Goal: Task Accomplishment & Management: Complete application form

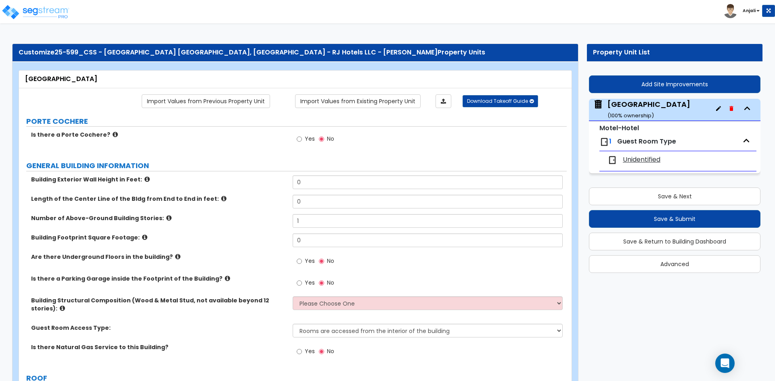
click at [664, 144] on span "Guest Room Type" at bounding box center [646, 141] width 59 height 9
click at [747, 140] on icon "button" at bounding box center [746, 141] width 12 height 12
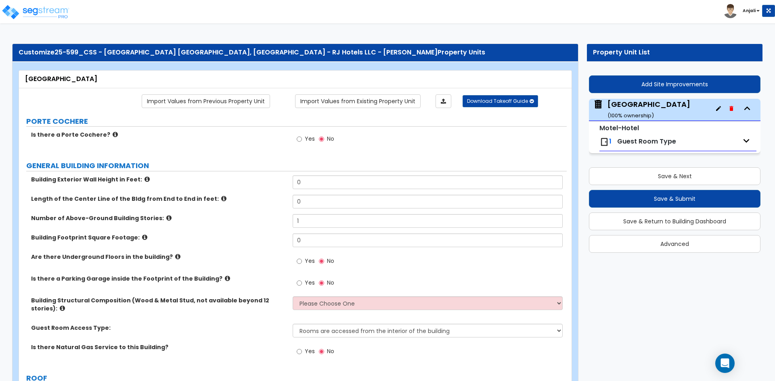
click at [747, 140] on icon "button" at bounding box center [746, 141] width 12 height 12
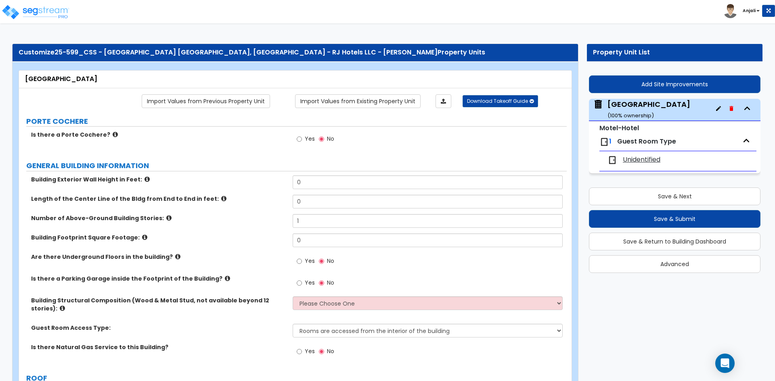
click at [607, 142] on img at bounding box center [604, 142] width 10 height 10
click at [604, 143] on img at bounding box center [604, 142] width 10 height 10
click at [644, 258] on button "Advanced" at bounding box center [674, 264] width 171 height 18
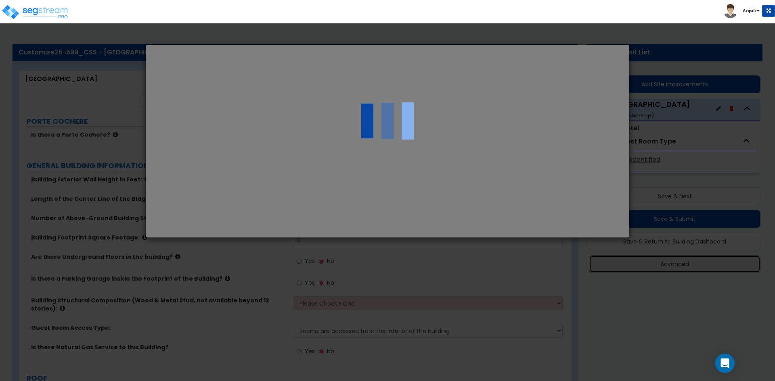
select select "FL"
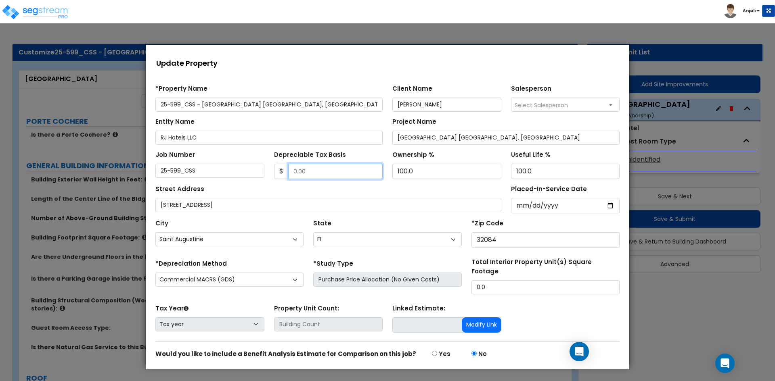
click at [311, 170] on input "Depreciable Tax Basis" at bounding box center [335, 171] width 95 height 15
click at [302, 169] on input "51510000" at bounding box center [335, 171] width 95 height 15
click at [321, 172] on input "5150000" at bounding box center [335, 171] width 95 height 15
type input "5150000"
click at [413, 173] on input "100.0" at bounding box center [446, 171] width 109 height 15
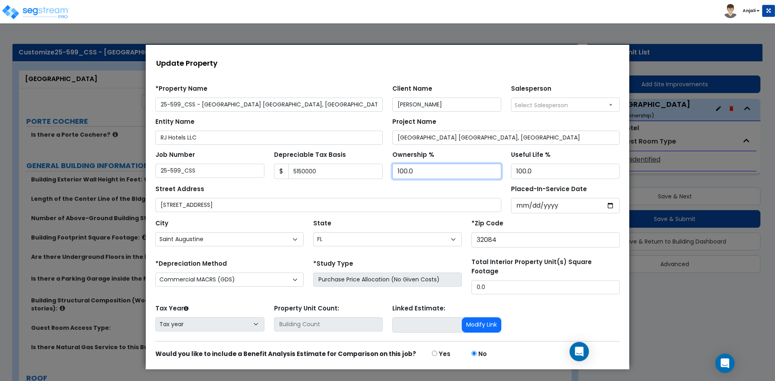
scroll to position [24, 0]
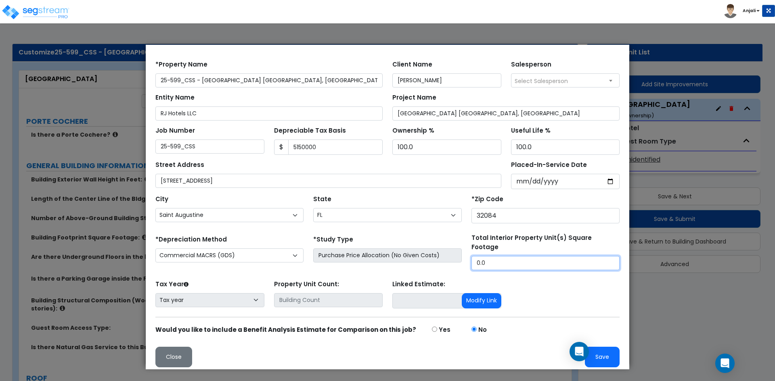
click at [502, 256] on input "0.0" at bounding box center [545, 263] width 148 height 14
type input "."
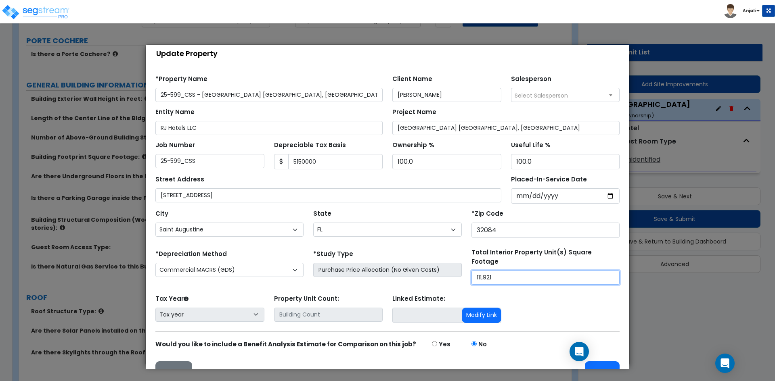
scroll to position [0, 0]
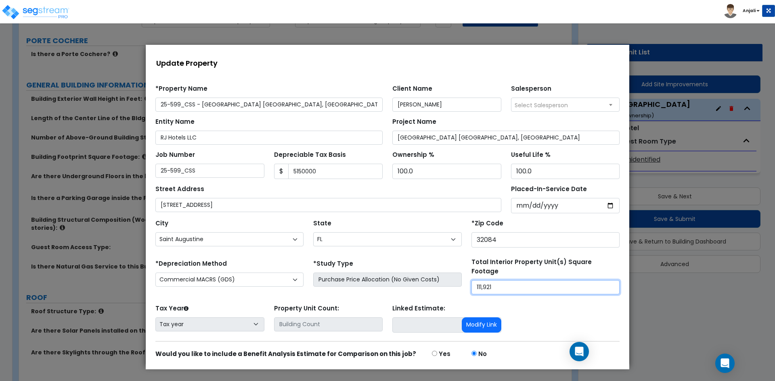
type input "111,921"
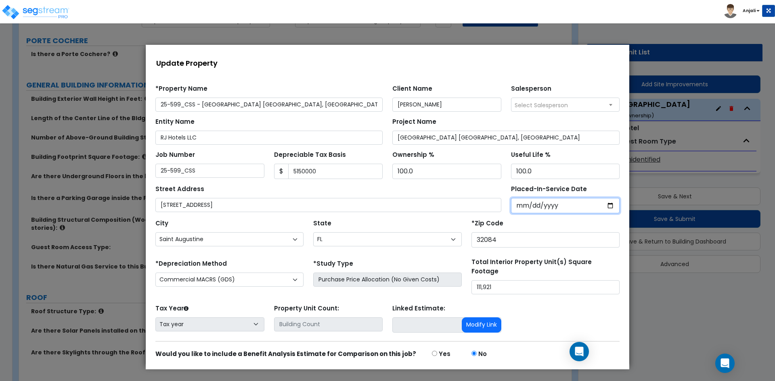
click at [607, 210] on input "Placed-In-Service Date" at bounding box center [565, 205] width 109 height 15
click at [604, 207] on input "Placed-In-Service Date" at bounding box center [565, 205] width 109 height 15
type input "2024-08-29"
select select "2024"
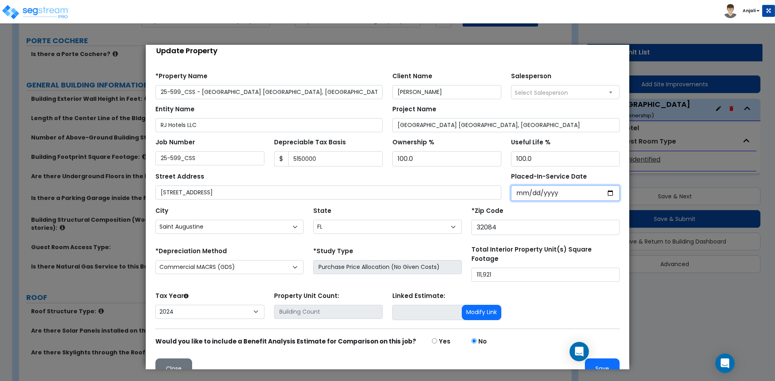
scroll to position [24, 0]
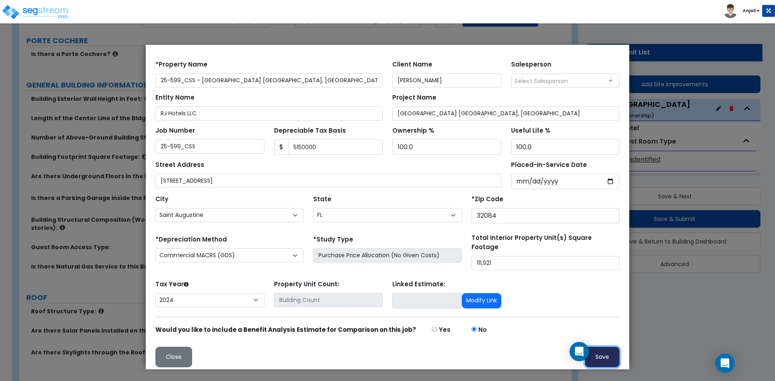
click at [595, 351] on button "Save" at bounding box center [602, 357] width 35 height 21
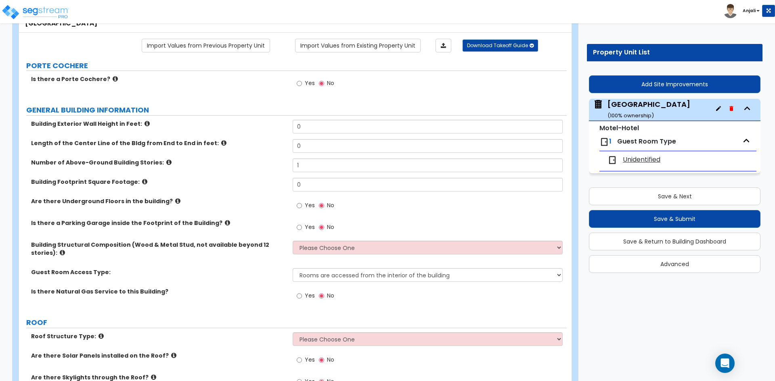
scroll to position [0, 0]
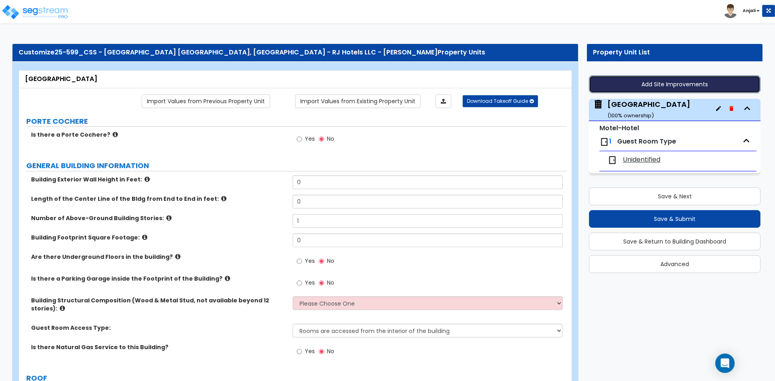
click at [667, 88] on button "Add Site Improvements" at bounding box center [674, 84] width 171 height 18
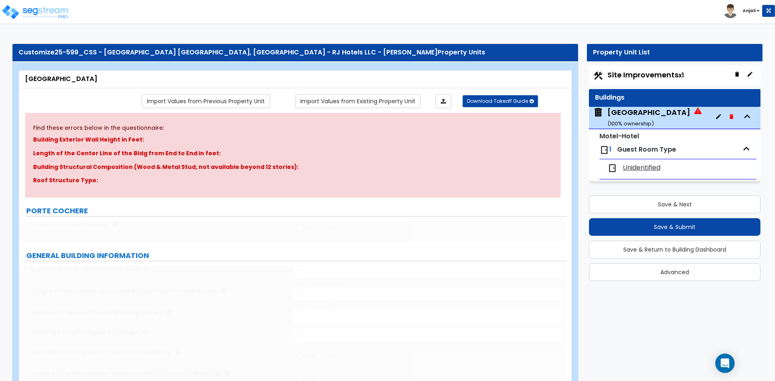
type input "1"
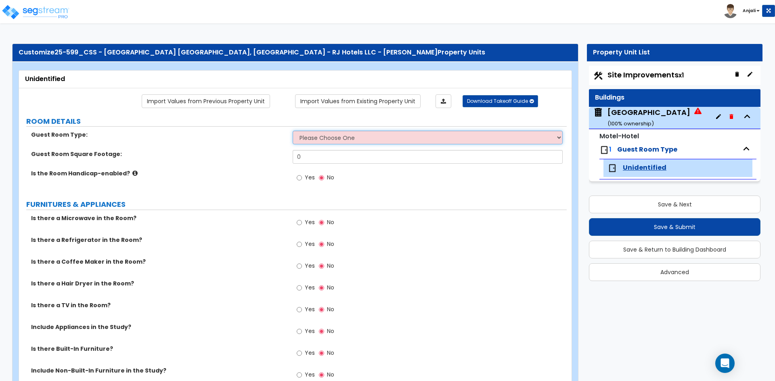
click at [349, 137] on select "Please Choose One Standard Room Suite Room Extended Stay Room" at bounding box center [426, 138] width 269 height 14
click at [643, 70] on span "Site Improvements x1" at bounding box center [645, 75] width 76 height 10
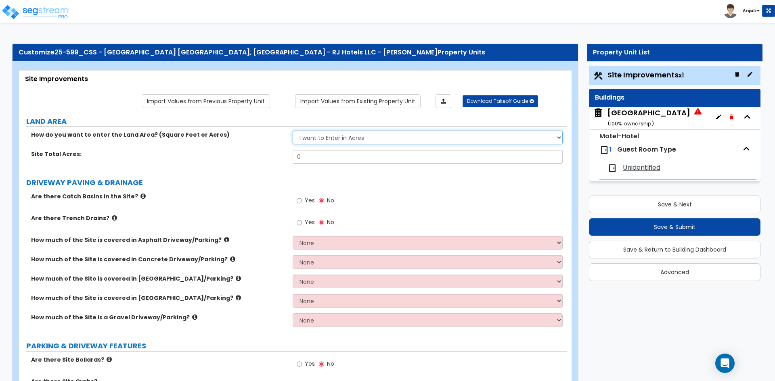
click at [344, 138] on select "I want to Enter in Acres I want to Enter in Square Feet" at bounding box center [426, 138] width 269 height 14
select select "2"
click at [292, 131] on select "I want to Enter in Acres I want to Enter in Square Feet" at bounding box center [426, 138] width 269 height 14
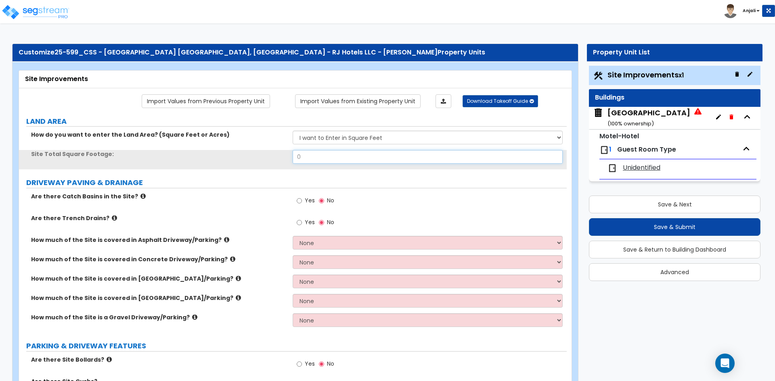
click at [312, 160] on input "0" at bounding box center [426, 157] width 269 height 14
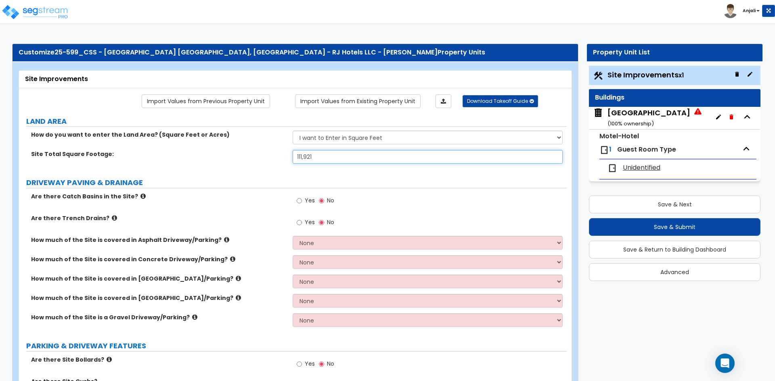
type input "111,921"
click at [299, 200] on input "Yes" at bounding box center [298, 200] width 5 height 9
radio input "true"
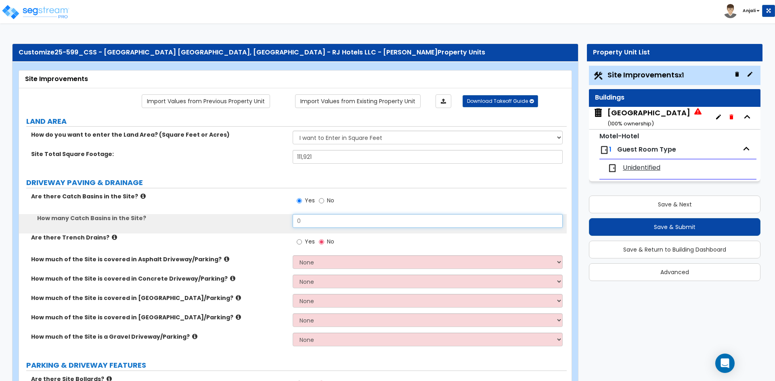
click at [306, 222] on input "0" at bounding box center [426, 221] width 269 height 14
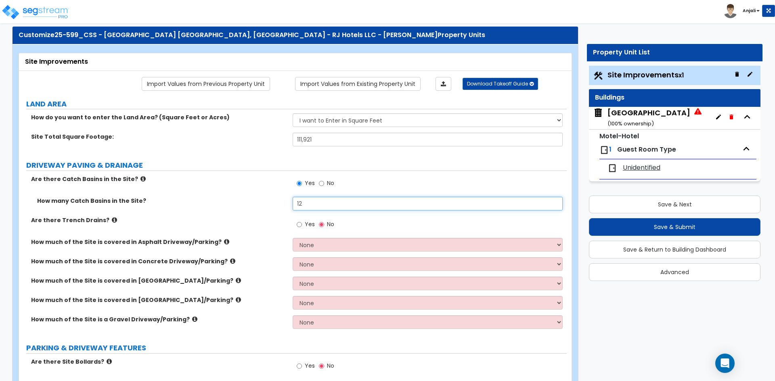
scroll to position [40, 0]
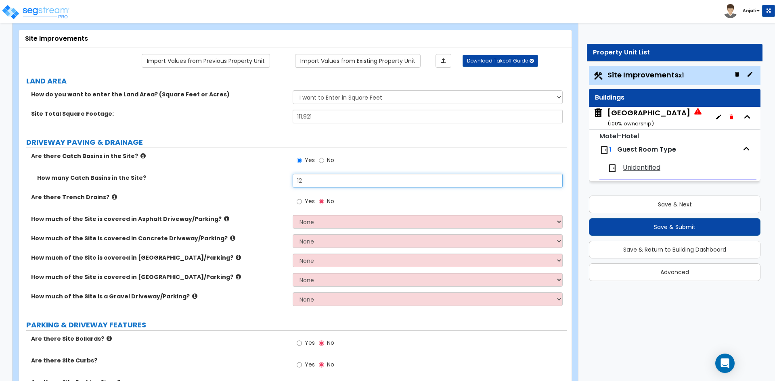
type input "12"
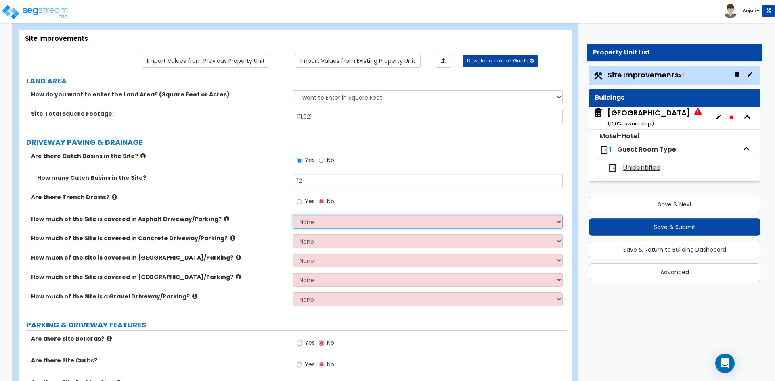
click at [303, 220] on select "None I want to Enter an Approximate Percentage I want to Enter the Square Foota…" at bounding box center [426, 222] width 269 height 14
select select "2"
click at [292, 215] on select "None I want to Enter an Approximate Percentage I want to Enter the Square Foota…" at bounding box center [426, 222] width 269 height 14
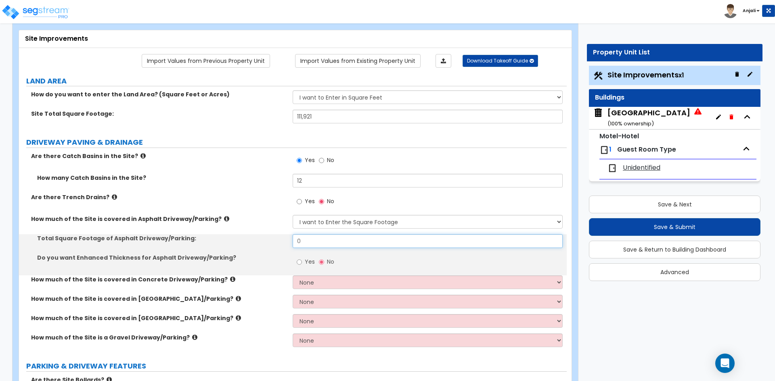
click at [327, 245] on input "0" at bounding box center [426, 241] width 269 height 14
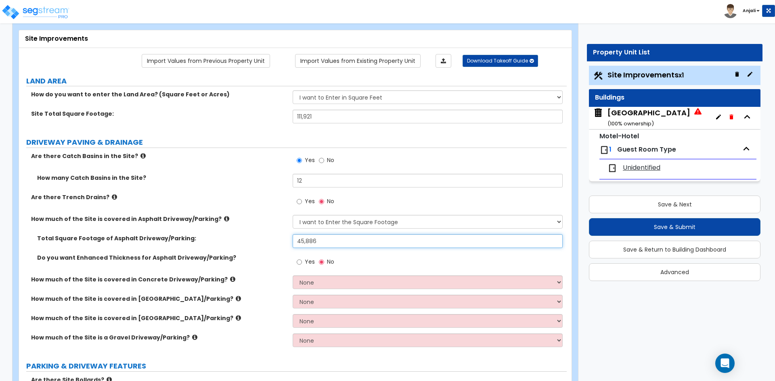
type input "45,886"
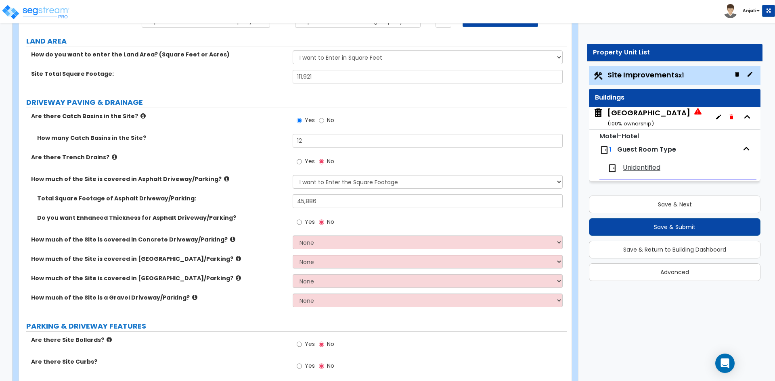
scroll to position [81, 0]
click at [338, 240] on select "None I want to Enter an Approximate Percentage I want to Enter the Square Foota…" at bounding box center [426, 242] width 269 height 14
select select "2"
click at [292, 235] on select "None I want to Enter an Approximate Percentage I want to Enter the Square Foota…" at bounding box center [426, 242] width 269 height 14
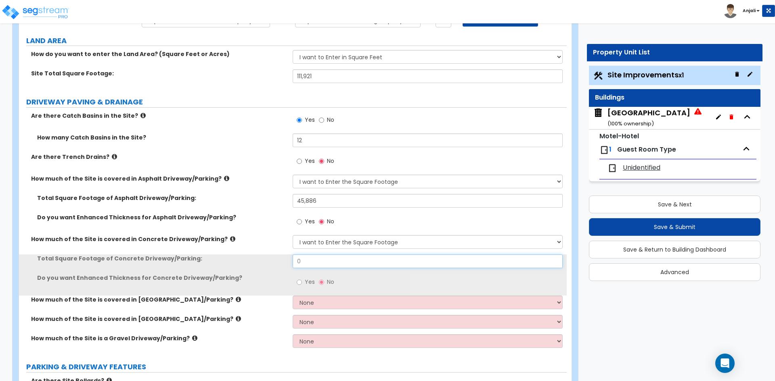
click at [317, 263] on input "0" at bounding box center [426, 262] width 269 height 14
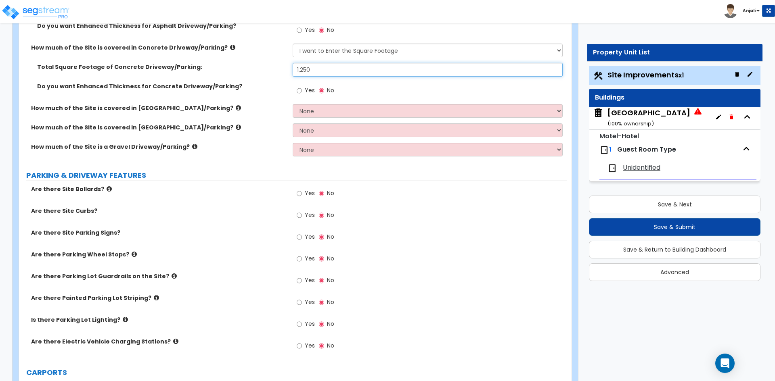
scroll to position [282, 0]
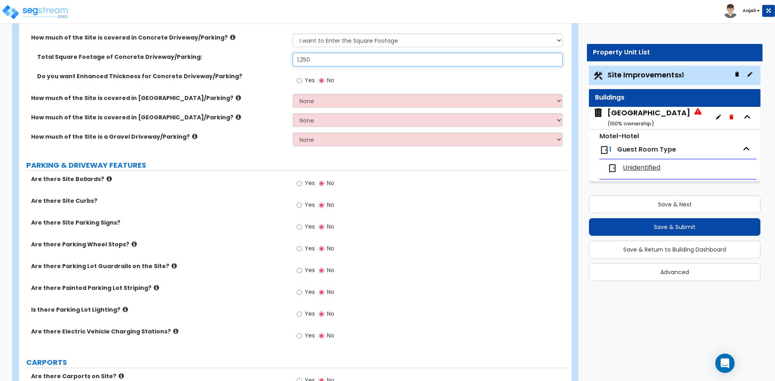
type input "1,250"
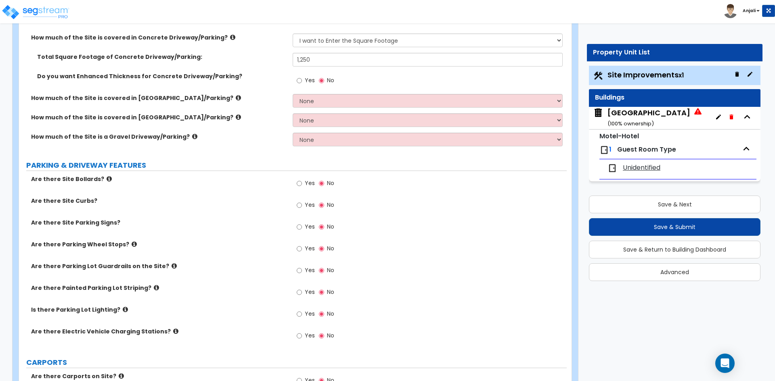
click at [294, 180] on div "Yes No" at bounding box center [315, 184] width 46 height 19
click at [299, 186] on input "Yes" at bounding box center [298, 183] width 5 height 9
radio input "true"
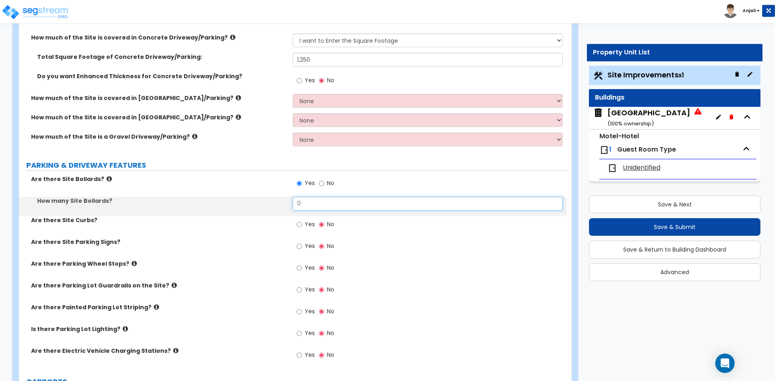
click at [323, 206] on input "0" at bounding box center [426, 204] width 269 height 14
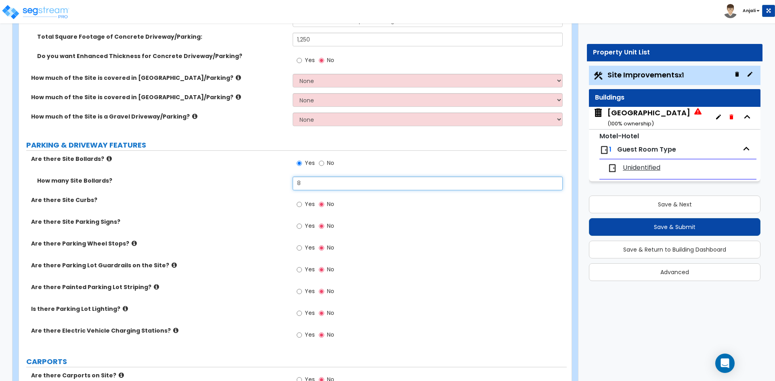
scroll to position [323, 0]
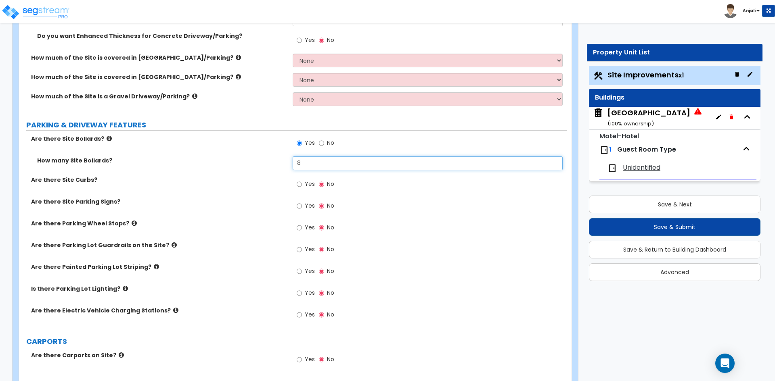
type input "8"
click at [297, 184] on input "Yes" at bounding box center [298, 184] width 5 height 9
radio input "true"
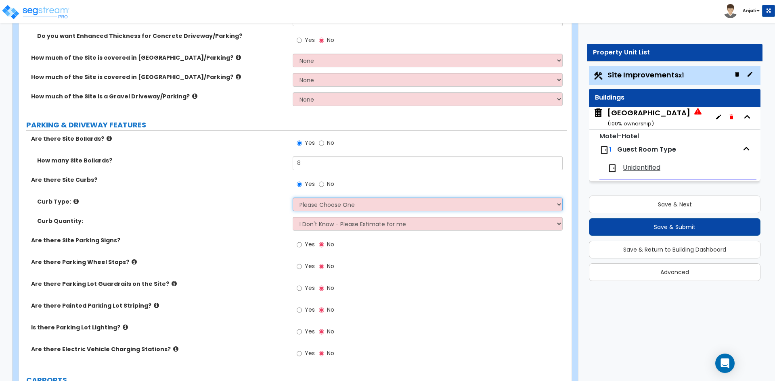
click at [324, 205] on select "Please Choose One Curb (Only) Curb & Gutter Asphalt Berm" at bounding box center [426, 205] width 269 height 14
select select "1"
click at [292, 198] on select "Please Choose One Curb (Only) Curb & Gutter Asphalt Berm" at bounding box center [426, 205] width 269 height 14
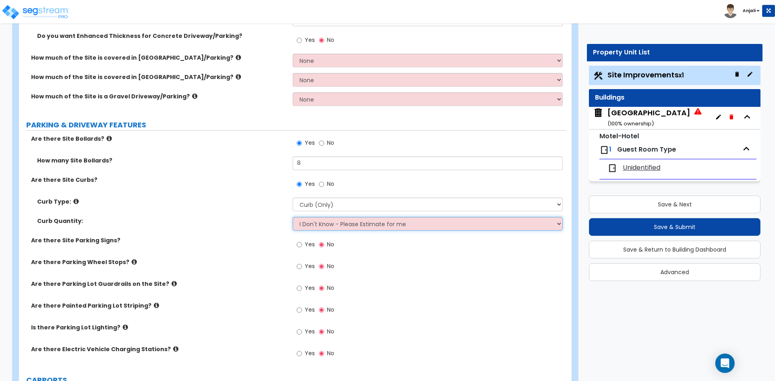
click at [335, 221] on select "I Don't Know - Please Estimate for me I want to Enter the LF" at bounding box center [426, 224] width 269 height 14
select select "1"
click at [292, 217] on select "I Don't Know - Please Estimate for me I want to Enter the LF" at bounding box center [426, 224] width 269 height 14
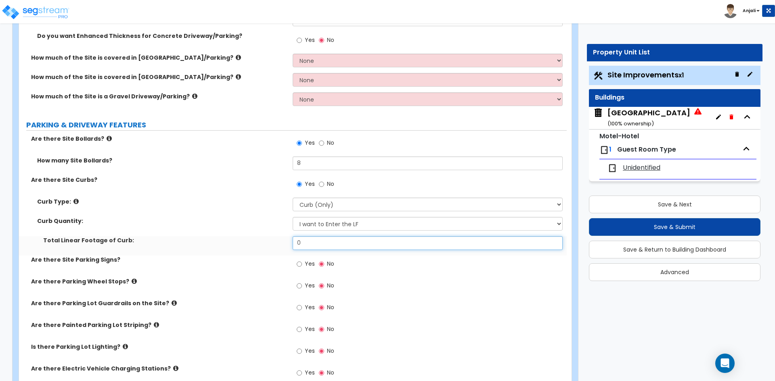
click at [310, 243] on input "0" at bounding box center [426, 243] width 269 height 14
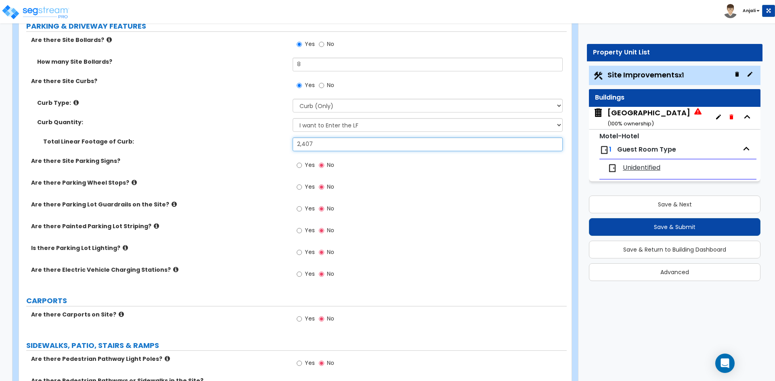
scroll to position [444, 0]
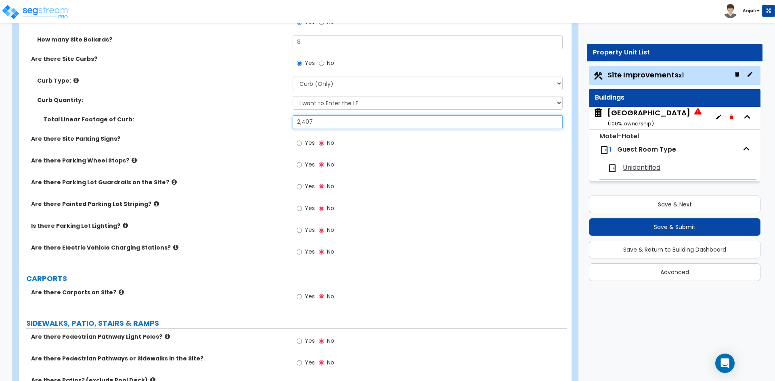
type input "2,407"
click at [299, 143] on input "Yes" at bounding box center [298, 143] width 5 height 9
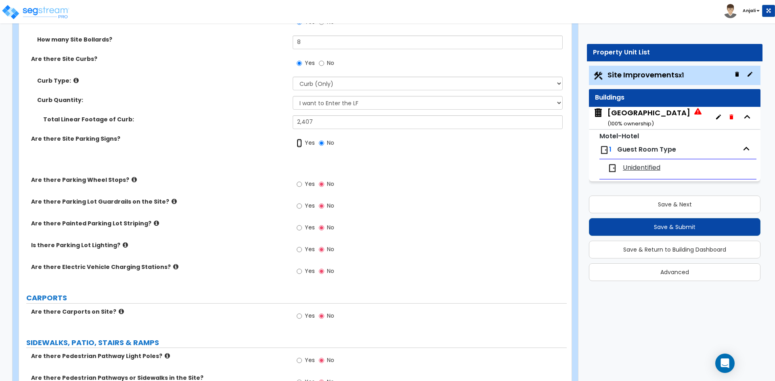
radio input "true"
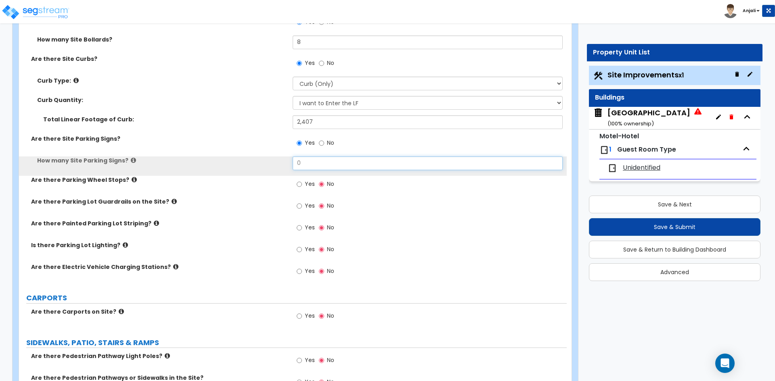
click at [314, 163] on input "0" at bounding box center [426, 164] width 269 height 14
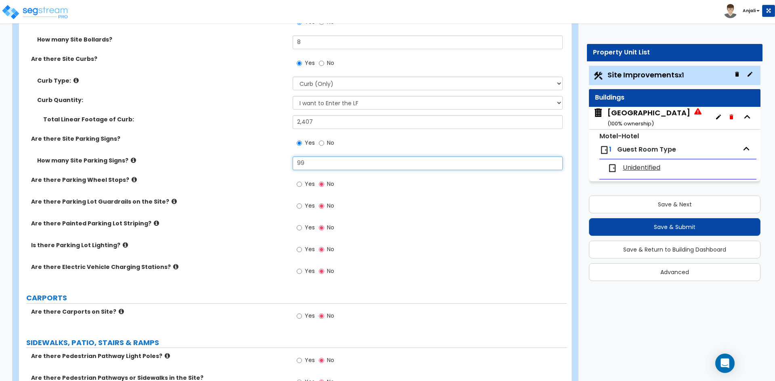
type input "99"
click at [301, 185] on input "Yes" at bounding box center [298, 184] width 5 height 9
radio input "true"
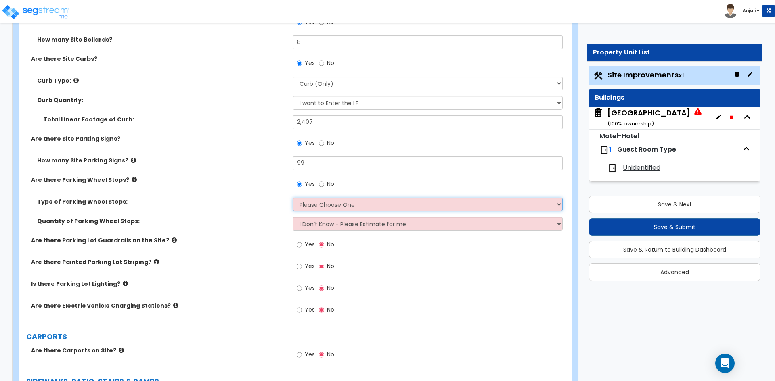
click at [327, 207] on select "Please Choose One Concrete Rubber/Plastic" at bounding box center [426, 205] width 269 height 14
select select "1"
click at [292, 198] on select "Please Choose One Concrete Rubber/Plastic" at bounding box center [426, 205] width 269 height 14
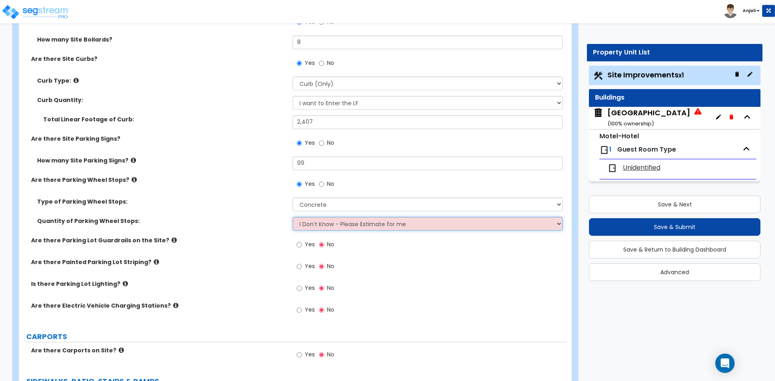
click at [327, 228] on select "I Don’t Know - Please Estimate for me I Want to Enter the Number of Wheel Stops" at bounding box center [426, 224] width 269 height 14
select select "1"
click at [292, 217] on select "I Don’t Know - Please Estimate for me I Want to Enter the Number of Wheel Stops" at bounding box center [426, 224] width 269 height 14
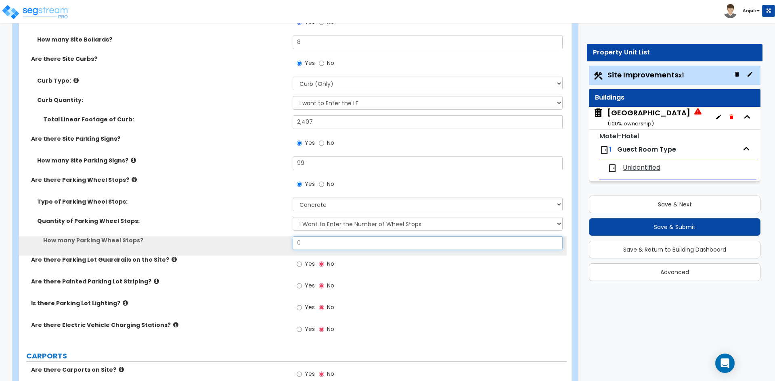
click at [323, 240] on input "0" at bounding box center [426, 243] width 269 height 14
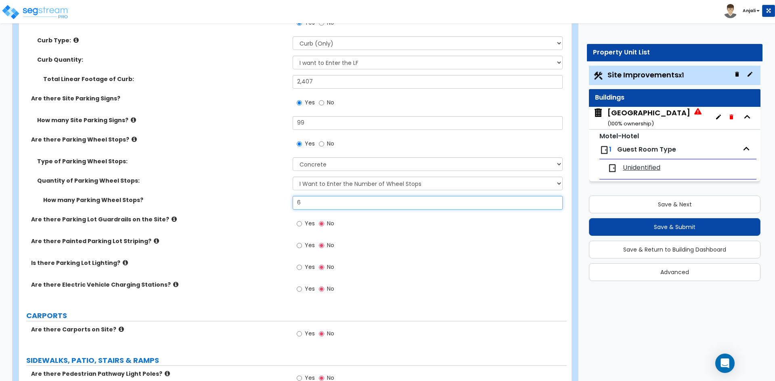
type input "6"
click at [319, 145] on input "No" at bounding box center [321, 144] width 5 height 9
radio input "false"
radio input "true"
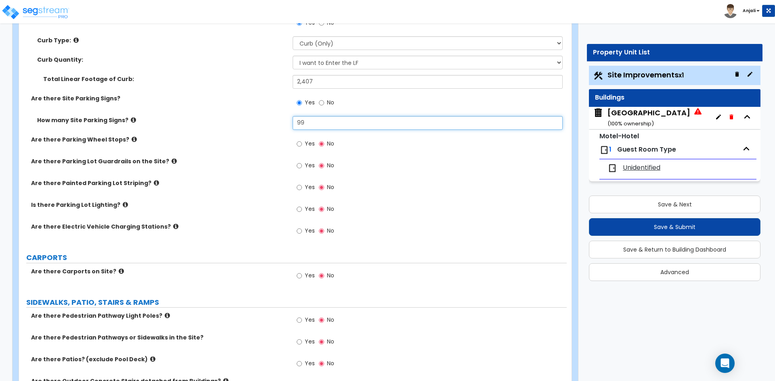
click at [313, 128] on input "99" at bounding box center [426, 123] width 269 height 14
type input "9"
type input "8"
click at [299, 189] on input "Yes" at bounding box center [298, 187] width 5 height 9
radio input "true"
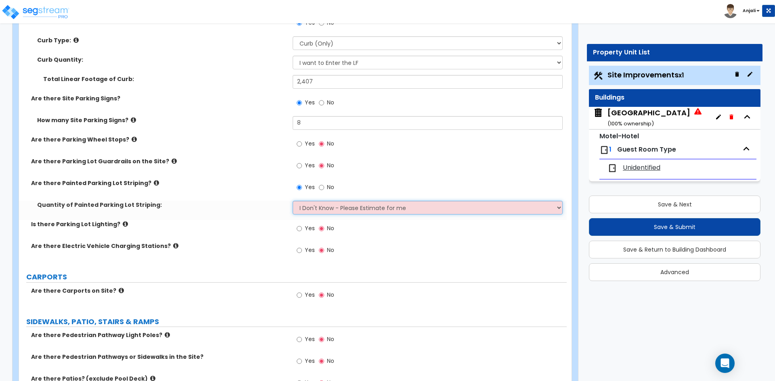
click at [329, 207] on select "I Don't Know - Please Estimate for me I Want to Enter the Number of Parking Spa…" at bounding box center [426, 208] width 269 height 14
select select "1"
click at [292, 201] on select "I Don't Know - Please Estimate for me I Want to Enter the Number of Parking Spa…" at bounding box center [426, 208] width 269 height 14
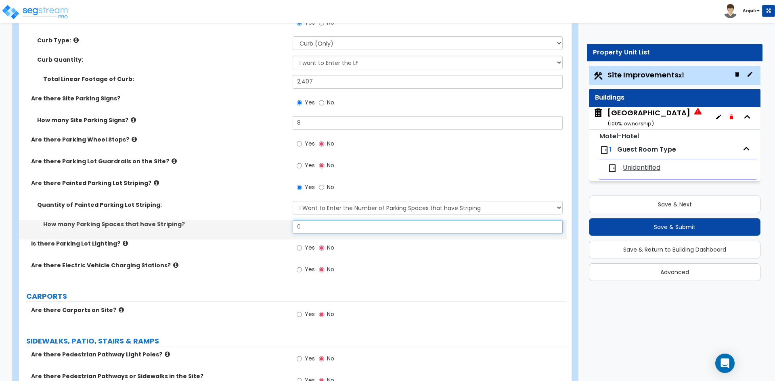
click at [320, 230] on input "0" at bounding box center [426, 227] width 269 height 14
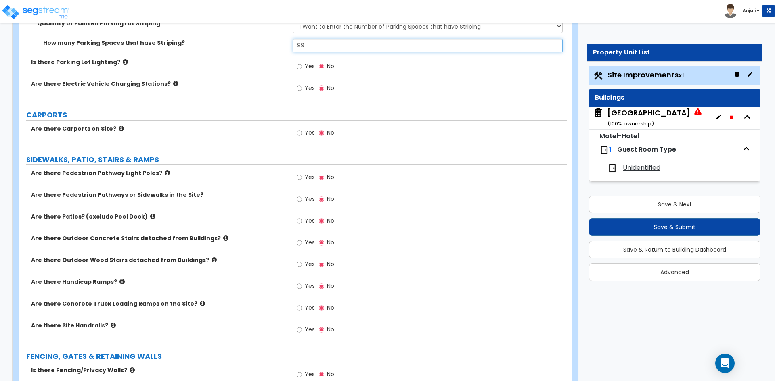
scroll to position [686, 0]
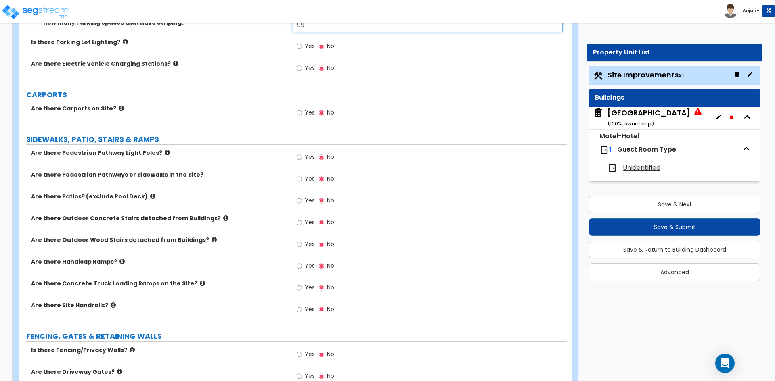
type input "99"
click at [301, 159] on input "Yes" at bounding box center [298, 157] width 5 height 9
radio input "true"
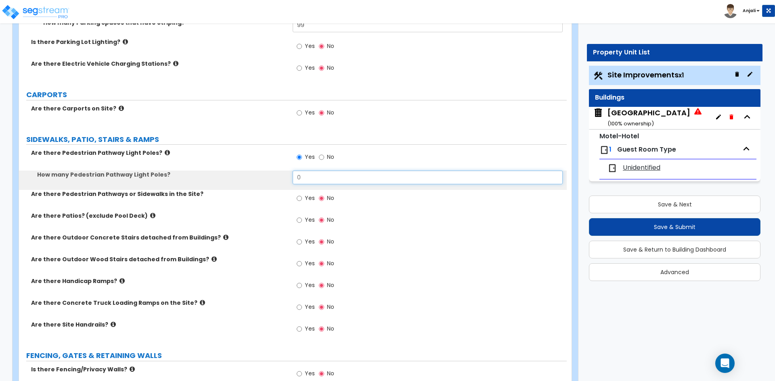
click at [331, 180] on input "0" at bounding box center [426, 178] width 269 height 14
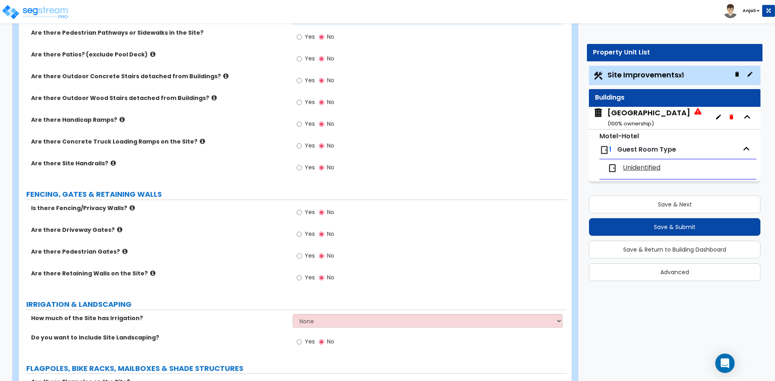
scroll to position [887, 0]
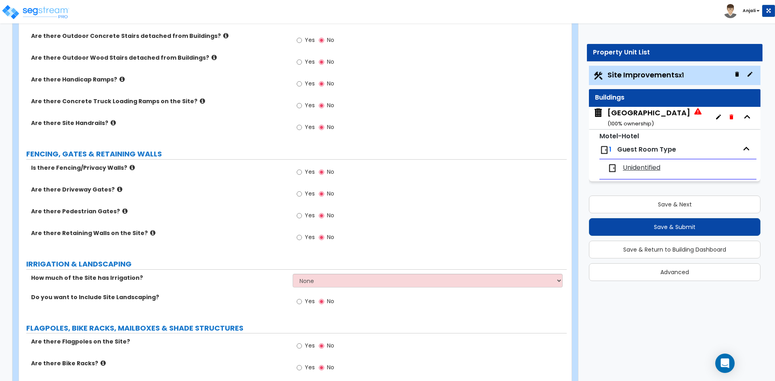
type input "18"
click at [298, 172] on input "Yes" at bounding box center [298, 172] width 5 height 9
radio input "true"
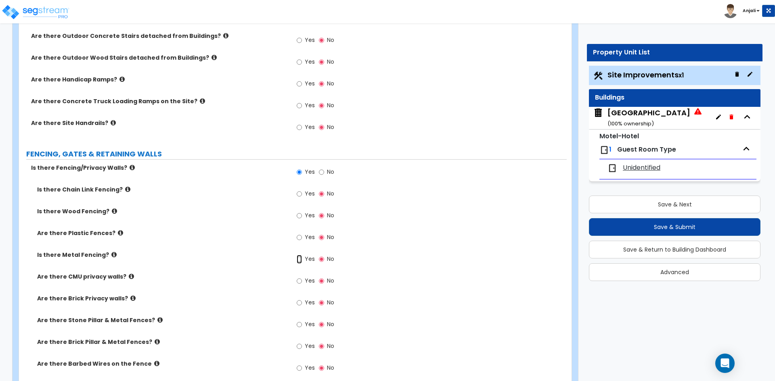
click at [299, 259] on input "Yes" at bounding box center [298, 259] width 5 height 9
radio input "true"
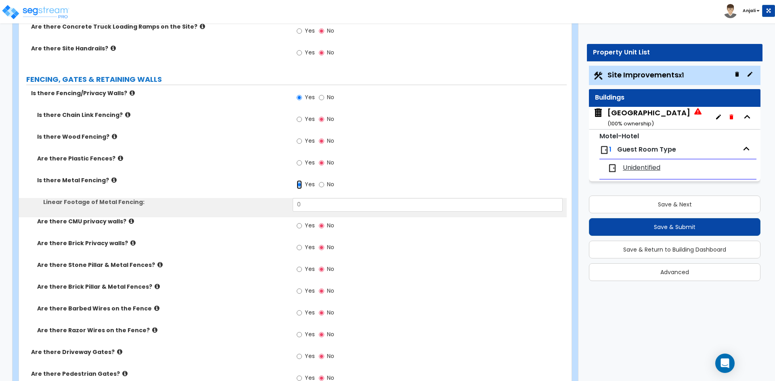
scroll to position [968, 0]
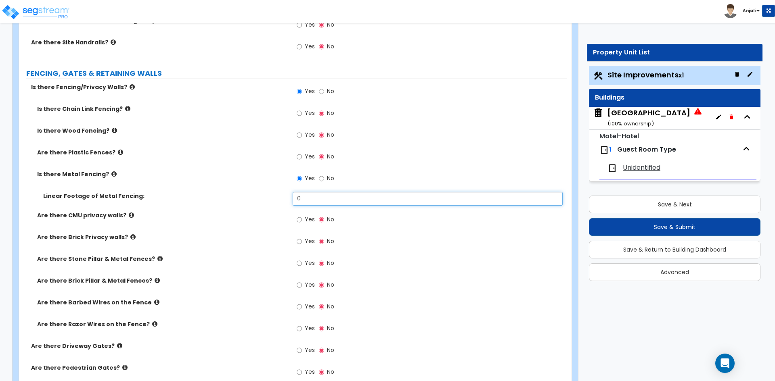
click at [314, 193] on input "0" at bounding box center [426, 199] width 269 height 14
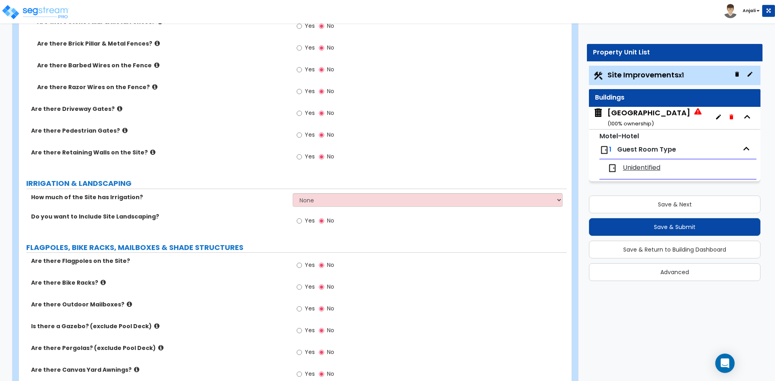
scroll to position [1210, 0]
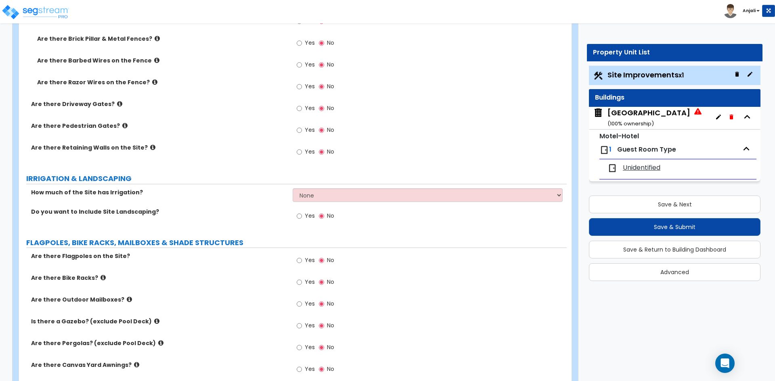
type input "250"
click at [301, 218] on input "Yes" at bounding box center [298, 216] width 5 height 9
radio input "true"
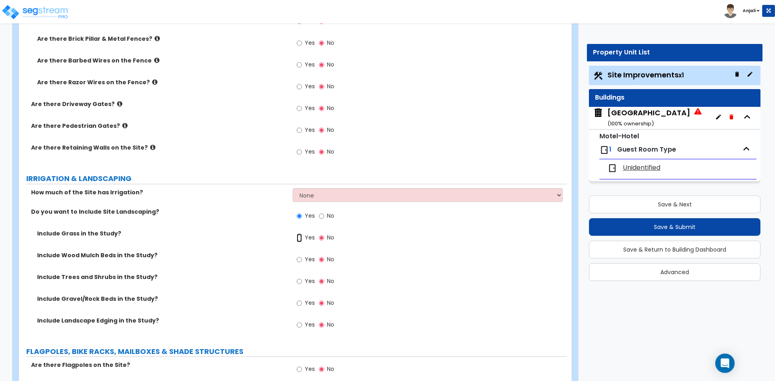
click at [300, 238] on input "Yes" at bounding box center [298, 238] width 5 height 9
radio input "true"
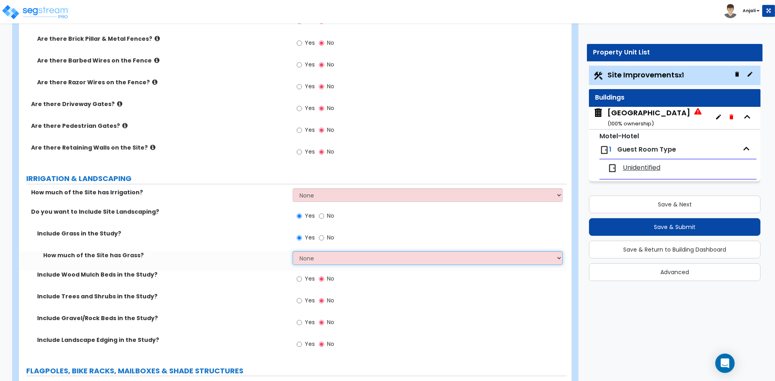
click at [318, 257] on select "None I want to Enter an Approximate Percentage I want to Enter the Square Foota…" at bounding box center [426, 258] width 269 height 14
select select "1"
click at [292, 251] on select "None I want to Enter an Approximate Percentage I want to Enter the Square Foota…" at bounding box center [426, 258] width 269 height 14
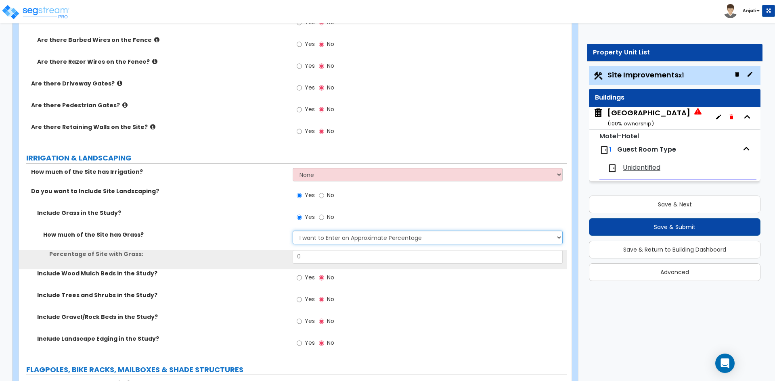
scroll to position [1251, 0]
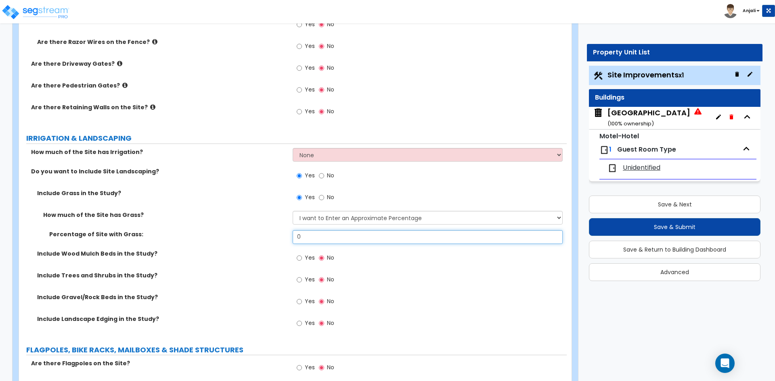
click at [327, 231] on input "0" at bounding box center [426, 237] width 269 height 14
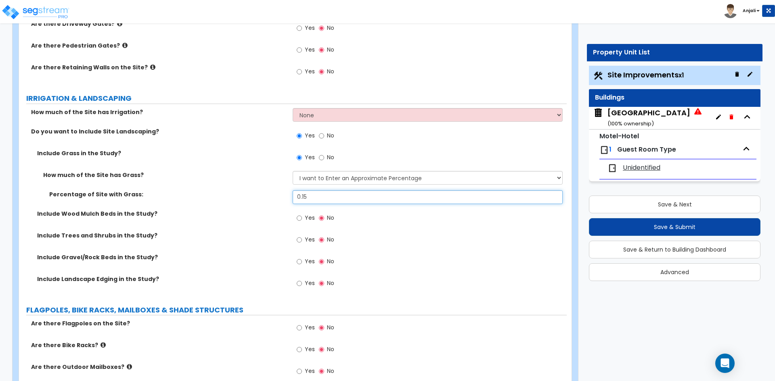
scroll to position [1291, 0]
type input "0.15"
click at [297, 240] on input "Yes" at bounding box center [298, 239] width 5 height 9
radio input "true"
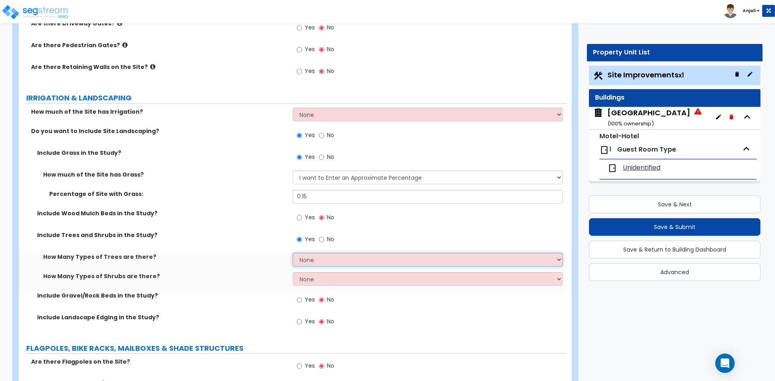
click at [331, 259] on select "None 1 2 3" at bounding box center [426, 260] width 269 height 14
select select "2"
click at [292, 253] on select "None 1 2 3" at bounding box center [426, 260] width 269 height 14
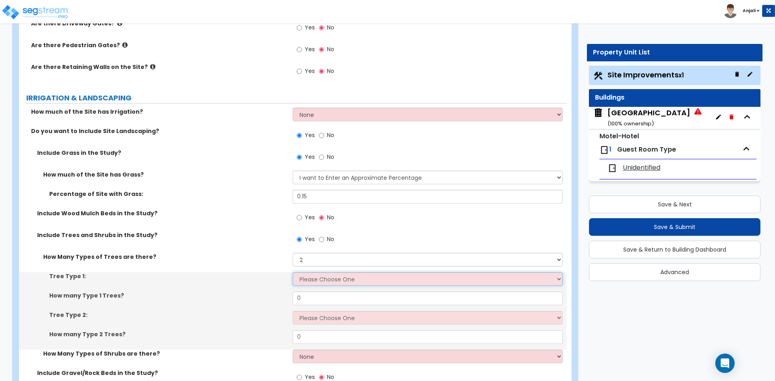
click at [328, 280] on select "Please Choose One Honey Locust Planetree Poplar Elm Hawthorn Linden Maple Red M…" at bounding box center [426, 279] width 269 height 14
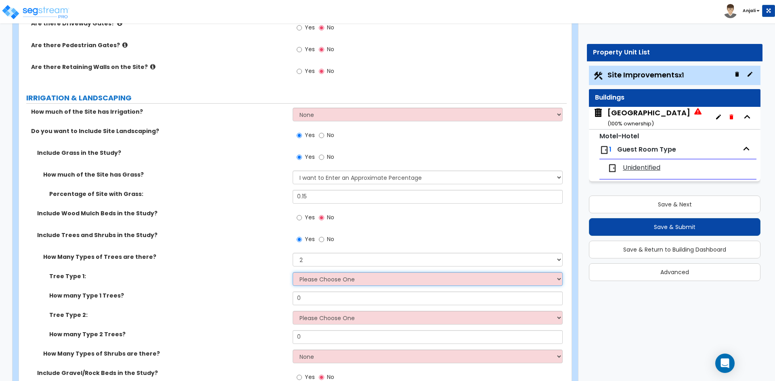
select select "2"
click at [292, 272] on select "Please Choose One Honey Locust Planetree Poplar Elm Hawthorn Linden Maple Red M…" at bounding box center [426, 279] width 269 height 14
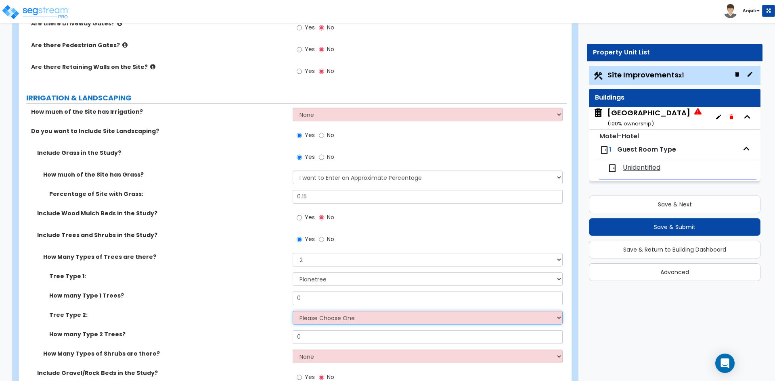
click at [326, 323] on select "Please Choose One Honey Locust Planetree Poplar Elm Hawthorn Linden Maple Red M…" at bounding box center [426, 318] width 269 height 14
select select "5"
click at [292, 311] on select "Please Choose One Honey Locust Planetree Poplar Elm Hawthorn Linden Maple Red M…" at bounding box center [426, 318] width 269 height 14
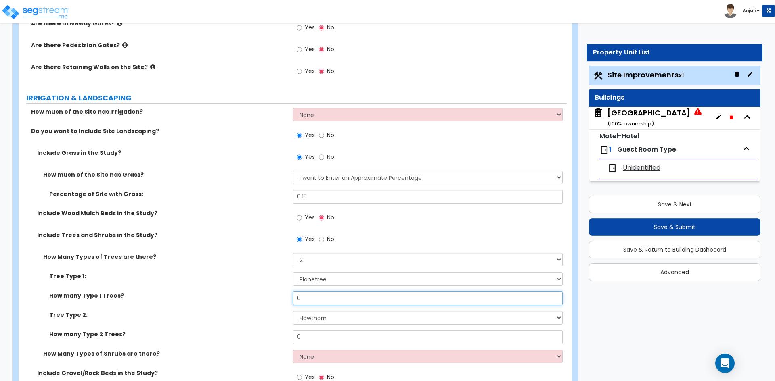
click at [309, 294] on input "0" at bounding box center [426, 299] width 269 height 14
type input "12"
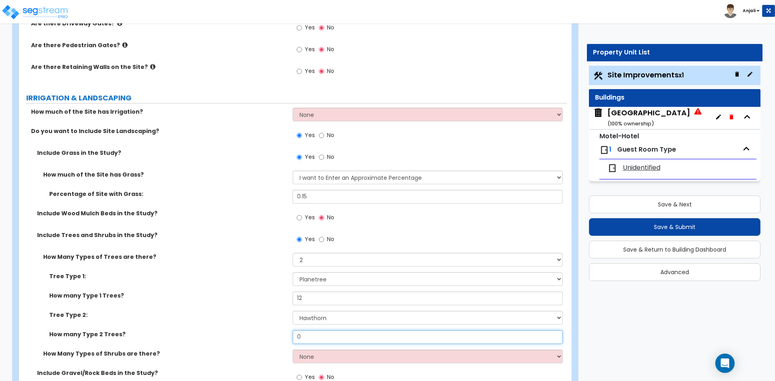
click at [313, 336] on input "0" at bounding box center [426, 337] width 269 height 14
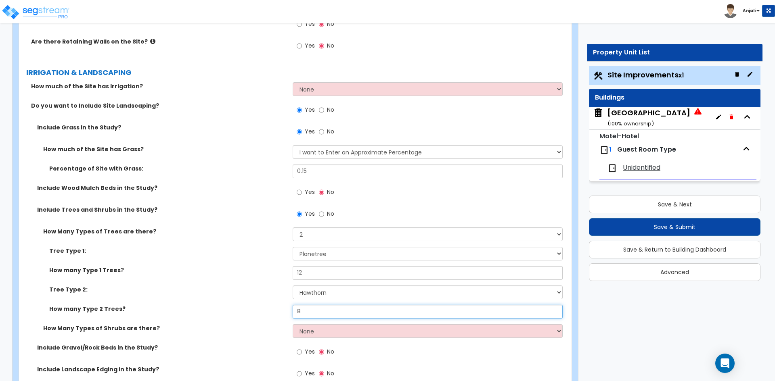
scroll to position [1412, 0]
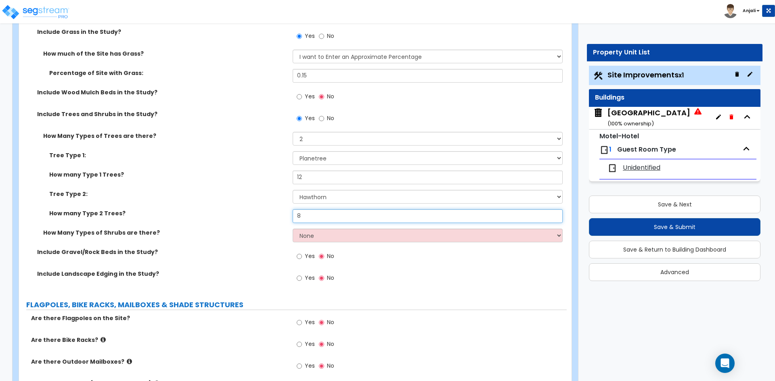
type input "8"
click at [322, 235] on select "None 1 2 3" at bounding box center [426, 236] width 269 height 14
select select "2"
click at [292, 229] on select "None 1 2 3" at bounding box center [426, 236] width 269 height 14
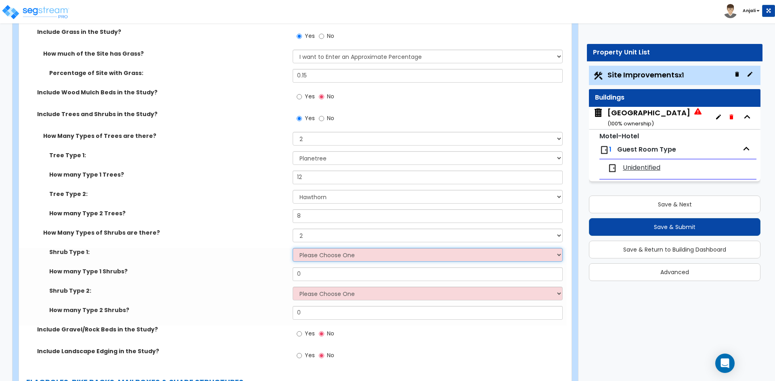
click at [322, 261] on select "Please Choose One Arborvitae Azalea Yew Boxwood Juniper Holly Cotoneaster Euony…" at bounding box center [426, 255] width 269 height 14
select select "4"
click at [292, 248] on select "Please Choose One Arborvitae Azalea Yew Boxwood Juniper Holly Cotoneaster Euony…" at bounding box center [426, 255] width 269 height 14
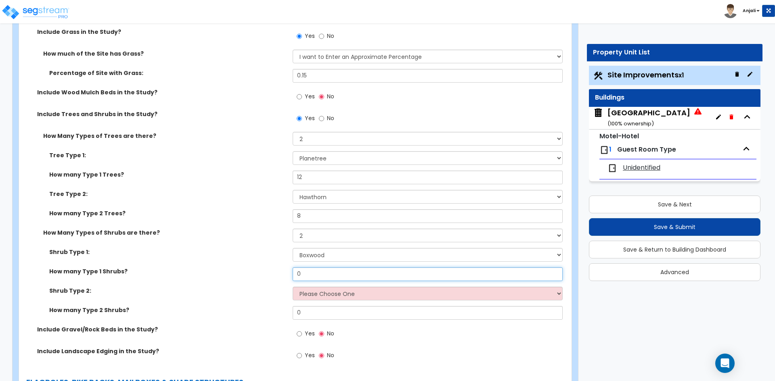
click at [324, 275] on input "0" at bounding box center [426, 274] width 269 height 14
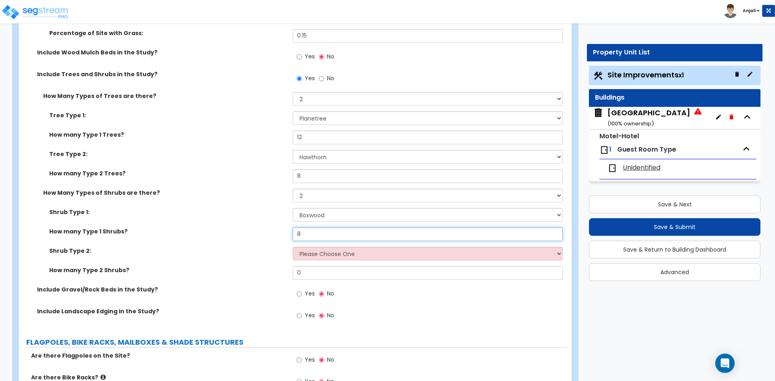
scroll to position [1452, 0]
type input "8"
click at [333, 255] on select "Please Choose One Arborvitae Azalea Yew Boxwood Juniper Holly Cotoneaster Euony…" at bounding box center [426, 253] width 269 height 14
select select "9"
click at [292, 246] on select "Please Choose One Arborvitae Azalea Yew Boxwood Juniper Holly Cotoneaster Euony…" at bounding box center [426, 253] width 269 height 14
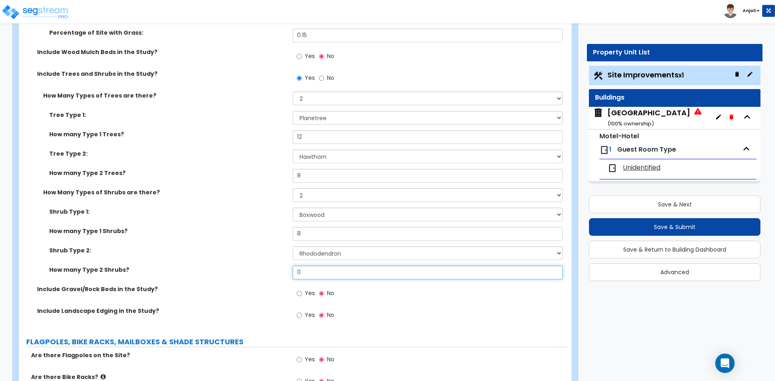
click at [313, 276] on input "0" at bounding box center [426, 273] width 269 height 14
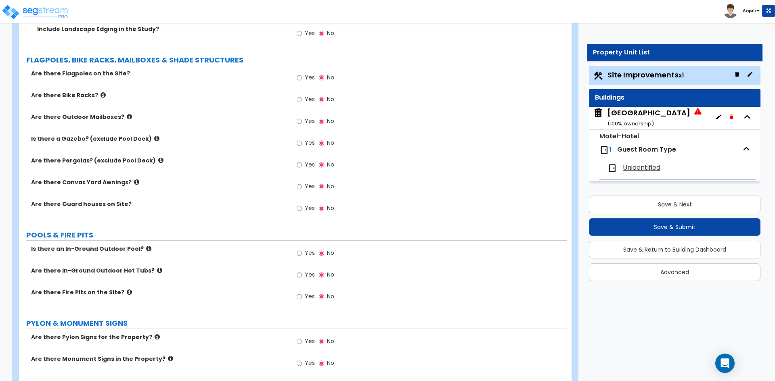
scroll to position [1735, 0]
type input "10"
click at [300, 254] on input "Yes" at bounding box center [298, 252] width 5 height 9
radio input "true"
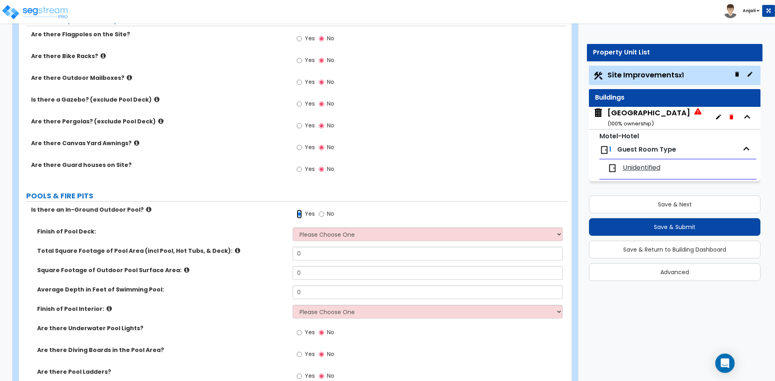
scroll to position [1775, 0]
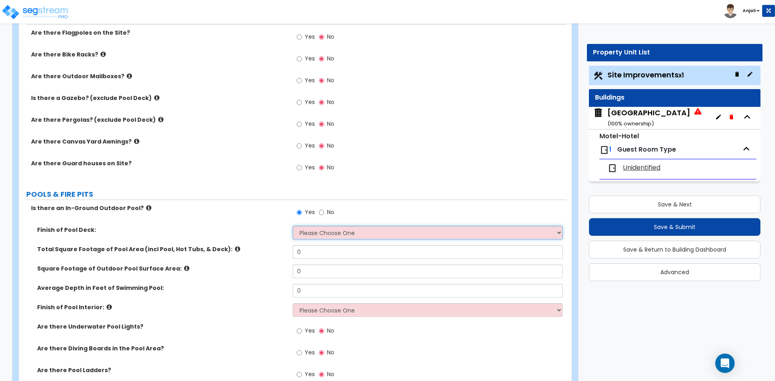
click at [323, 230] on select "Please Choose One Bare Concrete Stamped Concrete Brick Pavers Stone Pavers Wood…" at bounding box center [426, 233] width 269 height 14
select select "3"
click at [292, 226] on select "Please Choose One Bare Concrete Stamped Concrete Brick Pavers Stone Pavers Wood…" at bounding box center [426, 233] width 269 height 14
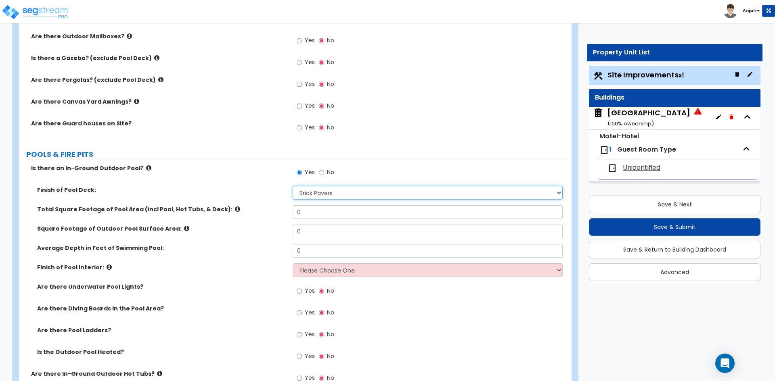
scroll to position [1815, 0]
click at [311, 215] on input "0" at bounding box center [426, 212] width 269 height 14
type input "5"
type input "2,446"
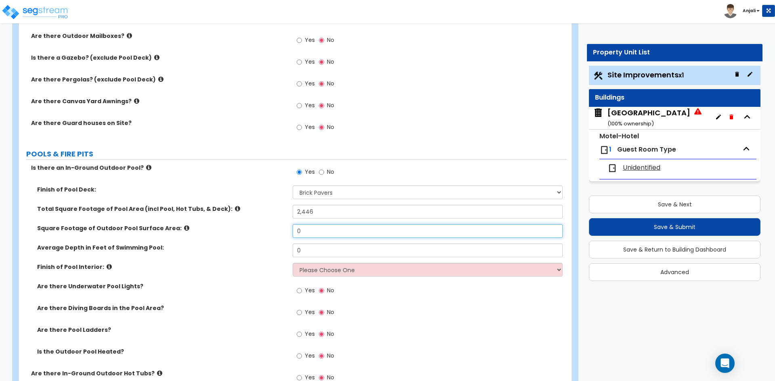
drag, startPoint x: 215, startPoint y: 6, endPoint x: 312, endPoint y: 233, distance: 246.7
click at [312, 233] on input "0" at bounding box center [426, 231] width 269 height 14
click at [326, 230] on input "text" at bounding box center [426, 231] width 269 height 14
type input "1,914"
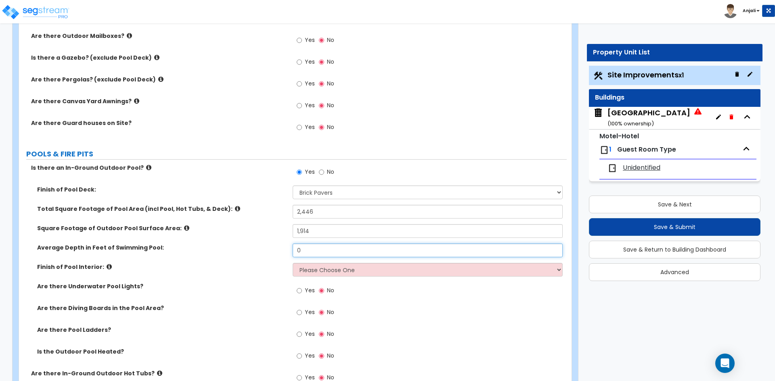
click at [322, 248] on input "0" at bounding box center [426, 251] width 269 height 14
type input "5"
click at [328, 272] on select "Please Choose One Tile Plaster Vinyl" at bounding box center [426, 270] width 269 height 14
select select "1"
click at [292, 263] on select "Please Choose One Tile Plaster Vinyl" at bounding box center [426, 270] width 269 height 14
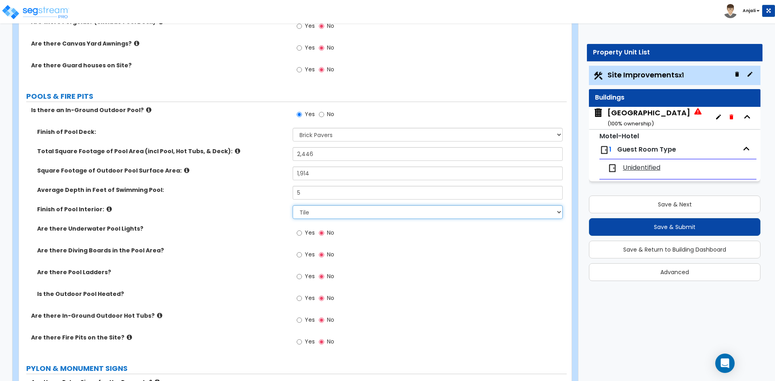
scroll to position [1896, 0]
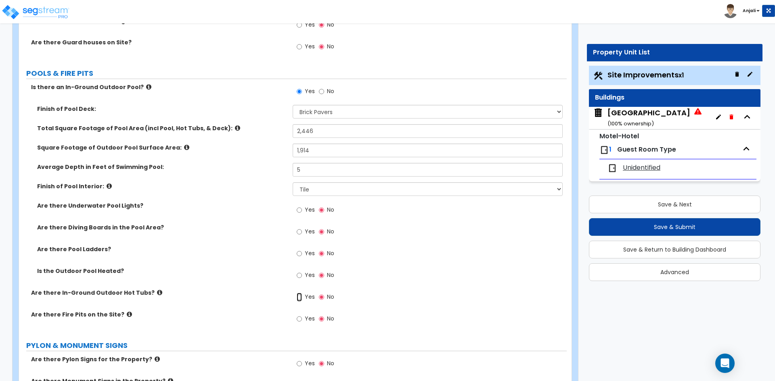
click at [299, 296] on input "Yes" at bounding box center [298, 297] width 5 height 9
radio input "true"
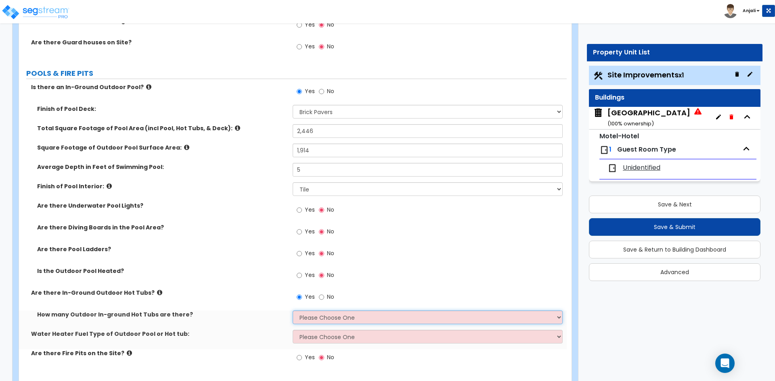
click at [319, 317] on select "Please Choose One 1 2 3 4" at bounding box center [426, 318] width 269 height 14
select select "1"
click at [292, 311] on select "Please Choose One 1 2 3 4" at bounding box center [426, 318] width 269 height 14
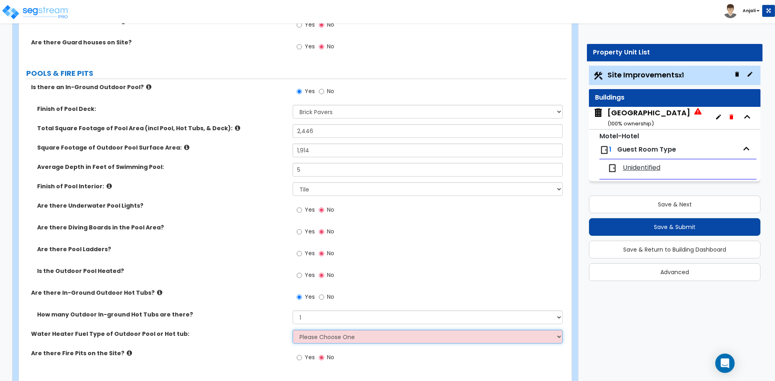
click at [340, 336] on select "Please Choose One Gas Electric" at bounding box center [426, 337] width 269 height 14
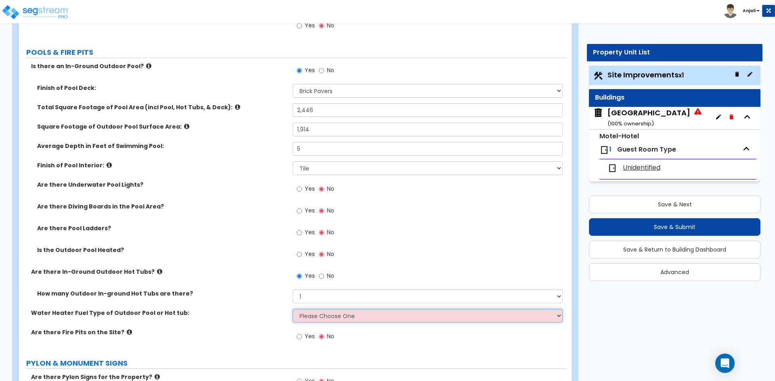
scroll to position [1936, 0]
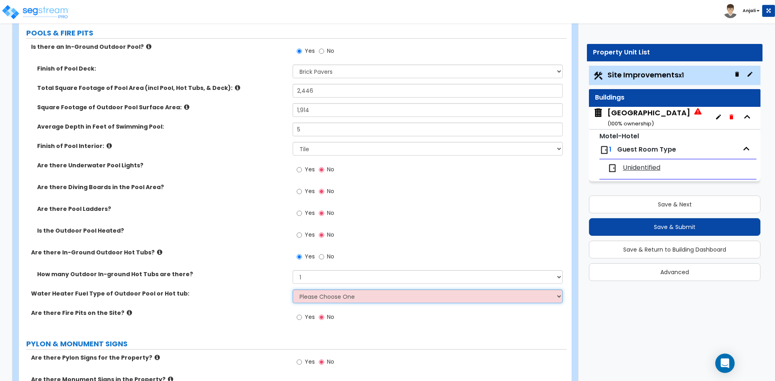
click at [323, 299] on select "Please Choose One Gas Electric" at bounding box center [426, 297] width 269 height 14
select select "2"
click at [292, 290] on select "Please Choose One Gas Electric" at bounding box center [426, 297] width 269 height 14
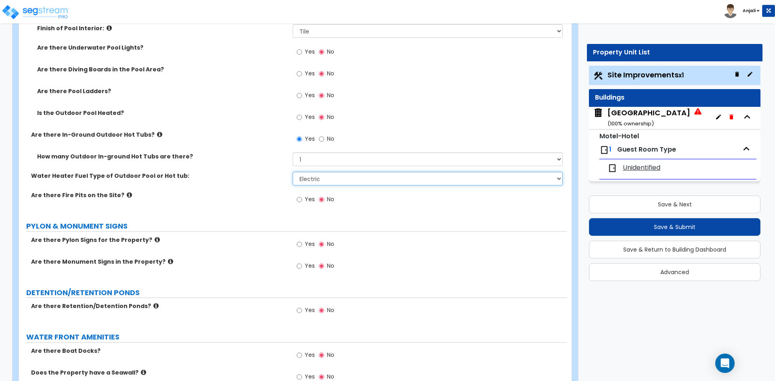
scroll to position [2057, 0]
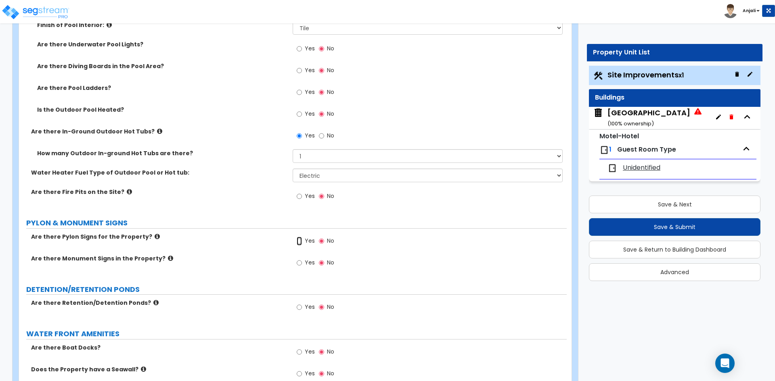
click at [298, 241] on input "Yes" at bounding box center [298, 241] width 5 height 9
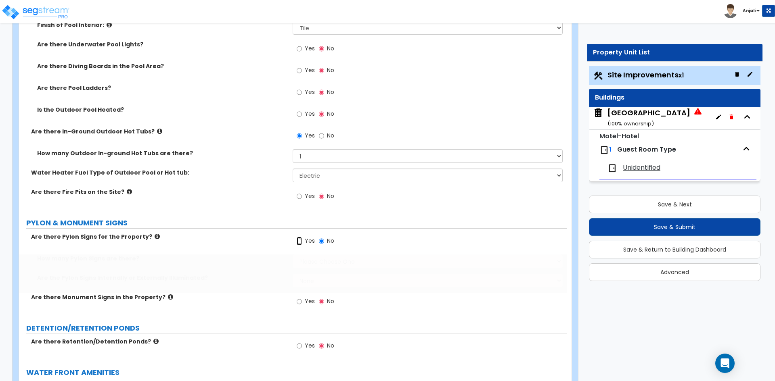
radio input "true"
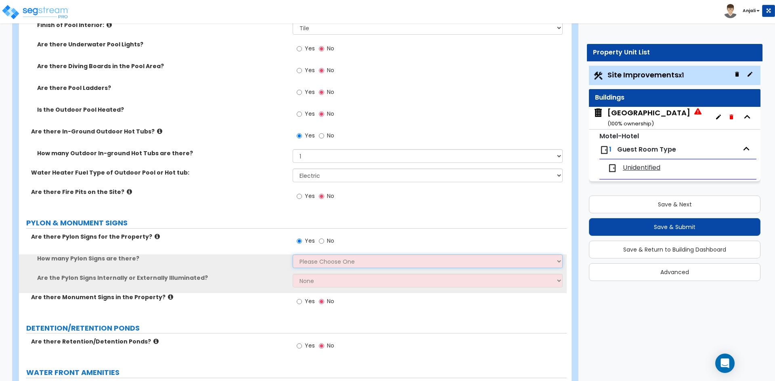
click at [328, 261] on select "Please Choose One 1 2 3" at bounding box center [426, 262] width 269 height 14
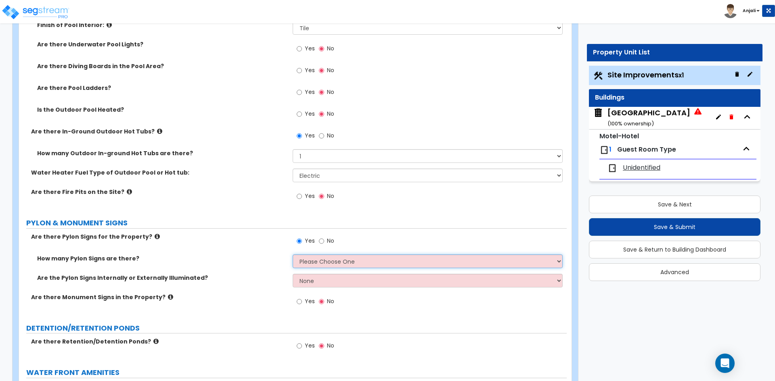
select select "1"
click at [292, 255] on select "Please Choose One 1 2 3" at bounding box center [426, 262] width 269 height 14
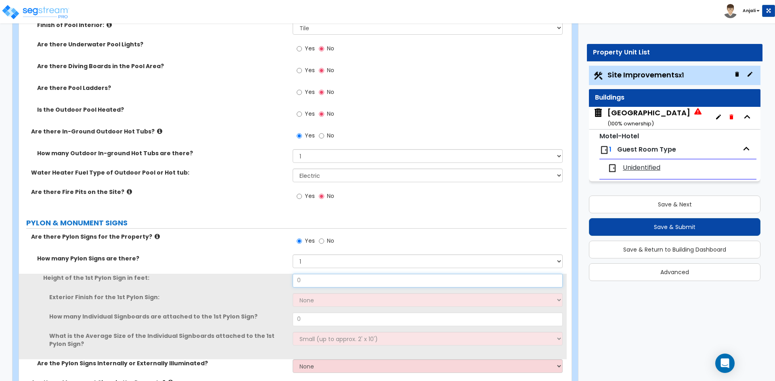
click at [332, 282] on input "0" at bounding box center [426, 281] width 269 height 14
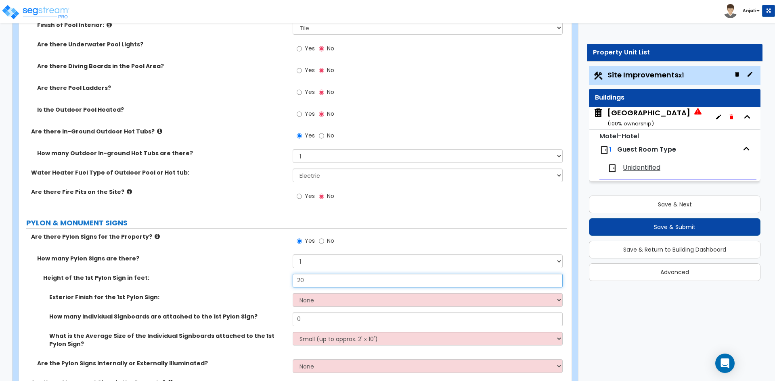
type input "20"
click at [327, 300] on select "None Paint Finish Brick Veneer Finish Stone Veneer Finish Metal Composite Finis…" at bounding box center [426, 300] width 269 height 14
select select "4"
click at [292, 293] on select "None Paint Finish Brick Veneer Finish Stone Veneer Finish Metal Composite Finis…" at bounding box center [426, 300] width 269 height 14
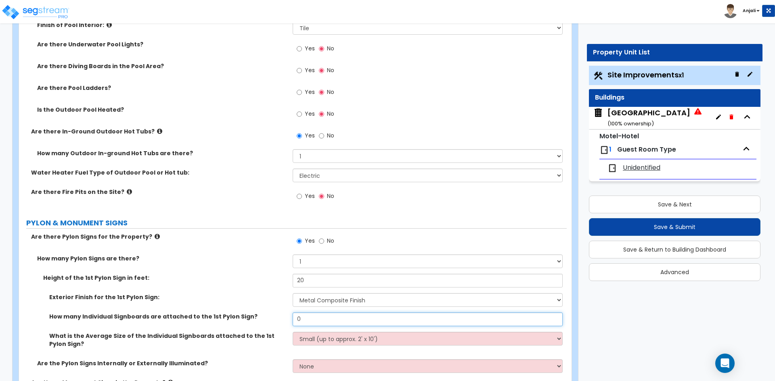
click at [317, 319] on input "0" at bounding box center [426, 320] width 269 height 14
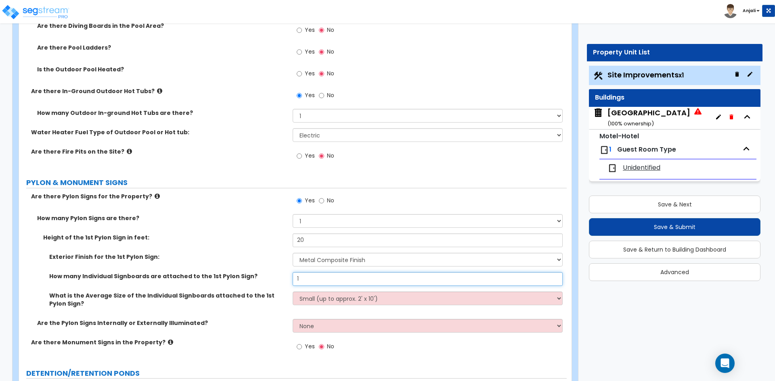
type input "1"
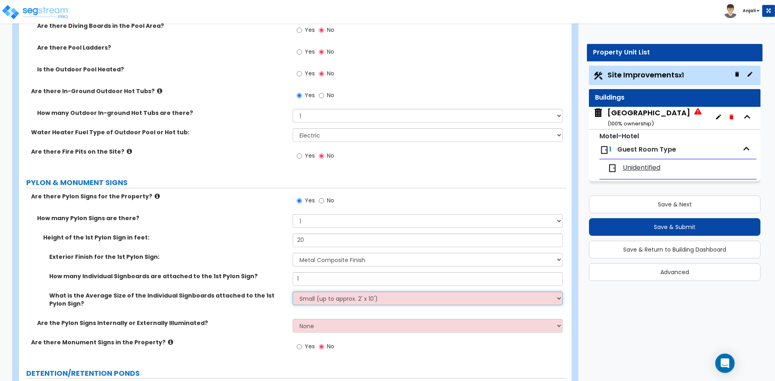
click at [353, 301] on select "Small (up to approx. 2' x 10') Medium (up to approx. 4' x 10') Large (up to app…" at bounding box center [426, 299] width 269 height 14
select select "1"
click at [292, 292] on select "Small (up to approx. 2' x 10') Medium (up to approx. 4' x 10') Large (up to app…" at bounding box center [426, 299] width 269 height 14
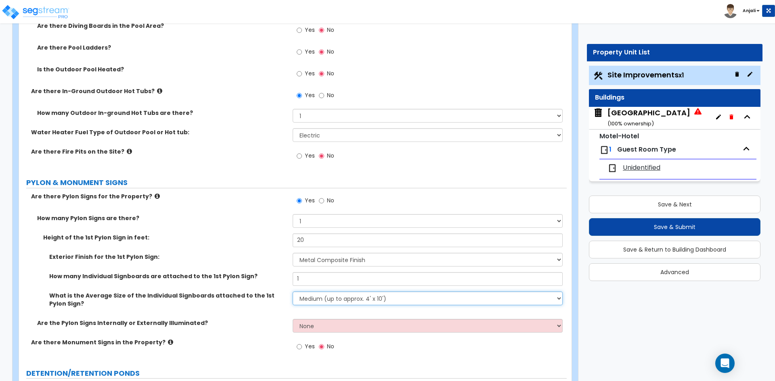
scroll to position [2138, 0]
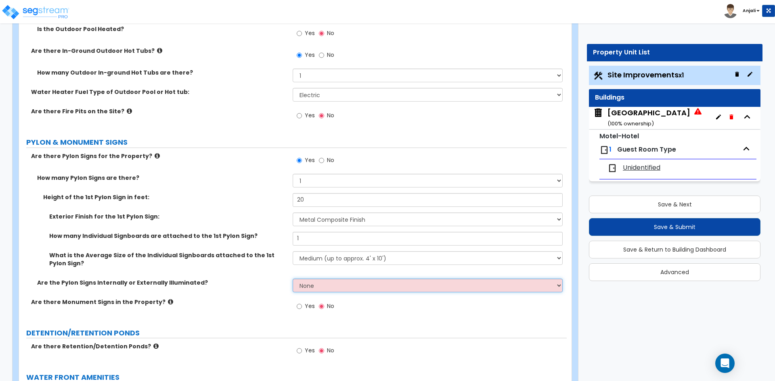
click at [340, 282] on select "None Internally Illuminated Externally Illuminated" at bounding box center [426, 286] width 269 height 14
select select "1"
click at [292, 279] on select "None Internally Illuminated Externally Illuminated" at bounding box center [426, 286] width 269 height 14
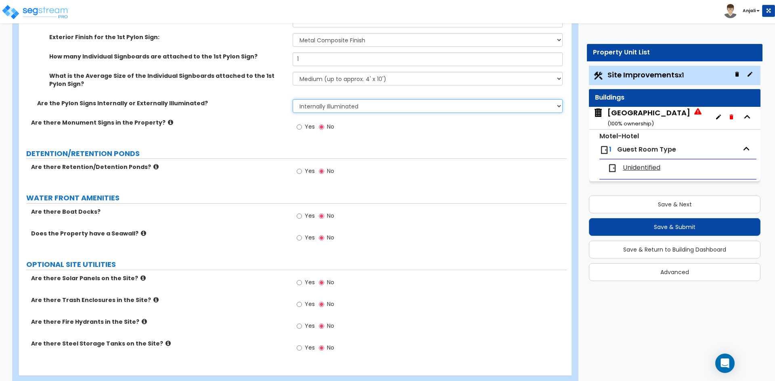
scroll to position [2335, 0]
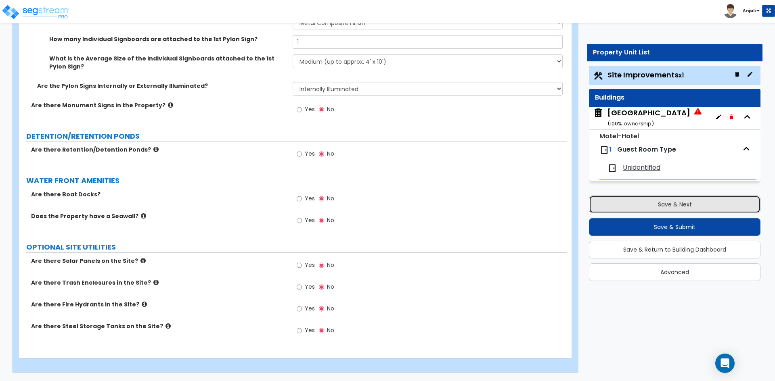
click at [664, 202] on button "Save & Next" at bounding box center [674, 205] width 171 height 18
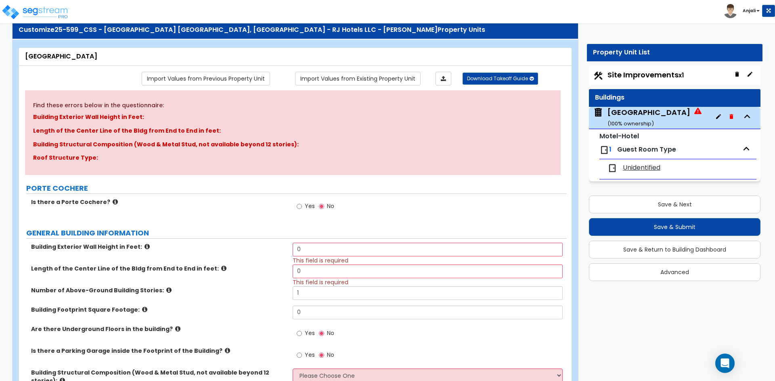
scroll to position [0, 0]
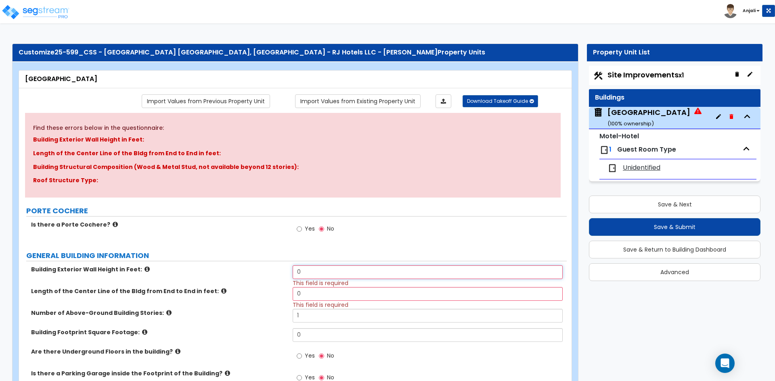
click at [321, 273] on input "0" at bounding box center [426, 272] width 269 height 14
type input "3"
type input "35"
click at [318, 289] on input "0" at bounding box center [426, 294] width 269 height 14
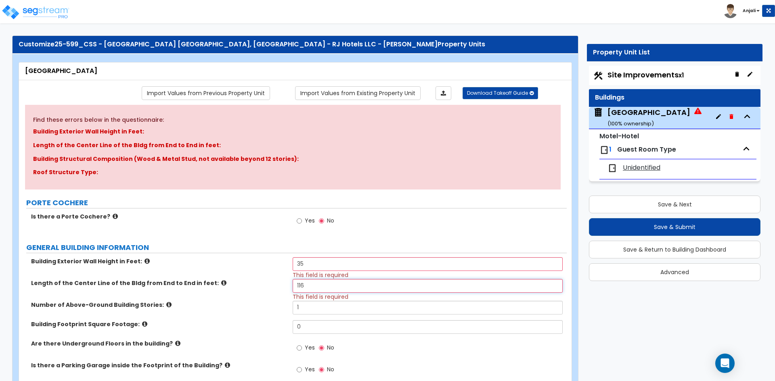
scroll to position [40, 0]
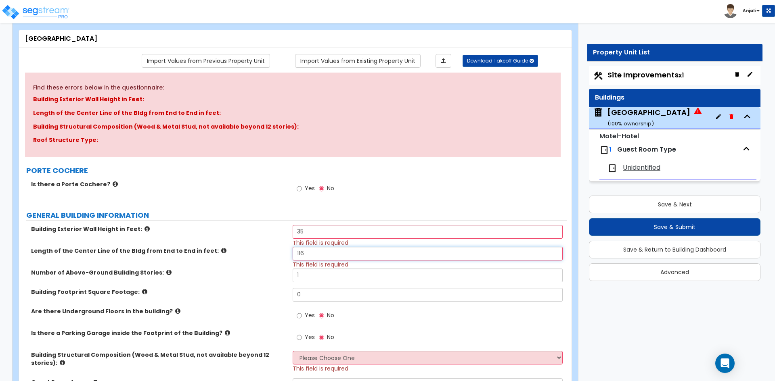
type input "116"
click at [305, 273] on input "1" at bounding box center [426, 276] width 269 height 14
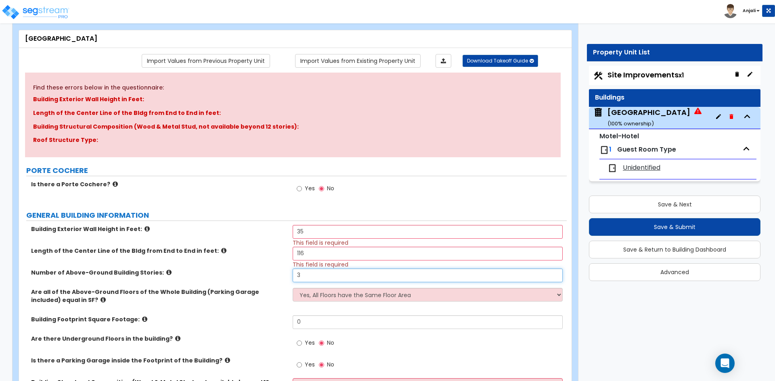
type input "3"
click at [361, 292] on select "Yes, All Floors have the Same Floor Area No, Not All Floor Areas are the Same" at bounding box center [426, 295] width 269 height 14
click at [292, 288] on select "Yes, All Floors have the Same Floor Area No, Not All Floor Areas are the Same" at bounding box center [426, 295] width 269 height 14
click at [333, 325] on input "0" at bounding box center [426, 322] width 269 height 14
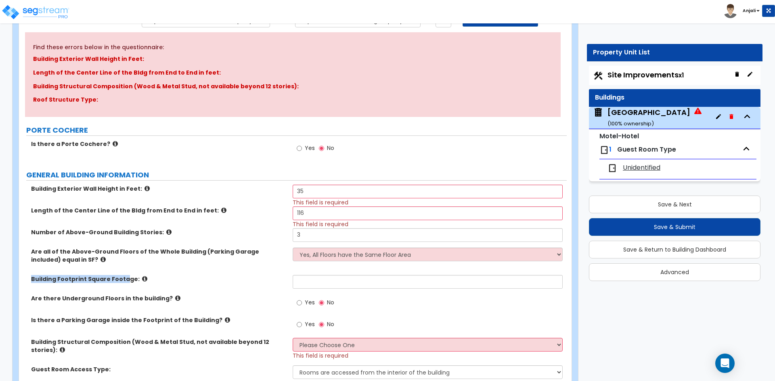
drag, startPoint x: 21, startPoint y: 277, endPoint x: 124, endPoint y: 276, distance: 102.9
click at [124, 276] on div "Building Footprint Square Footage:" at bounding box center [156, 279] width 274 height 8
click at [303, 281] on input "text" at bounding box center [426, 282] width 269 height 14
click at [322, 279] on input "text" at bounding box center [426, 282] width 269 height 14
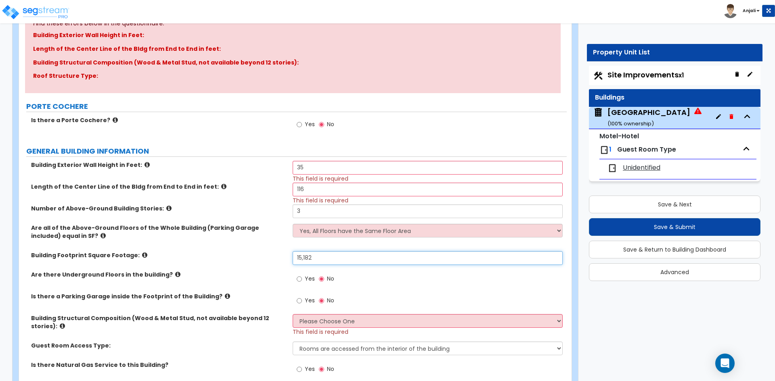
scroll to position [121, 0]
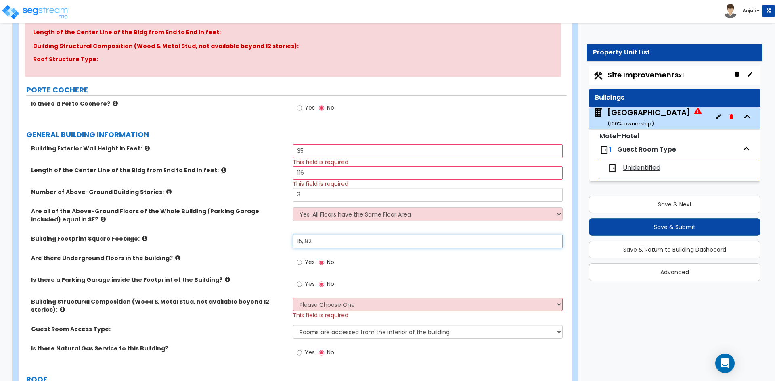
type input "15,182"
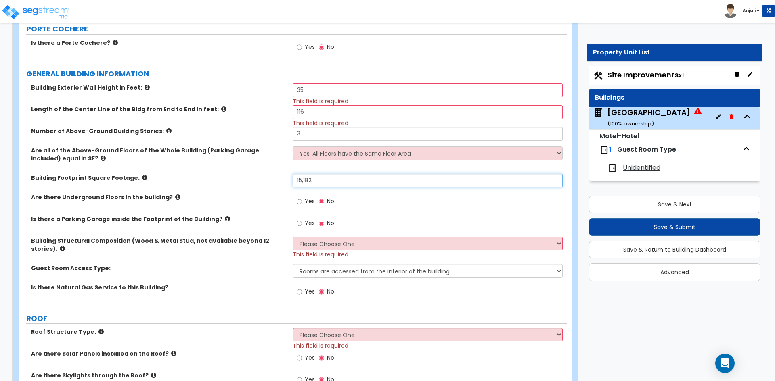
scroll to position [202, 0]
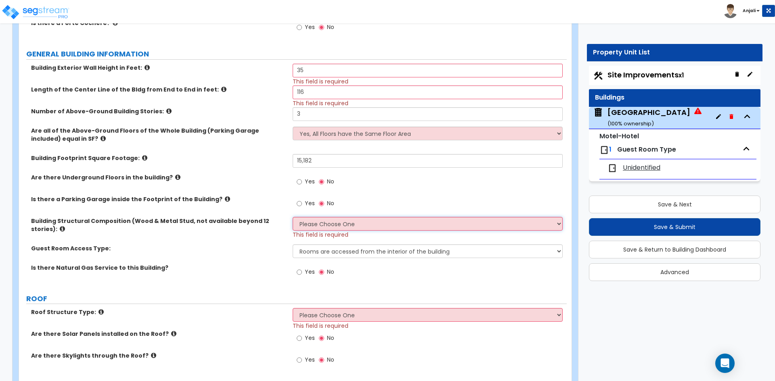
click at [357, 219] on select "Please Choose One Reinforced Concrete Structural Steel Brick Masonry CMU Masonr…" at bounding box center [426, 224] width 269 height 14
select select "6"
click at [292, 217] on select "Please Choose One Reinforced Concrete Structural Steel Brick Masonry CMU Masonr…" at bounding box center [426, 224] width 269 height 14
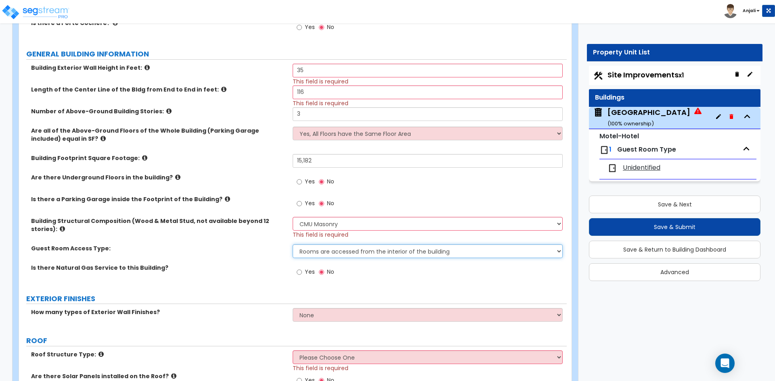
click at [342, 252] on select "Rooms are accessed from the interior of the building Rooms are accessed from th…" at bounding box center [426, 251] width 269 height 14
click at [292, 244] on select "Rooms are accessed from the interior of the building Rooms are accessed from th…" at bounding box center [426, 251] width 269 height 14
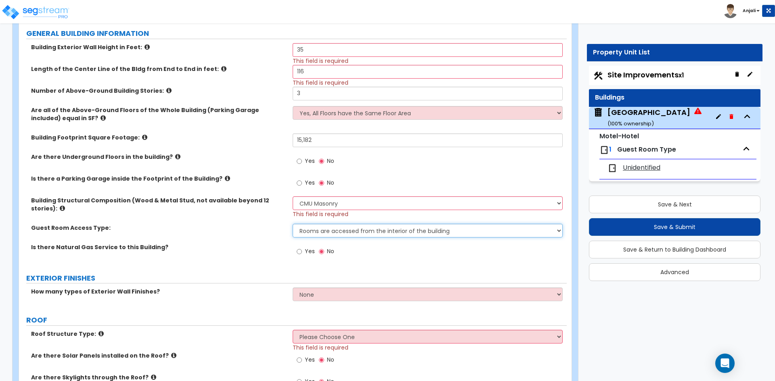
scroll to position [242, 0]
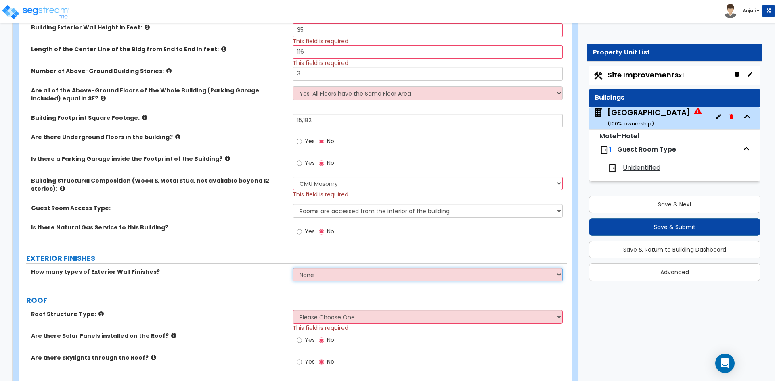
click at [335, 274] on select "None 1 2 3" at bounding box center [426, 275] width 269 height 14
select select "1"
click at [292, 268] on select "None 1 2 3" at bounding box center [426, 275] width 269 height 14
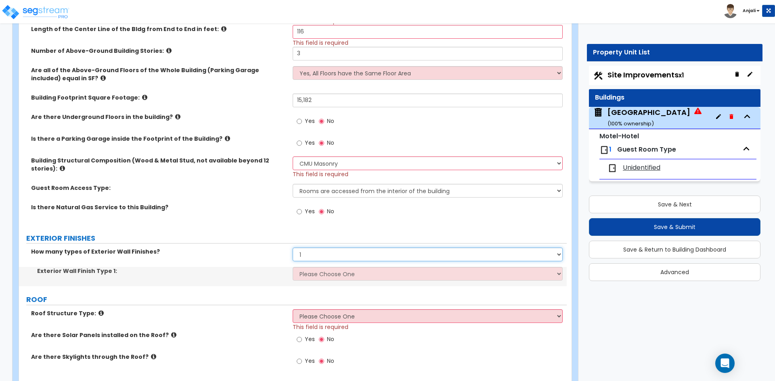
scroll to position [282, 0]
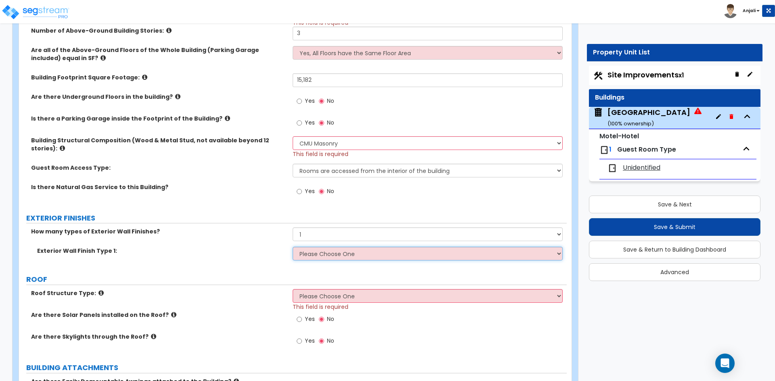
click at [330, 253] on select "Please Choose One No Finish/Shared Wall No Wall Brick Veneer Stone Veneer Wood …" at bounding box center [426, 254] width 269 height 14
select select "7"
click at [292, 247] on select "Please Choose One No Finish/Shared Wall No Wall Brick Veneer Stone Veneer Wood …" at bounding box center [426, 254] width 269 height 14
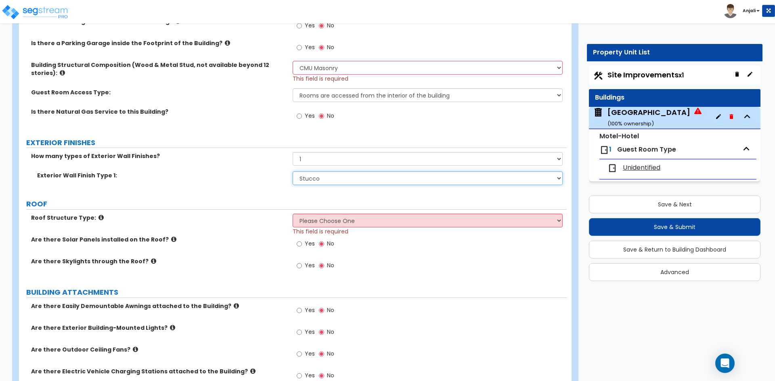
scroll to position [363, 0]
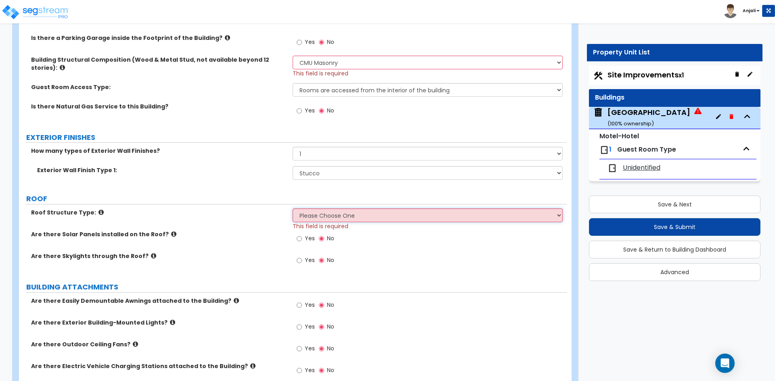
click at [314, 217] on select "Please Choose One Gable Roof Flat Roof Hybrid Gable & Flat Roof" at bounding box center [426, 216] width 269 height 14
select select "1"
click at [292, 209] on select "Please Choose One Gable Roof Flat Roof Hybrid Gable & Flat Roof" at bounding box center [426, 216] width 269 height 14
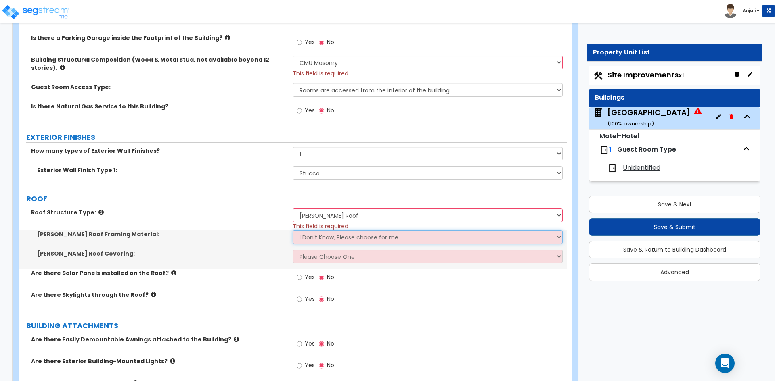
click at [328, 237] on select "I Don't Know, Please choose for me Metal Wood" at bounding box center [426, 237] width 269 height 14
click at [292, 230] on select "I Don't Know, Please choose for me Metal Wood" at bounding box center [426, 237] width 269 height 14
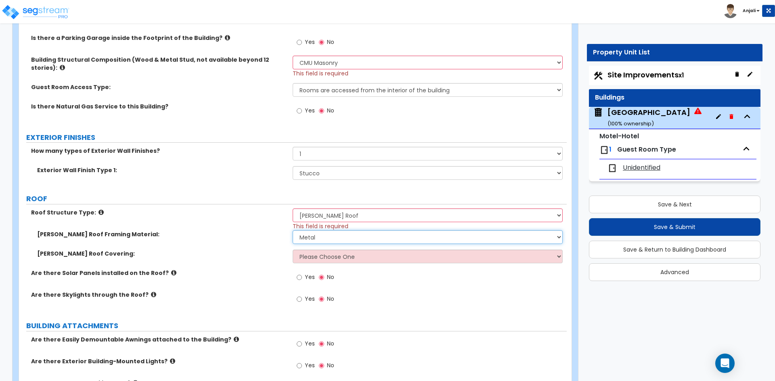
click at [329, 239] on select "I Don't Know, Please choose for me Metal Wood" at bounding box center [426, 237] width 269 height 14
select select "2"
click at [292, 230] on select "I Don't Know, Please choose for me Metal Wood" at bounding box center [426, 237] width 269 height 14
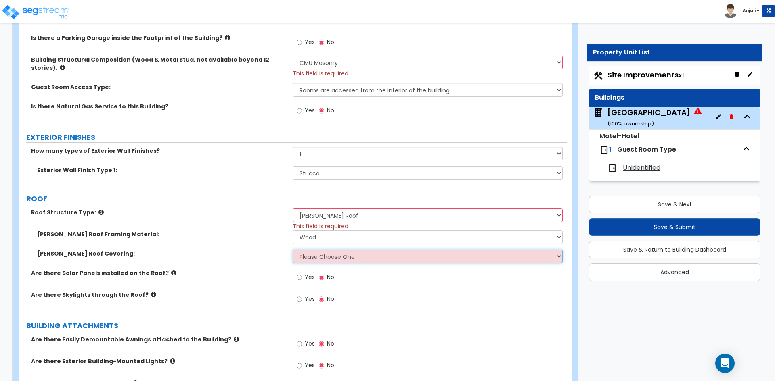
click at [330, 255] on select "Please Choose One Asphalt Shingle Clay Tile Wood Shingle Metal Shingle Standing…" at bounding box center [426, 257] width 269 height 14
select select "2"
click at [292, 250] on select "Please Choose One Asphalt Shingle Clay Tile Wood Shingle Metal Shingle Standing…" at bounding box center [426, 257] width 269 height 14
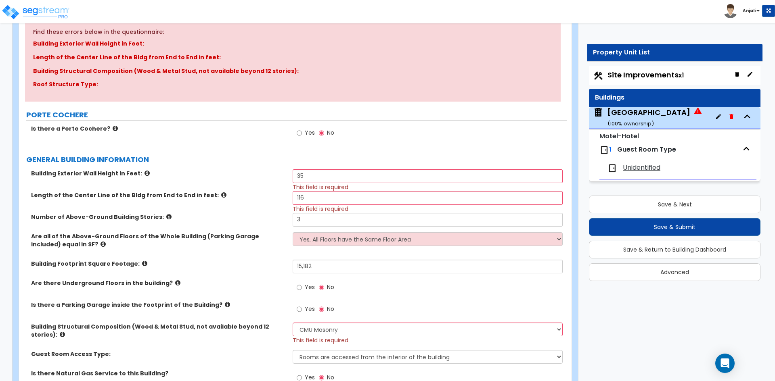
scroll to position [0, 0]
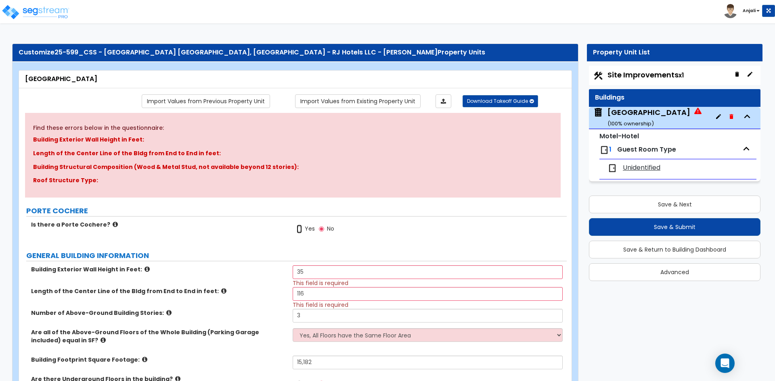
click at [301, 229] on input "Yes" at bounding box center [298, 229] width 5 height 9
radio input "true"
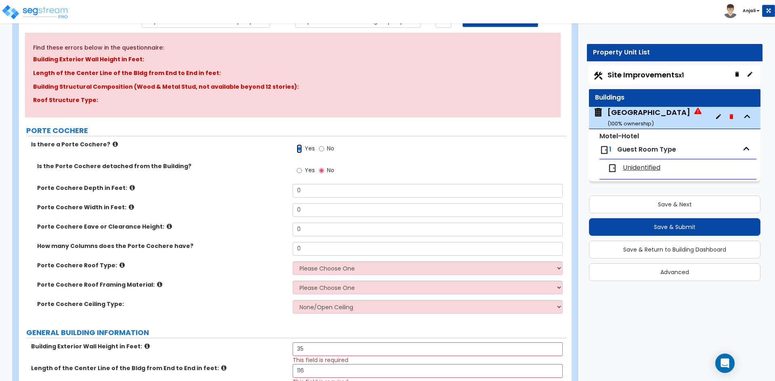
scroll to position [81, 0]
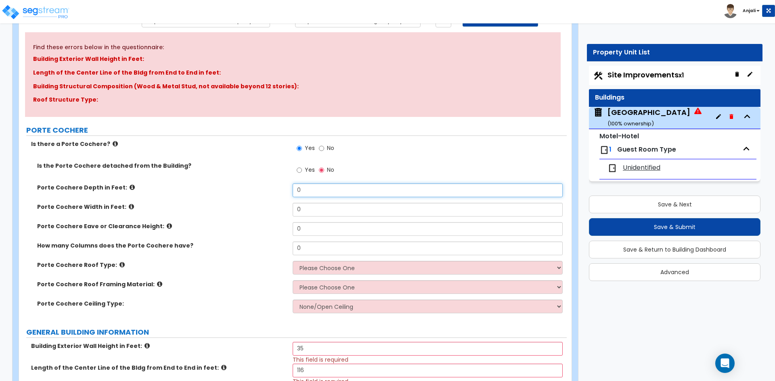
click at [317, 195] on input "0" at bounding box center [426, 191] width 269 height 14
type input "3"
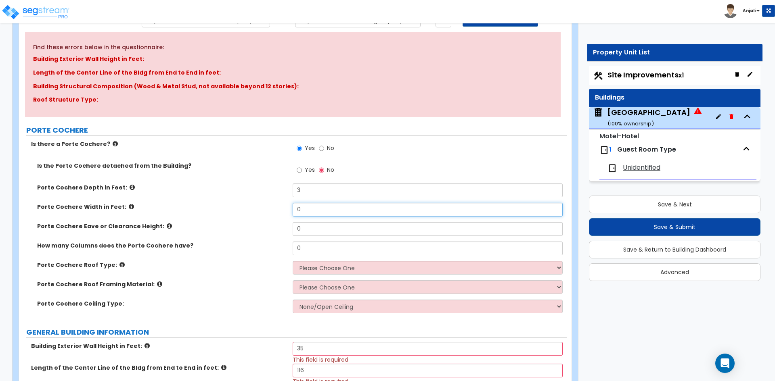
click at [316, 208] on input "0" at bounding box center [426, 210] width 269 height 14
type input "3"
type input "89"
click at [317, 220] on div "Porte Cochere Width in Feet: 89" at bounding box center [292, 212] width 547 height 19
click at [318, 230] on input "0" at bounding box center [426, 229] width 269 height 14
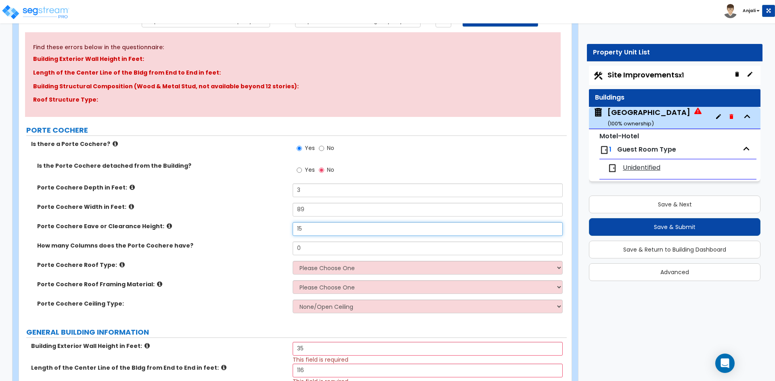
type input "15"
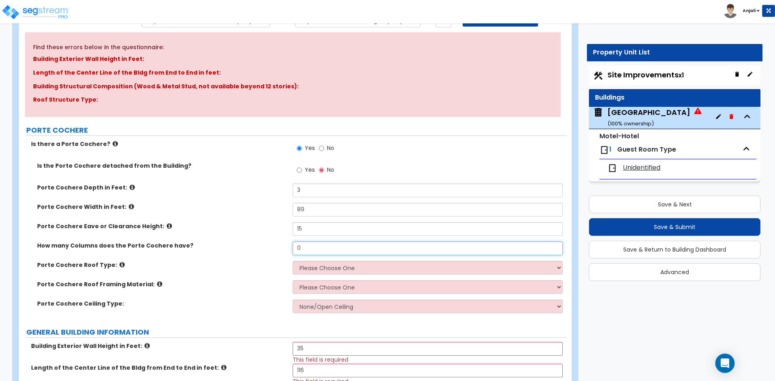
click at [327, 244] on input "0" at bounding box center [426, 249] width 269 height 14
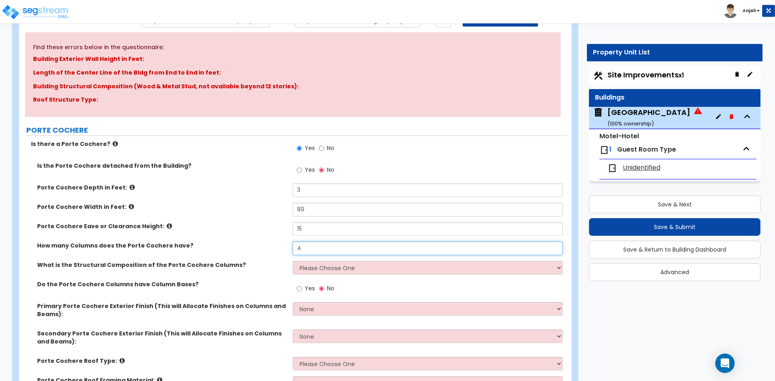
type input "4"
click at [351, 267] on select "Please Choose One Wood Steel Concrete" at bounding box center [426, 268] width 269 height 14
select select "3"
click at [292, 261] on select "Please Choose One Wood Steel Concrete" at bounding box center [426, 268] width 269 height 14
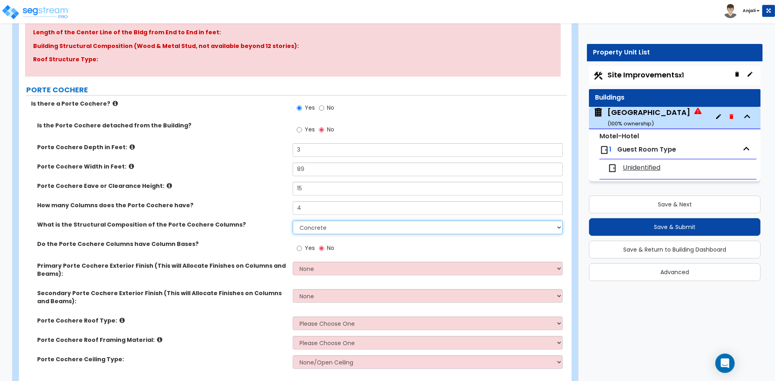
scroll to position [161, 0]
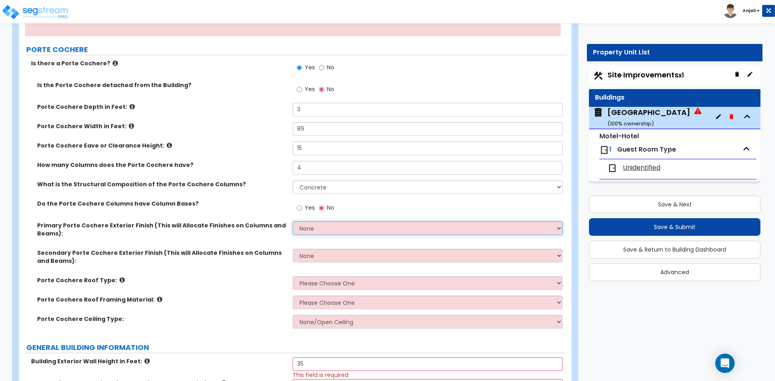
click at [329, 226] on select "None Paint Finish Stucco Finish Tile Finish Brick Veneer Stone Veneer Metal Com…" at bounding box center [426, 228] width 269 height 14
select select "2"
click at [292, 221] on select "None Paint Finish Stucco Finish Tile Finish Brick Veneer Stone Veneer Metal Com…" at bounding box center [426, 228] width 269 height 14
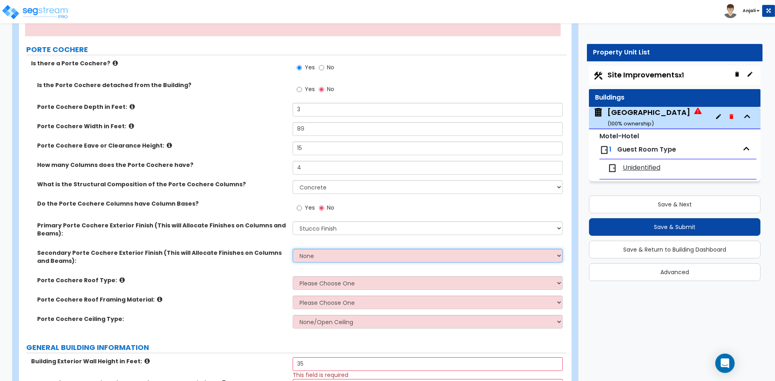
click at [317, 252] on select "None Paint Finish Stucco Finish Tile Finish Brick Veneer Stone Veneer Metal Com…" at bounding box center [426, 256] width 269 height 14
select select "2"
click at [292, 249] on select "None Paint Finish Stucco Finish Tile Finish Brick Veneer Stone Veneer Metal Com…" at bounding box center [426, 256] width 269 height 14
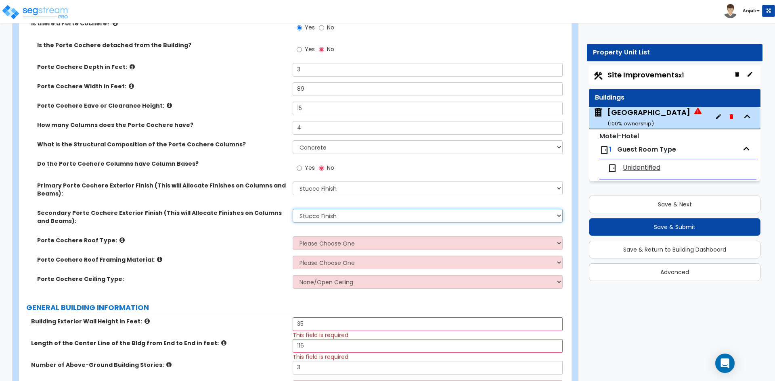
scroll to position [202, 0]
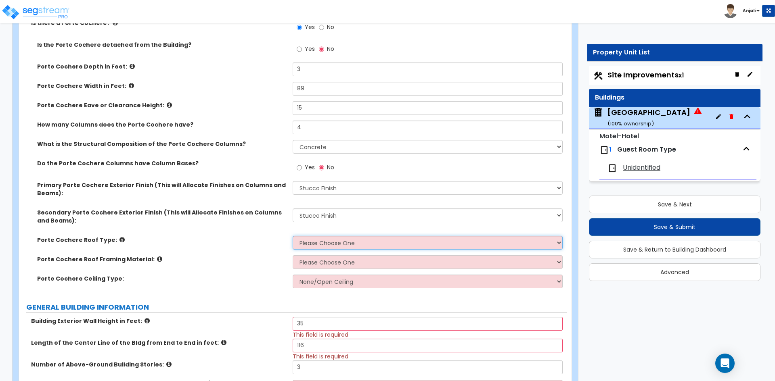
click at [342, 246] on select "Please Choose One Gabled Roof Flat Roof" at bounding box center [426, 243] width 269 height 14
select select "1"
click at [292, 236] on select "Please Choose One Gabled Roof Flat Roof" at bounding box center [426, 243] width 269 height 14
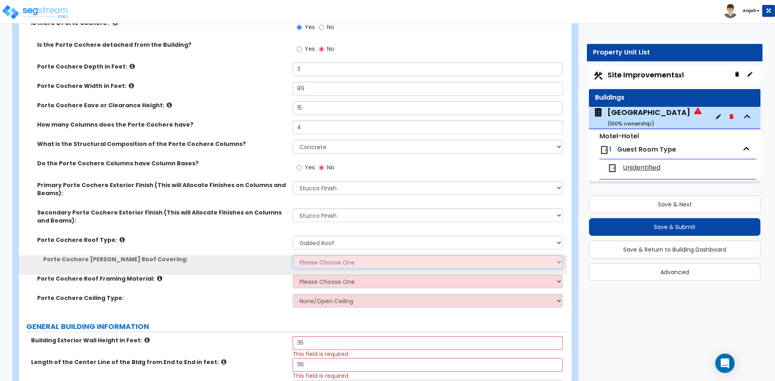
click at [326, 265] on select "Please Choose One Asphalt Shingle Clay Tile Wood Shingle Metal Shingle Standing…" at bounding box center [426, 262] width 269 height 14
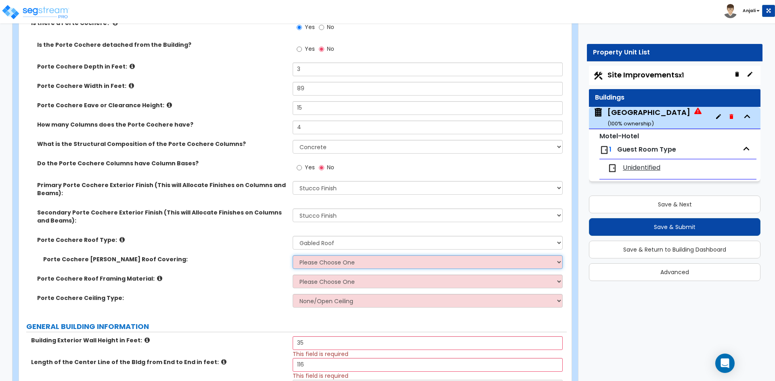
select select "2"
click at [292, 255] on select "Please Choose One Asphalt Shingle Clay Tile Wood Shingle Metal Shingle Standing…" at bounding box center [426, 262] width 269 height 14
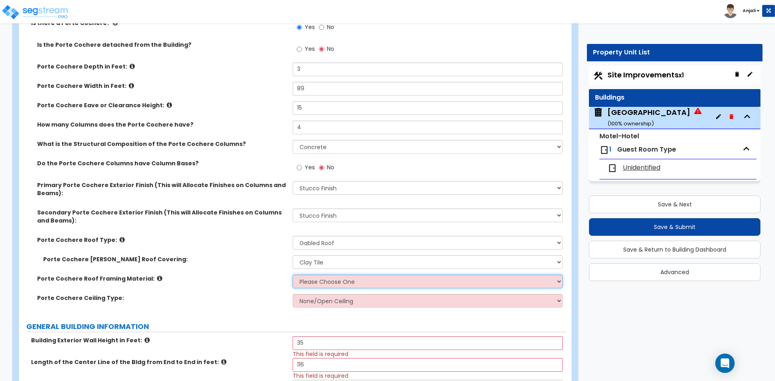
click at [317, 278] on select "Please Choose One Wood Metal" at bounding box center [426, 282] width 269 height 14
select select "2"
click at [292, 275] on select "Please Choose One Wood Metal" at bounding box center [426, 282] width 269 height 14
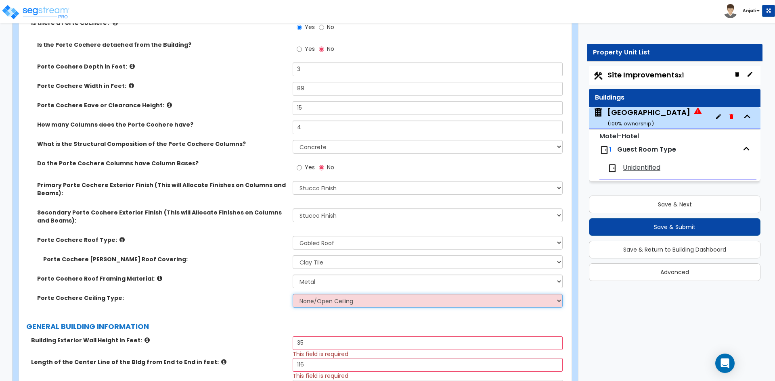
click at [302, 295] on select "None/Open Ceiling Drywall Ceiling Suspended Metal Ceiling" at bounding box center [426, 301] width 269 height 14
select select "1"
click at [292, 294] on select "None/Open Ceiling Drywall Ceiling Suspended Metal Ceiling" at bounding box center [426, 301] width 269 height 14
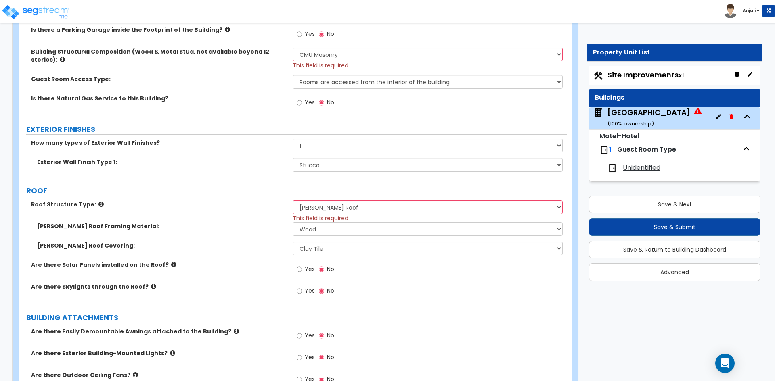
scroll to position [645, 0]
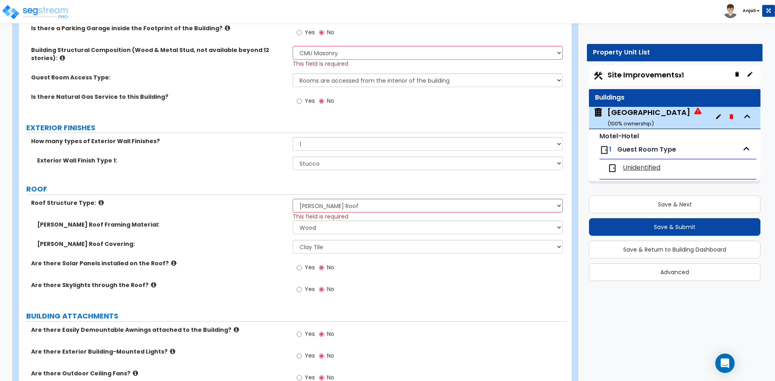
click at [403, 294] on div "Yes No" at bounding box center [429, 292] width 274 height 22
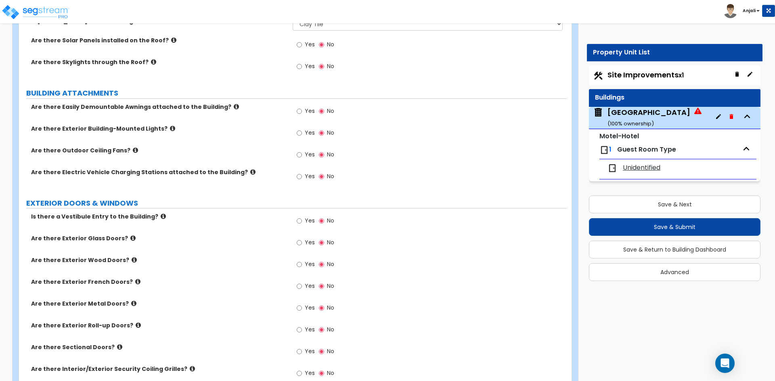
scroll to position [887, 0]
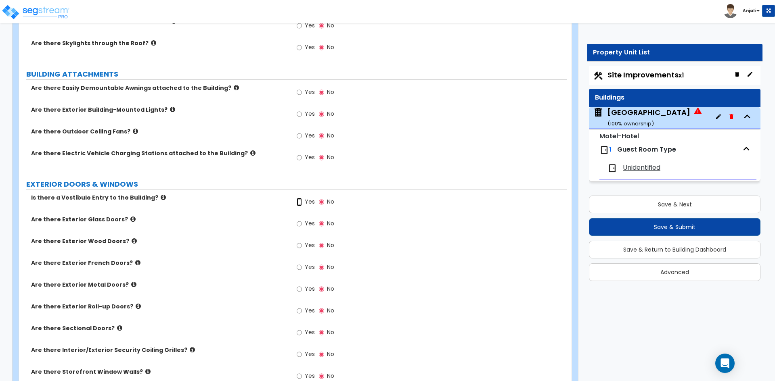
click at [300, 202] on input "Yes" at bounding box center [298, 202] width 5 height 9
radio input "true"
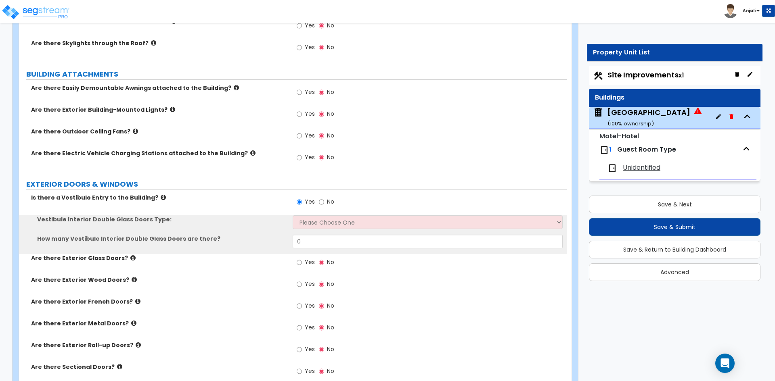
click at [315, 215] on div "Yes No" at bounding box center [429, 205] width 274 height 22
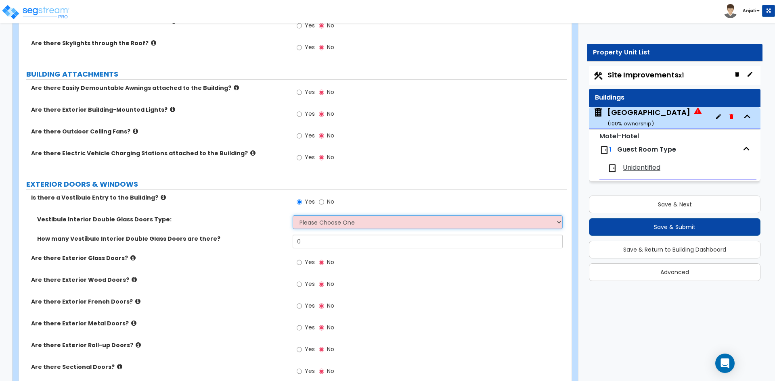
click at [323, 221] on select "Please Choose One Hinged Sliding" at bounding box center [426, 222] width 269 height 14
select select "1"
click at [292, 215] on select "Please Choose One Hinged Sliding" at bounding box center [426, 222] width 269 height 14
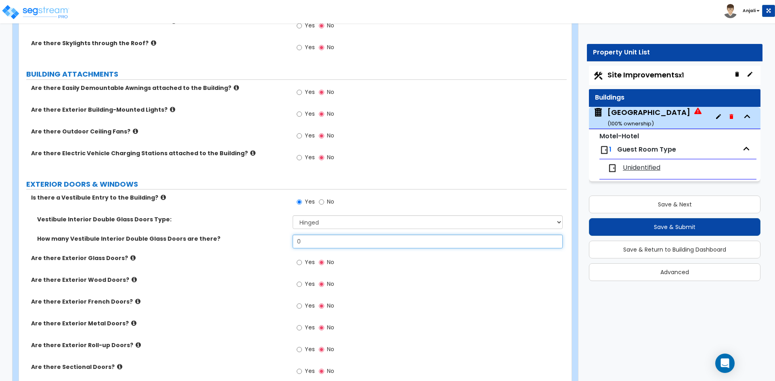
click at [321, 242] on input "0" at bounding box center [426, 242] width 269 height 14
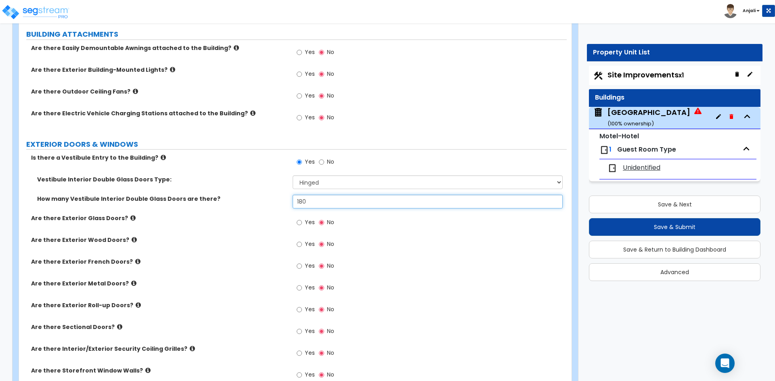
scroll to position [928, 0]
type input "180"
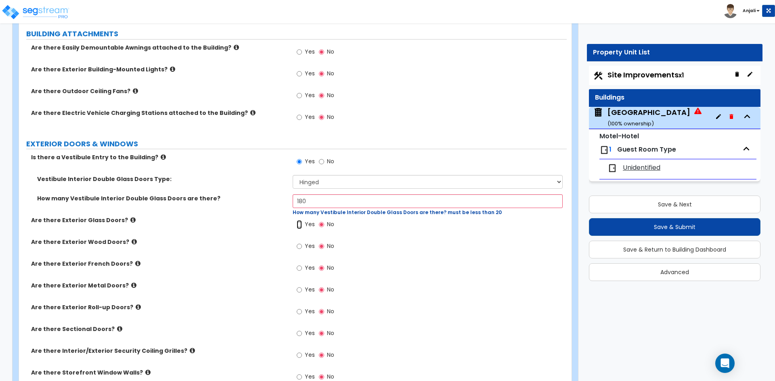
click at [298, 225] on input "Yes" at bounding box center [298, 224] width 5 height 9
radio input "true"
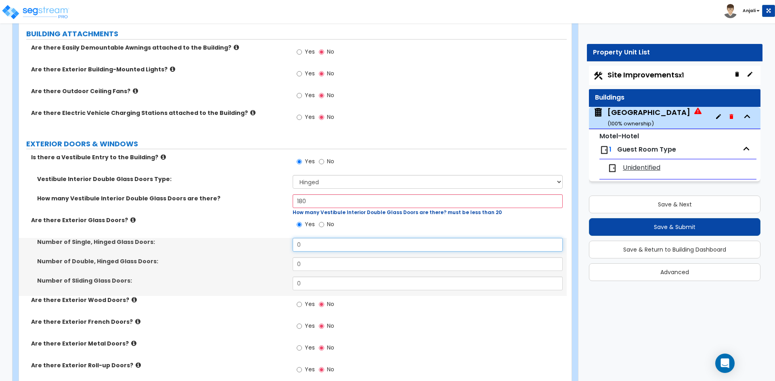
click at [312, 244] on input "0" at bounding box center [426, 245] width 269 height 14
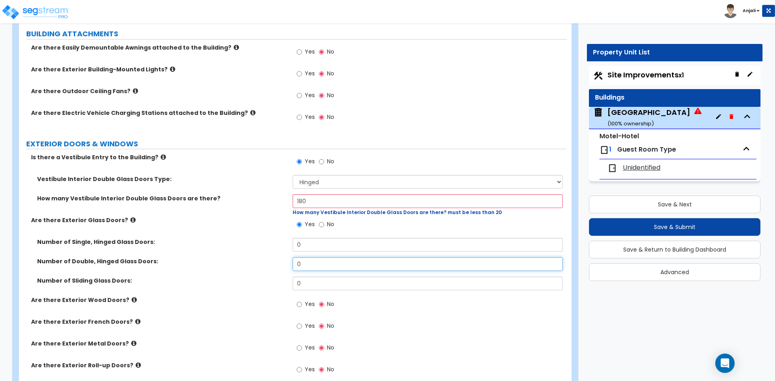
click at [311, 263] on input "0" at bounding box center [426, 264] width 269 height 14
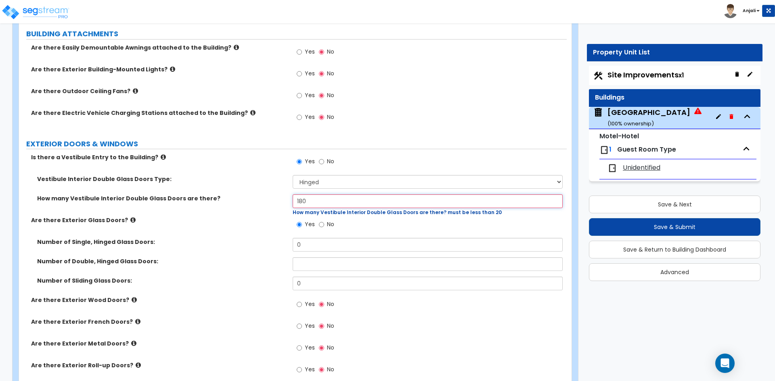
drag, startPoint x: 313, startPoint y: 205, endPoint x: 294, endPoint y: 203, distance: 19.0
click at [294, 203] on input "180" at bounding box center [426, 201] width 269 height 14
type input "2"
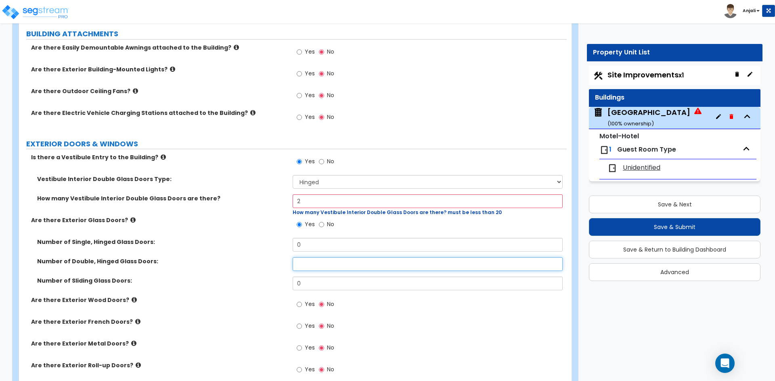
click at [319, 263] on input "text" at bounding box center [426, 264] width 269 height 14
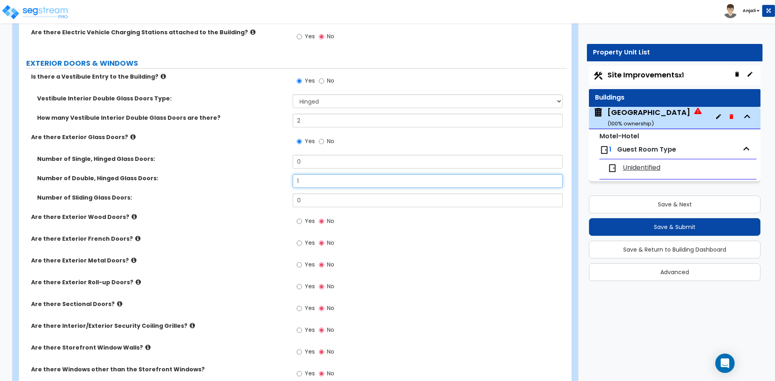
scroll to position [1049, 0]
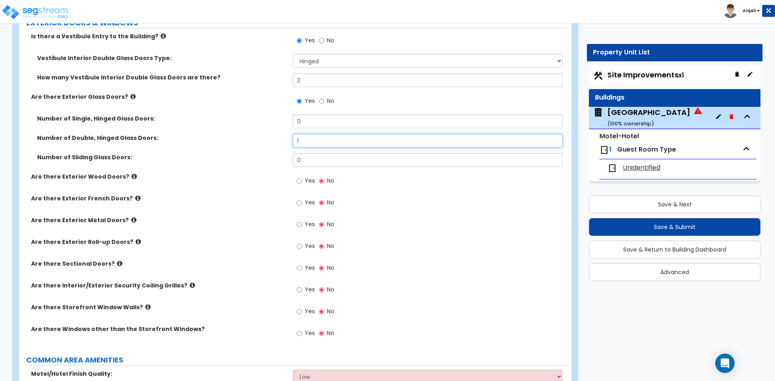
type input "1"
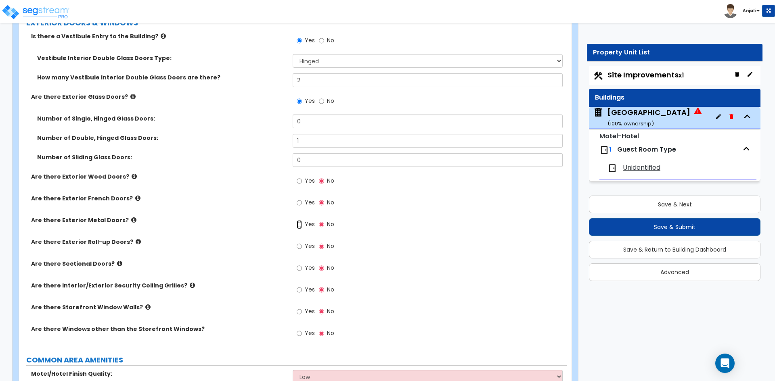
click at [299, 222] on input "Yes" at bounding box center [298, 224] width 5 height 9
radio input "true"
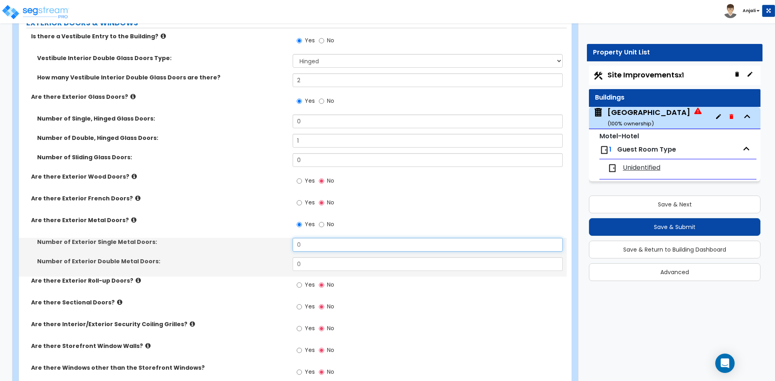
click at [316, 242] on input "0" at bounding box center [426, 245] width 269 height 14
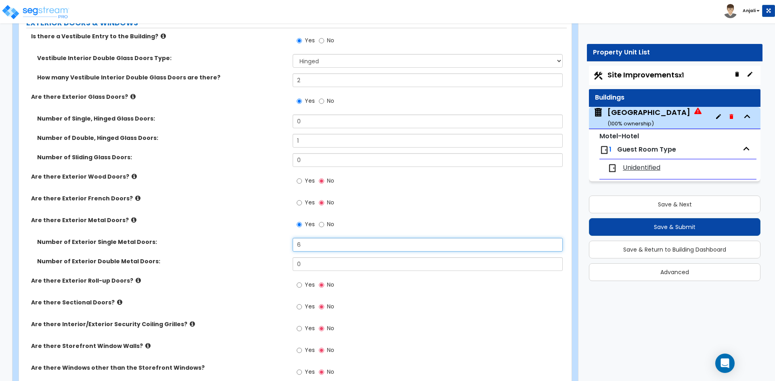
type input "6"
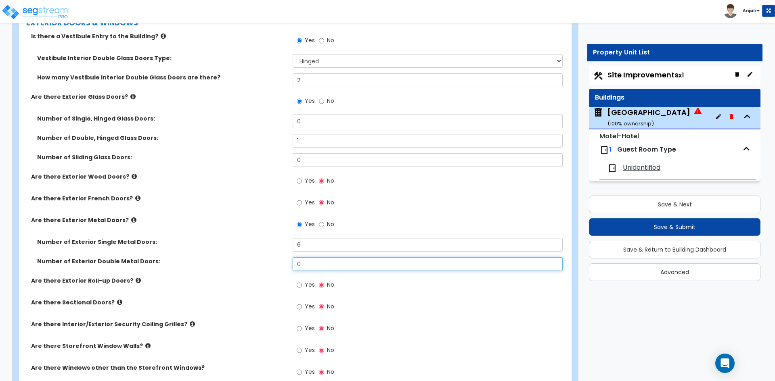
click at [331, 264] on input "0" at bounding box center [426, 264] width 269 height 14
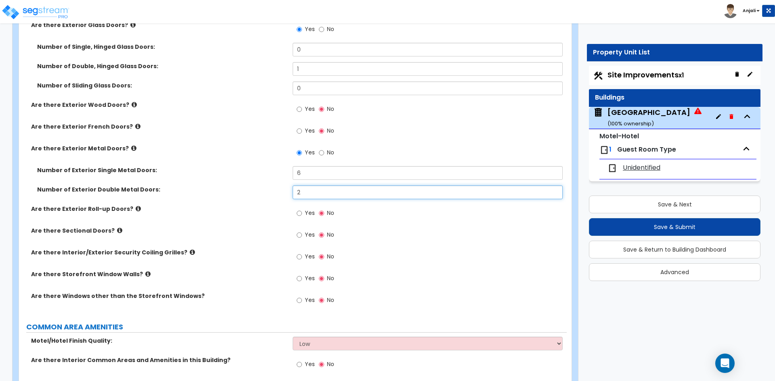
scroll to position [1130, 0]
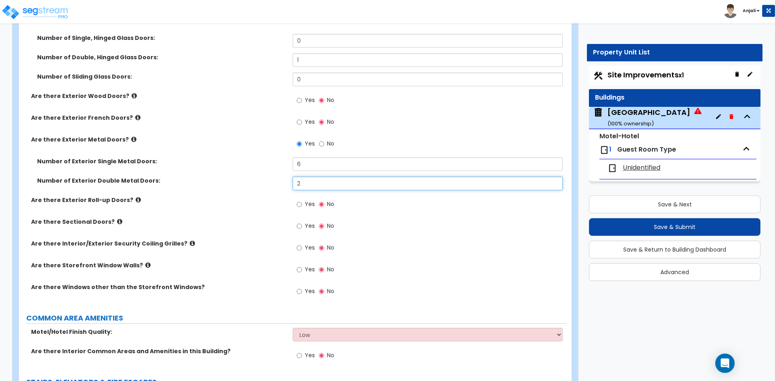
type input "2"
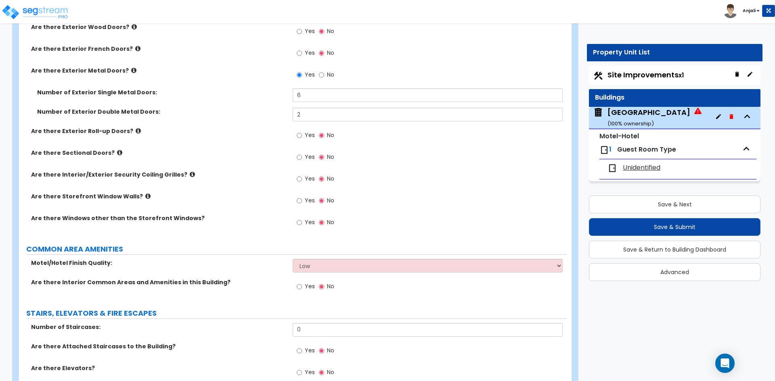
scroll to position [1210, 0]
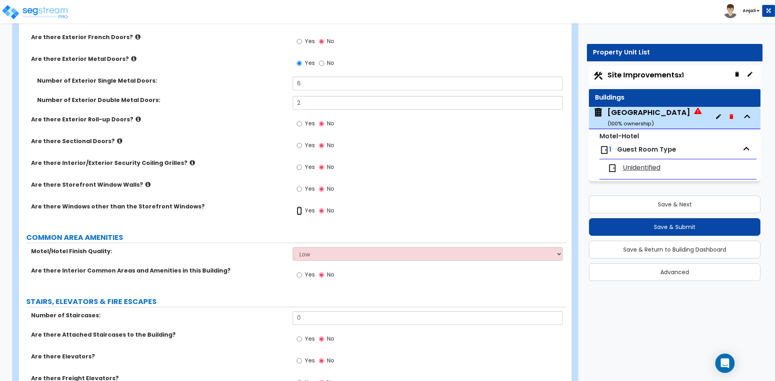
click at [301, 209] on input "Yes" at bounding box center [298, 211] width 5 height 9
radio input "true"
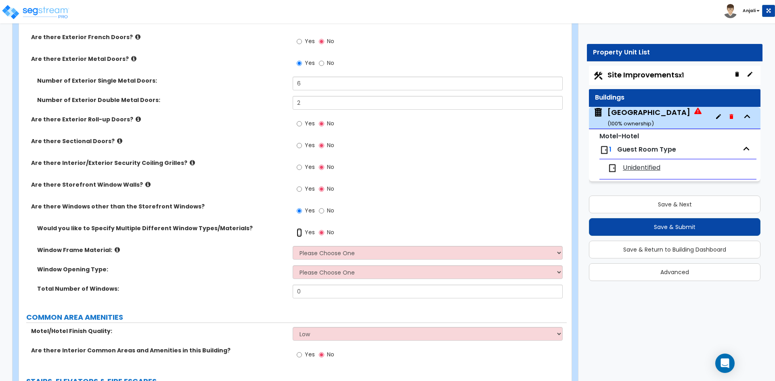
click at [300, 233] on input "Yes" at bounding box center [298, 232] width 5 height 9
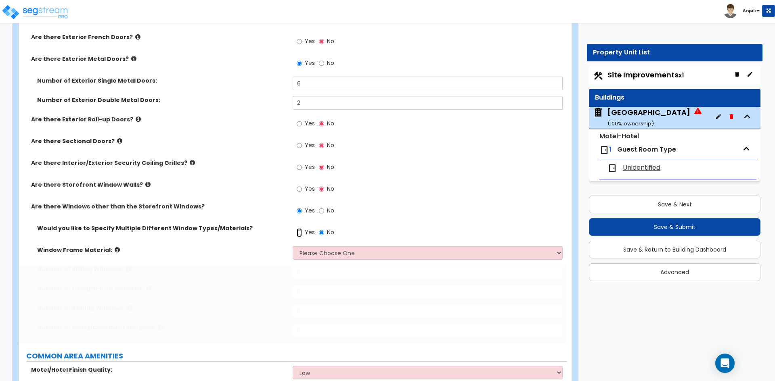
radio input "true"
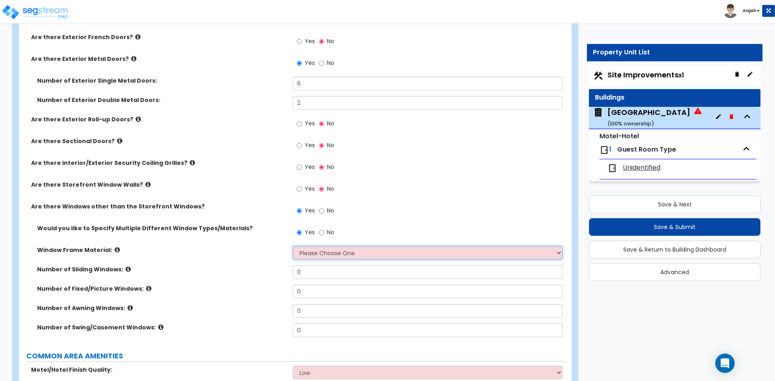
click at [334, 253] on select "Please Choose One Vinyl Aluminum Wood" at bounding box center [426, 253] width 269 height 14
select select "2"
click at [292, 246] on select "Please Choose One Vinyl Aluminum Wood" at bounding box center [426, 253] width 269 height 14
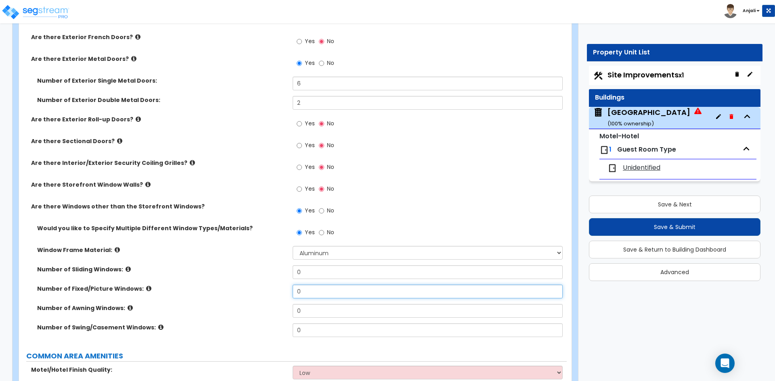
click at [317, 293] on input "0" at bounding box center [426, 292] width 269 height 14
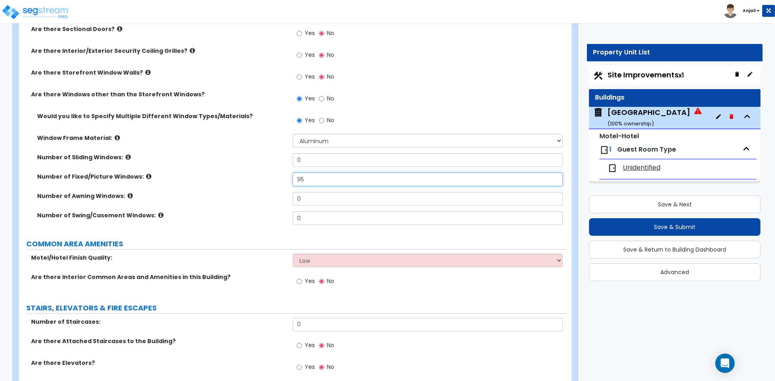
scroll to position [1331, 0]
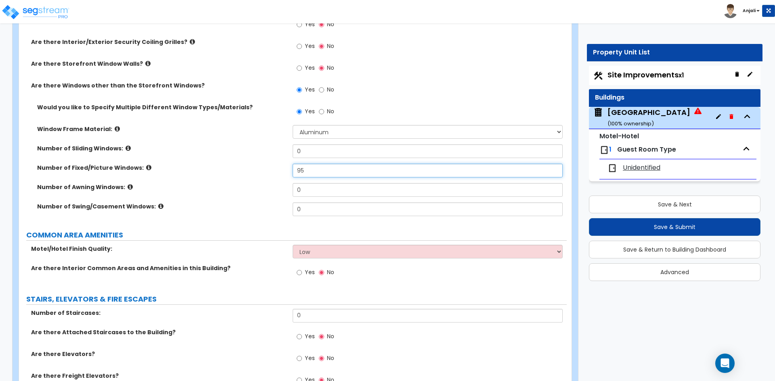
type input "95"
click at [327, 254] on select "Low Average High" at bounding box center [426, 252] width 269 height 14
select select "2"
click at [292, 245] on select "Low Average High" at bounding box center [426, 252] width 269 height 14
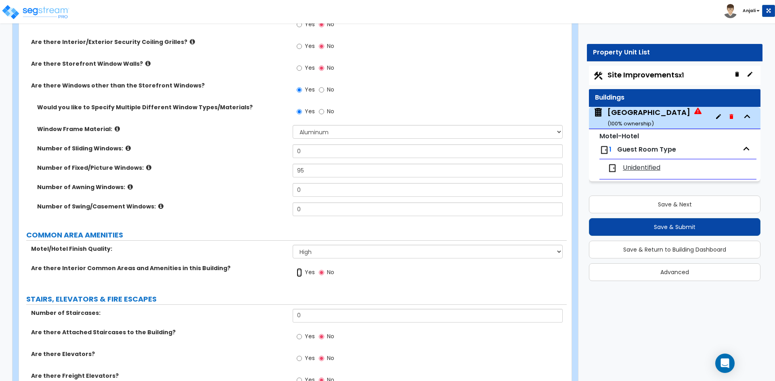
click at [298, 272] on input "Yes" at bounding box center [298, 272] width 5 height 9
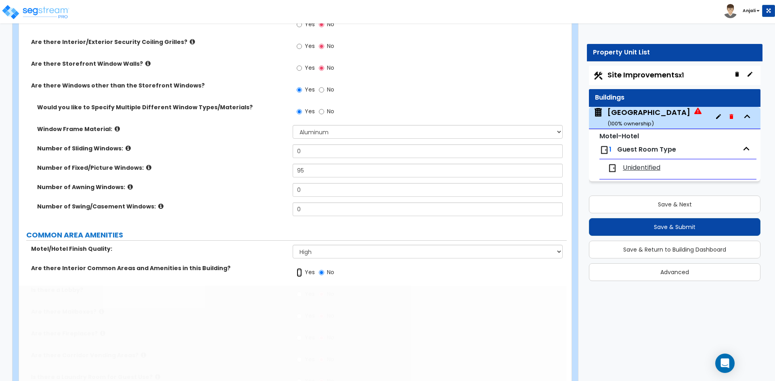
radio input "true"
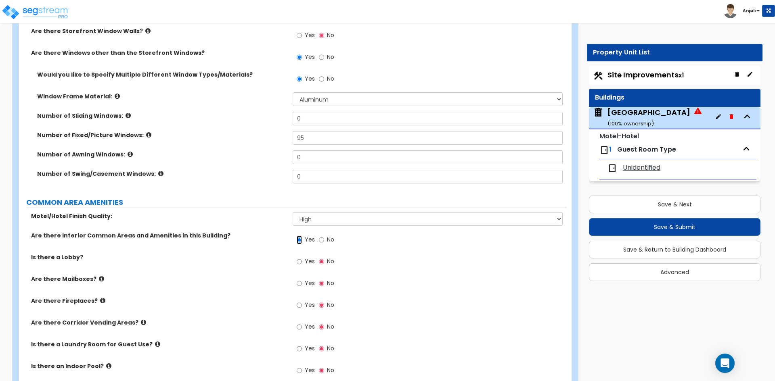
scroll to position [1412, 0]
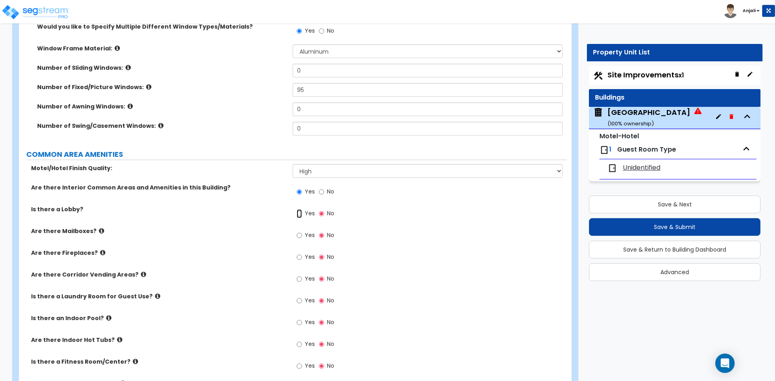
click at [298, 215] on input "Yes" at bounding box center [298, 213] width 5 height 9
radio input "true"
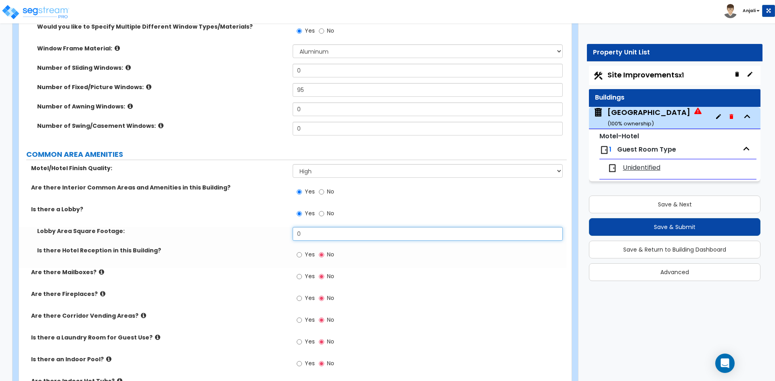
click at [322, 235] on input "0" at bounding box center [426, 234] width 269 height 14
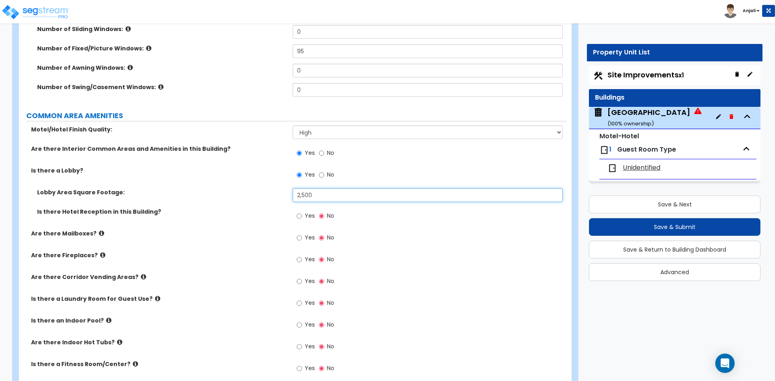
scroll to position [1452, 0]
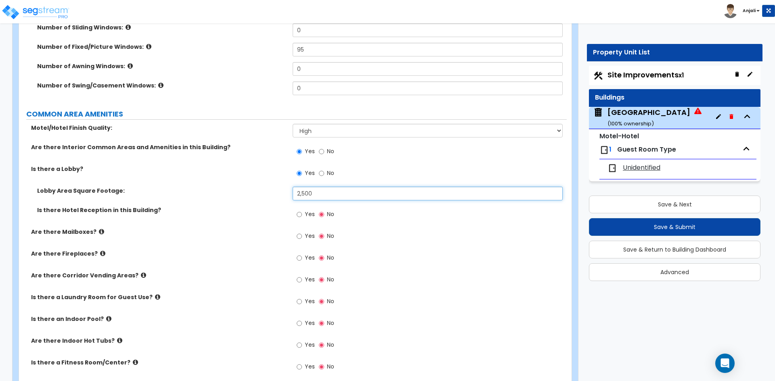
type input "2,500"
click at [299, 215] on input "Yes" at bounding box center [298, 214] width 5 height 9
radio input "true"
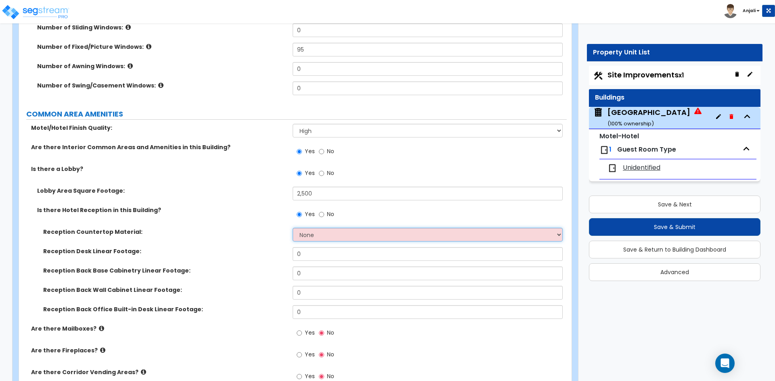
click at [323, 235] on select "None Plastic Laminate Solid Surface Stone Quartz Marble Tile Wood Stainless Ste…" at bounding box center [426, 235] width 269 height 14
select select "5"
click at [292, 228] on select "None Plastic Laminate Solid Surface Stone Quartz Marble Tile Wood Stainless Ste…" at bounding box center [426, 235] width 269 height 14
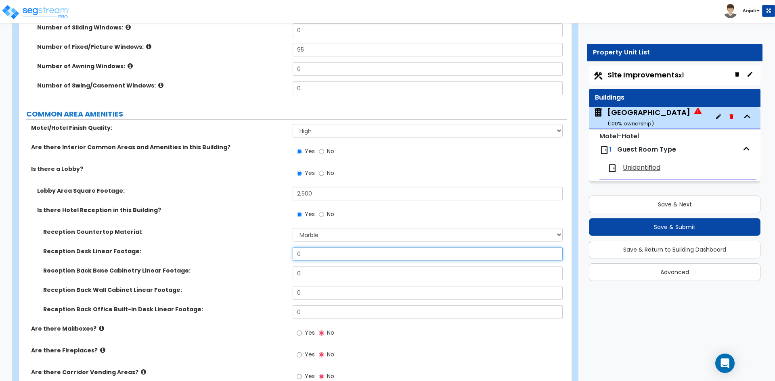
click at [315, 251] on input "0" at bounding box center [426, 254] width 269 height 14
type input "16"
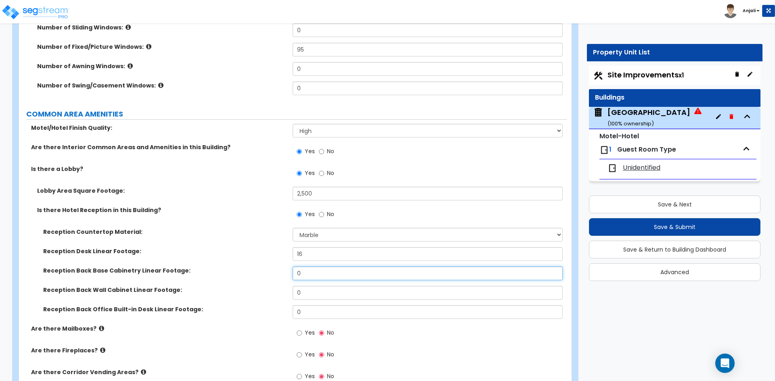
click at [301, 268] on input "0" at bounding box center [426, 274] width 269 height 14
click at [307, 272] on input "0" at bounding box center [426, 274] width 269 height 14
type input "16"
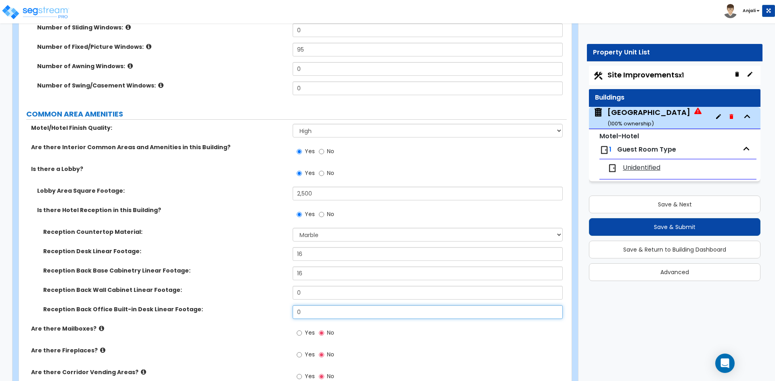
click at [316, 311] on input "0" at bounding box center [426, 312] width 269 height 14
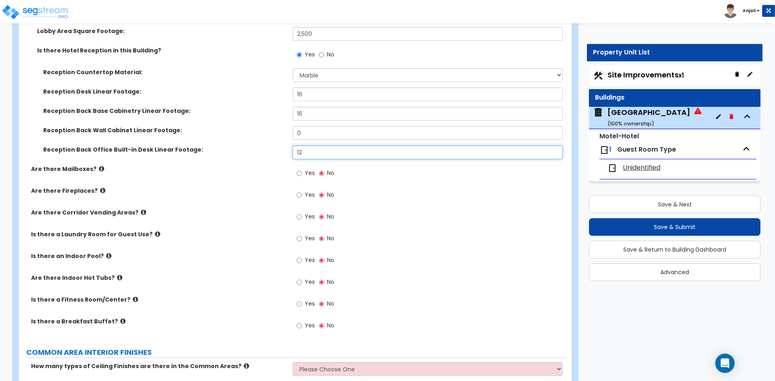
scroll to position [1614, 0]
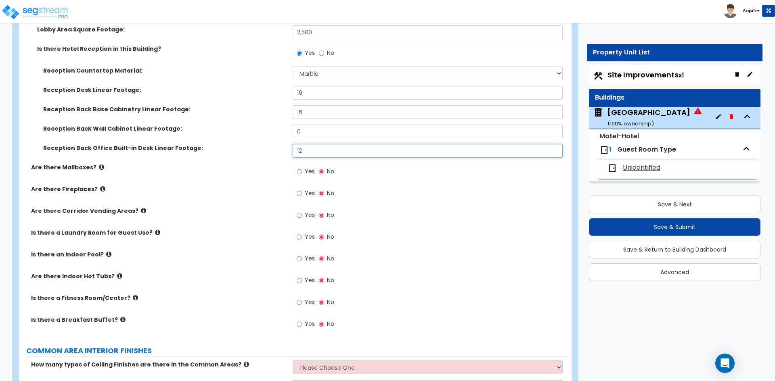
type input "12"
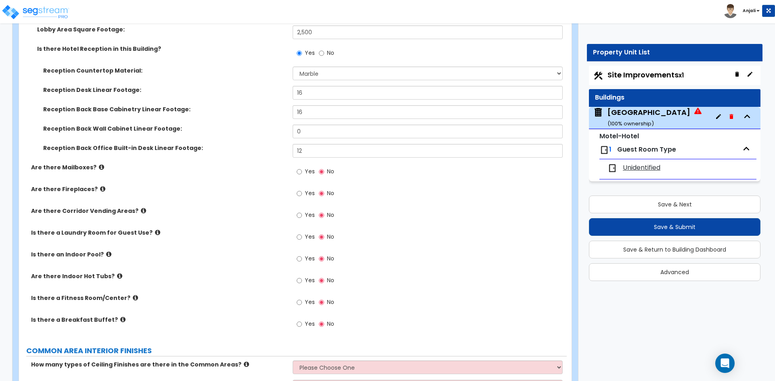
click at [296, 214] on div "Yes No" at bounding box center [315, 216] width 46 height 19
click at [298, 214] on input "Yes" at bounding box center [298, 215] width 5 height 9
radio input "true"
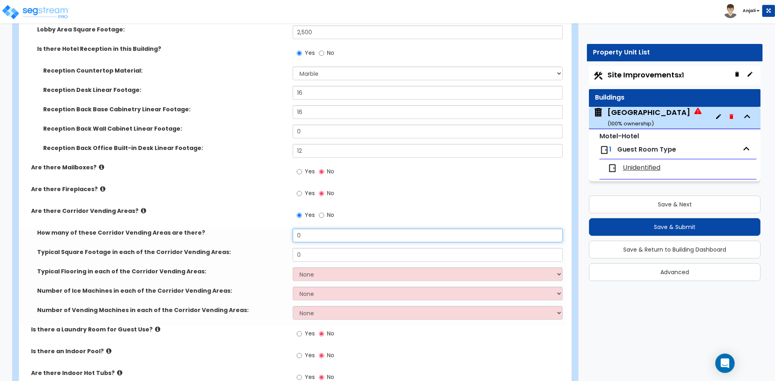
click at [317, 235] on input "0" at bounding box center [426, 236] width 269 height 14
type input "1"
click at [317, 252] on input "0" at bounding box center [426, 255] width 269 height 14
type input "120"
click at [329, 274] on select "None Tile Flooring Wood Flooring Resilient Laminate Flooring VCT Flooring Sheet…" at bounding box center [426, 274] width 269 height 14
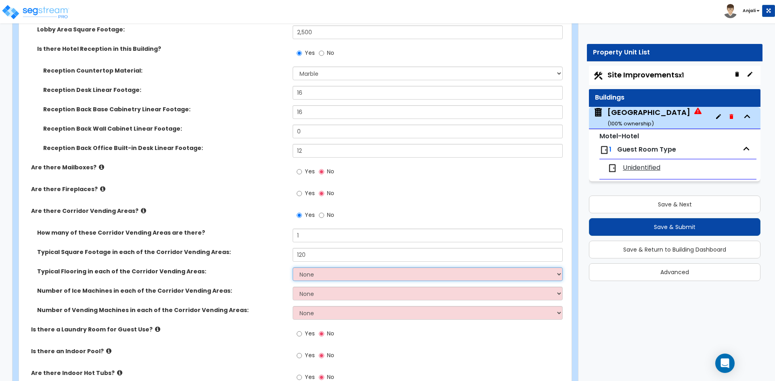
select select "1"
click at [292, 267] on select "None Tile Flooring Wood Flooring Resilient Laminate Flooring VCT Flooring Sheet…" at bounding box center [426, 274] width 269 height 14
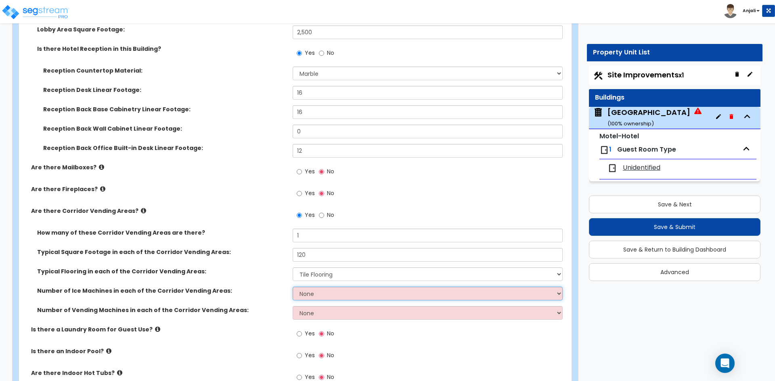
click at [330, 295] on select "None 1 2 3" at bounding box center [426, 294] width 269 height 14
select select "1"
click at [292, 287] on select "None 1 2 3" at bounding box center [426, 294] width 269 height 14
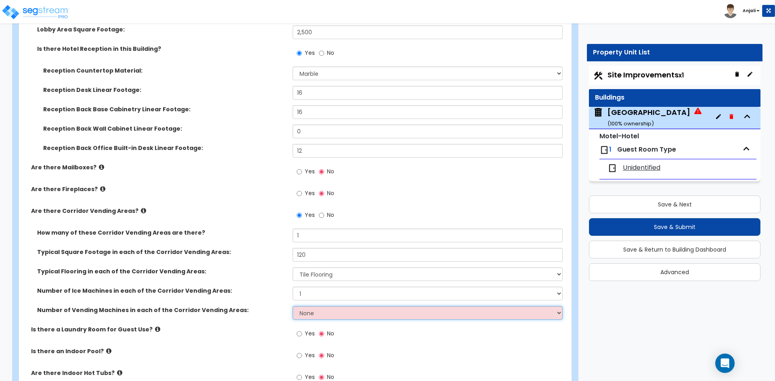
click at [321, 314] on select "None 1 2 3" at bounding box center [426, 313] width 269 height 14
select select "1"
click at [292, 306] on select "None 1 2 3" at bounding box center [426, 313] width 269 height 14
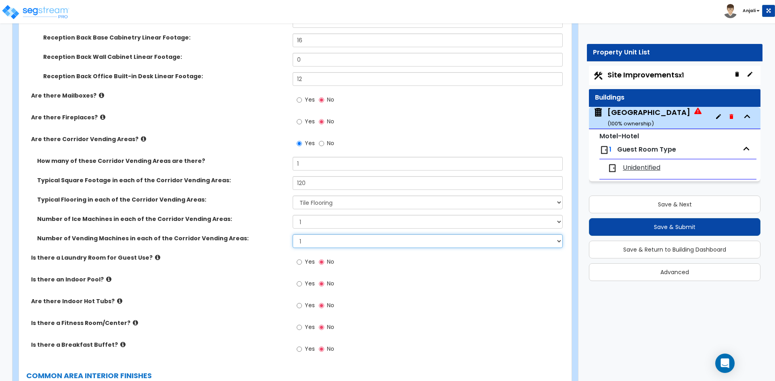
scroll to position [1694, 0]
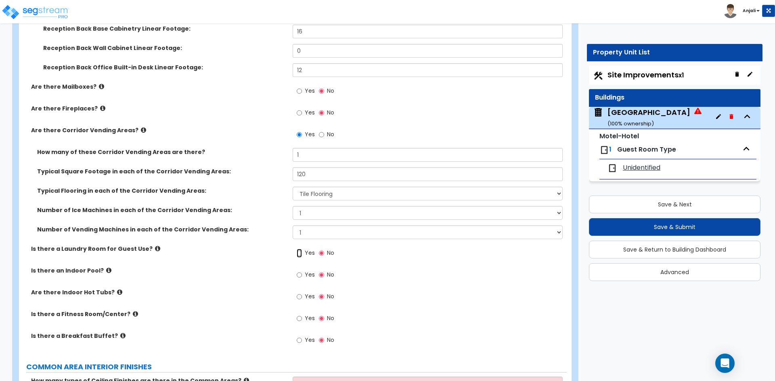
click at [302, 253] on input "Yes" at bounding box center [298, 253] width 5 height 9
radio input "true"
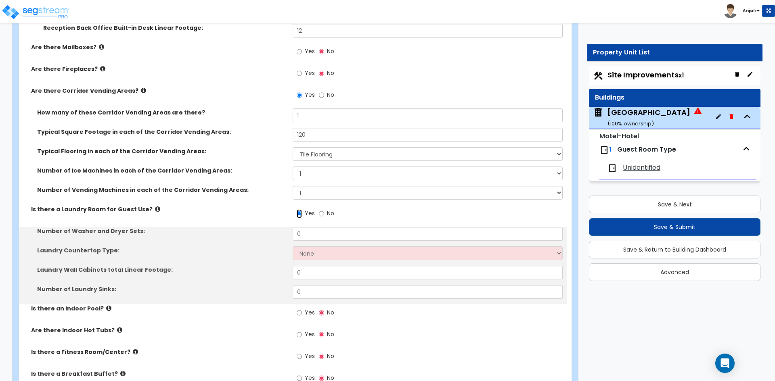
scroll to position [1735, 0]
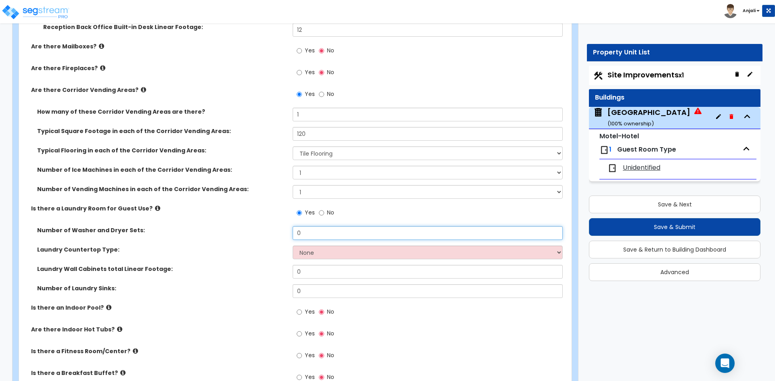
click at [319, 234] on input "0" at bounding box center [426, 233] width 269 height 14
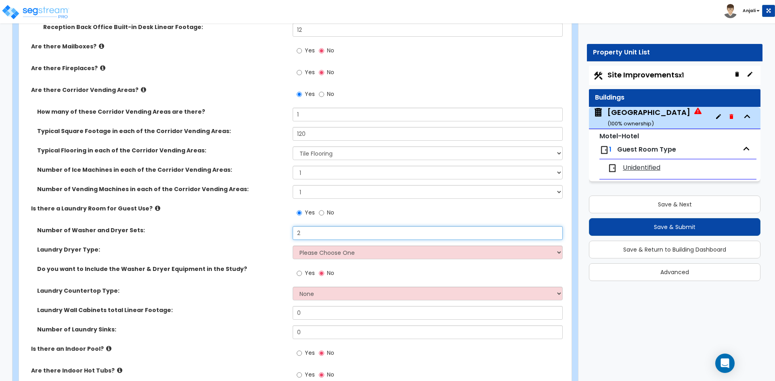
type input "2"
click at [327, 254] on select "Please Choose One Gas Electric" at bounding box center [426, 253] width 269 height 14
select select "1"
click at [292, 246] on select "Please Choose One Gas Electric" at bounding box center [426, 253] width 269 height 14
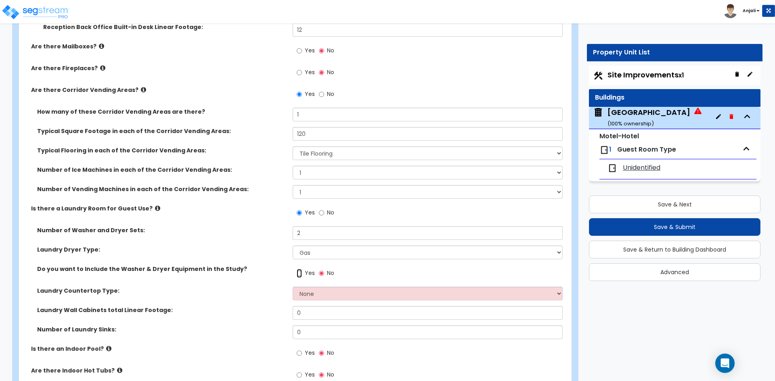
click at [299, 272] on input "Yes" at bounding box center [298, 273] width 5 height 9
radio input "true"
click at [324, 294] on select "None Plastic Laminate Solid Surface Stone Quartz Marble Tile Wood Stainless Ste…" at bounding box center [426, 294] width 269 height 14
select select "4"
click at [292, 287] on select "None Plastic Laminate Solid Surface Stone Quartz Marble Tile Wood Stainless Ste…" at bounding box center [426, 294] width 269 height 14
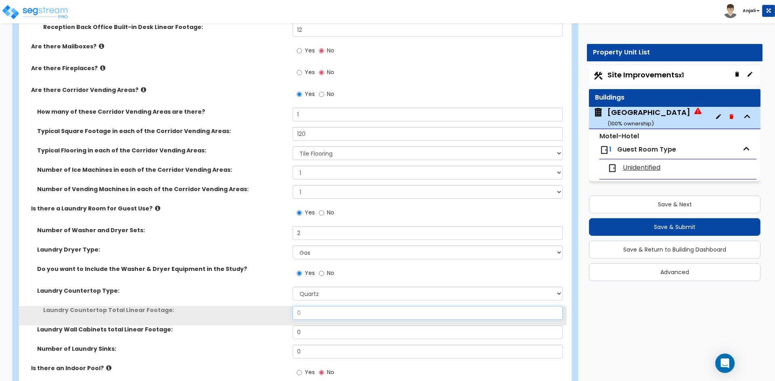
click at [315, 314] on input "0" at bounding box center [426, 313] width 269 height 14
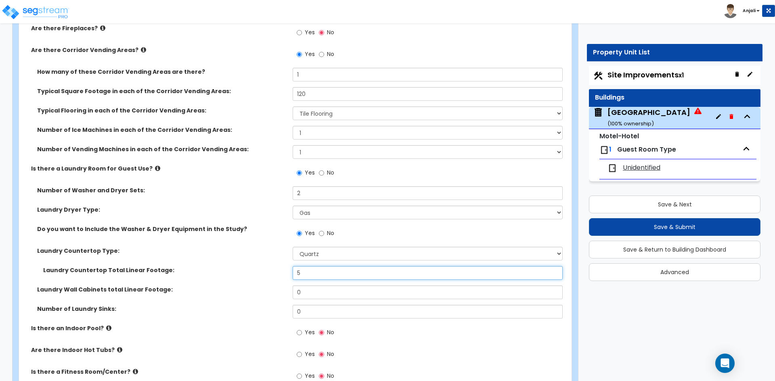
scroll to position [1775, 0]
type input "5"
click at [310, 291] on input "0" at bounding box center [426, 292] width 269 height 14
click at [311, 320] on div "Number of Laundry Sinks: 0" at bounding box center [292, 314] width 547 height 19
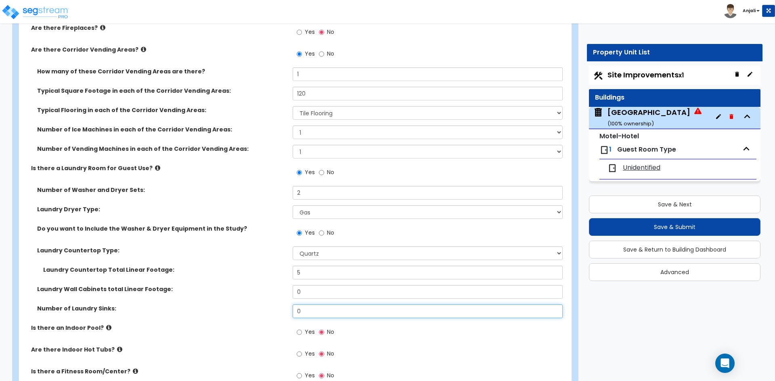
click at [309, 310] on input "0" at bounding box center [426, 312] width 269 height 14
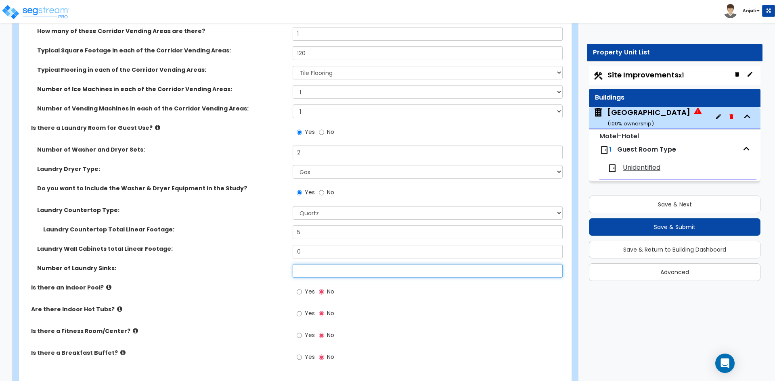
type input "0"
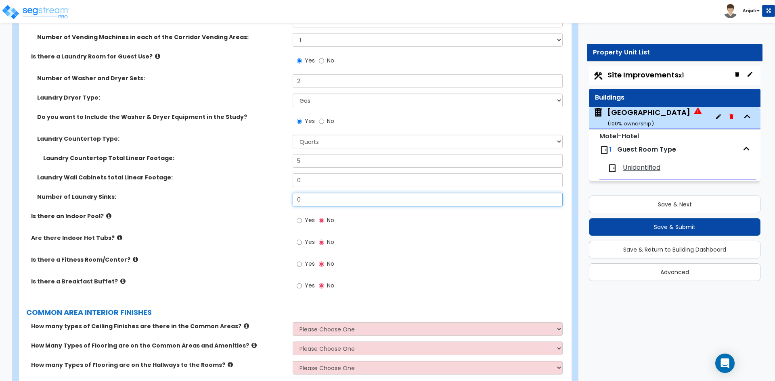
scroll to position [1896, 0]
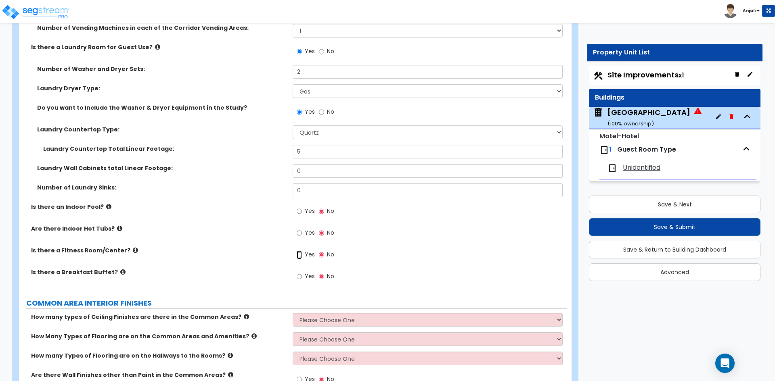
click at [299, 254] on input "Yes" at bounding box center [298, 255] width 5 height 9
radio input "true"
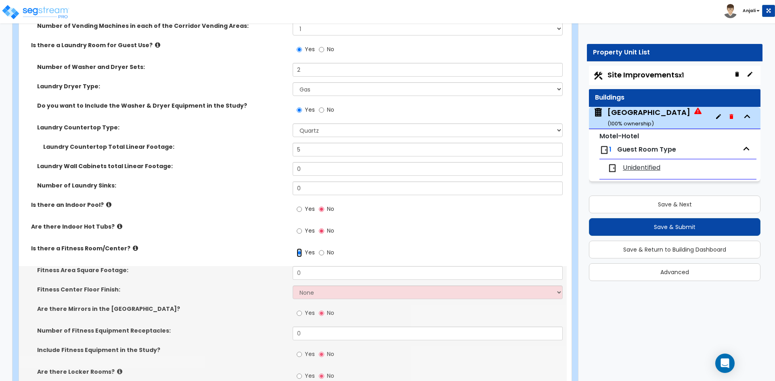
scroll to position [1936, 0]
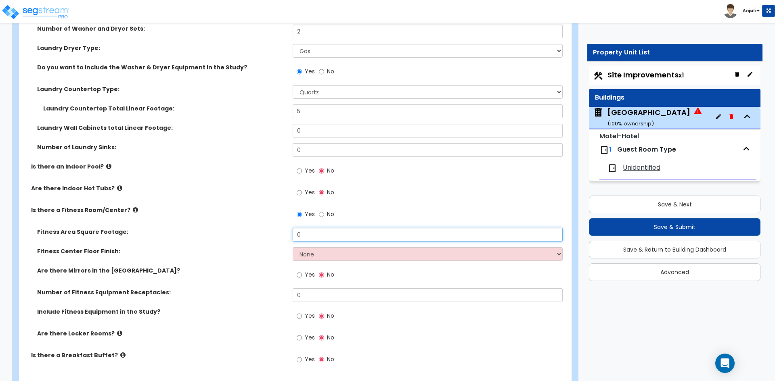
click at [338, 235] on input "0" at bounding box center [426, 235] width 269 height 14
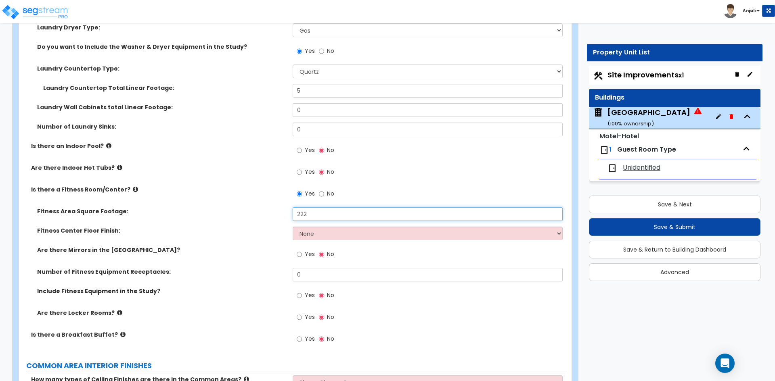
scroll to position [1977, 0]
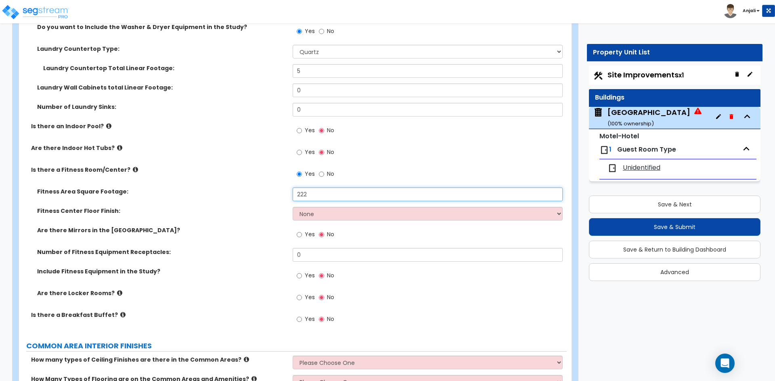
type input "222"
click at [312, 212] on select "None Tile Flooring Resilient Laminate Flooring VCT Flooring Sheet Carpet Floori…" at bounding box center [426, 214] width 269 height 14
select select "8"
click at [292, 207] on select "None Tile Flooring Resilient Laminate Flooring VCT Flooring Sheet Carpet Floori…" at bounding box center [426, 214] width 269 height 14
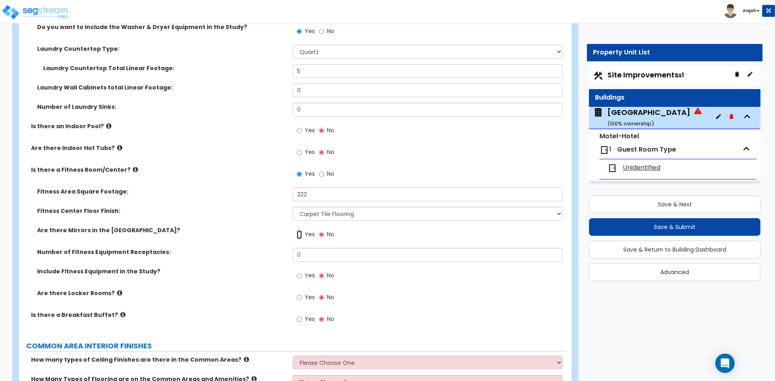
click at [301, 236] on input "Yes" at bounding box center [298, 234] width 5 height 9
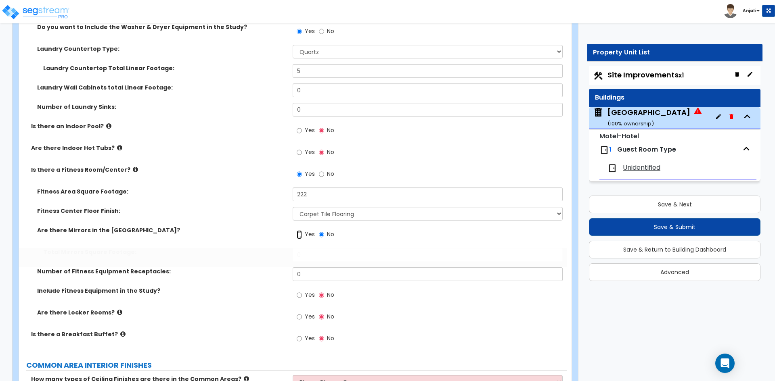
radio input "true"
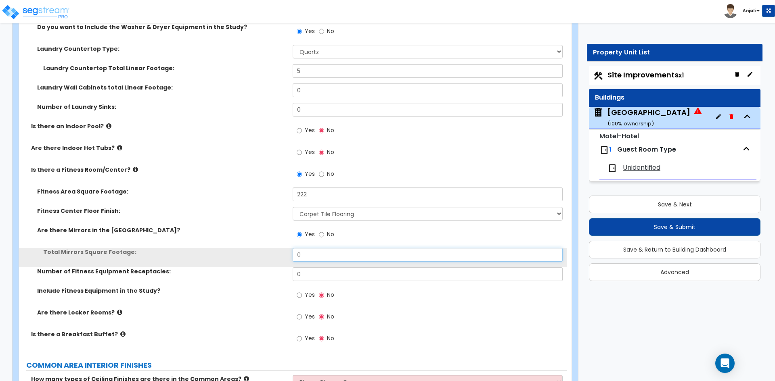
click at [309, 257] on input "0" at bounding box center [426, 255] width 269 height 14
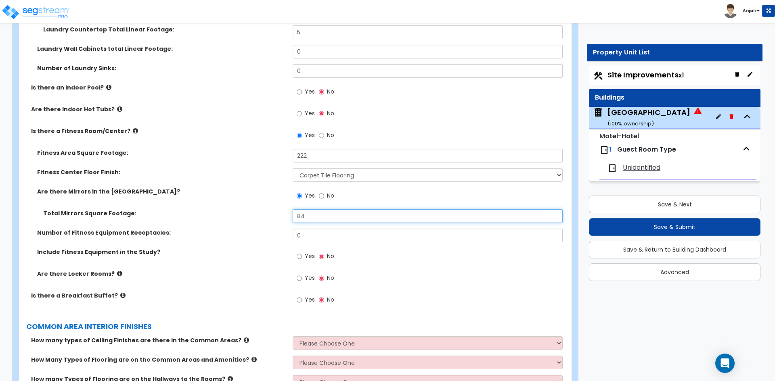
scroll to position [2017, 0]
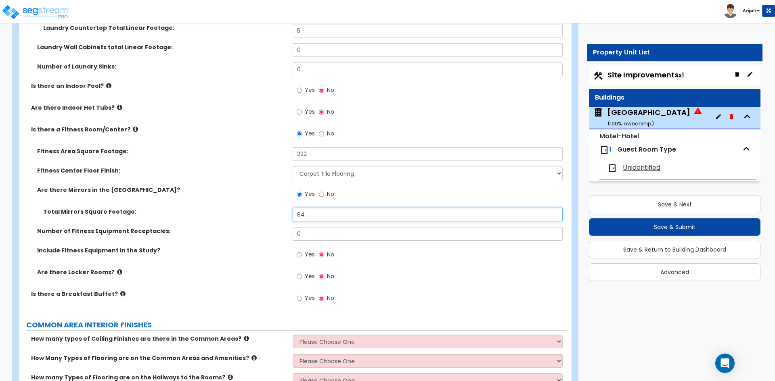
type input "84"
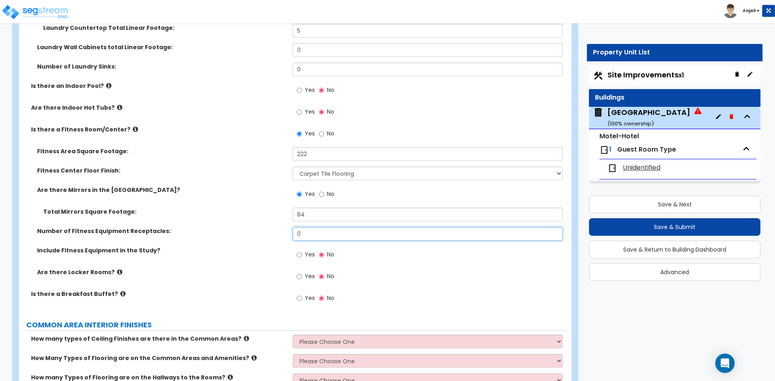
click at [319, 234] on input "0" at bounding box center [426, 234] width 269 height 14
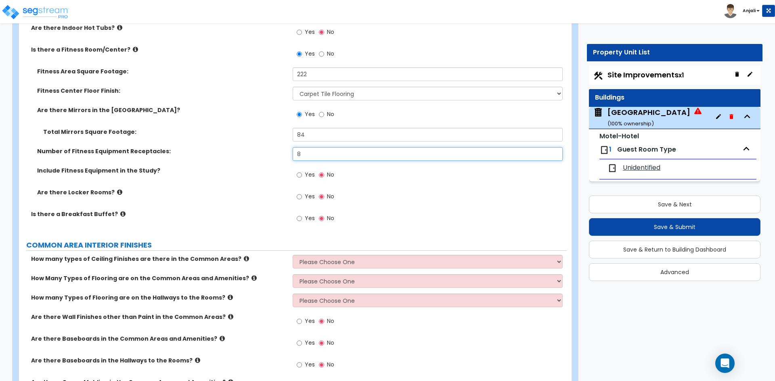
scroll to position [2098, 0]
type input "8"
click at [299, 217] on input "Yes" at bounding box center [298, 217] width 5 height 9
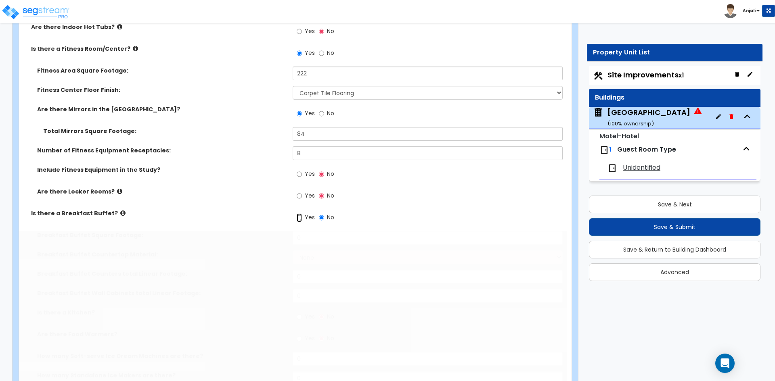
radio input "true"
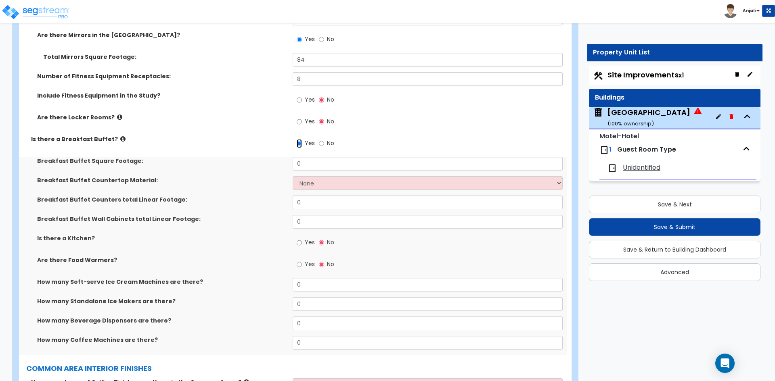
scroll to position [2178, 0]
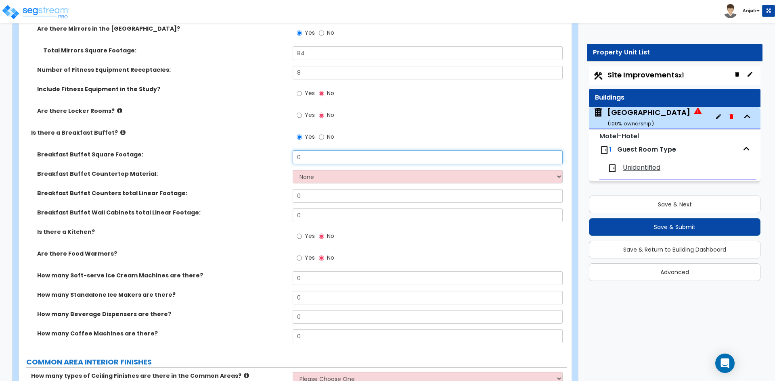
click at [312, 161] on input "0" at bounding box center [426, 157] width 269 height 14
type input "350"
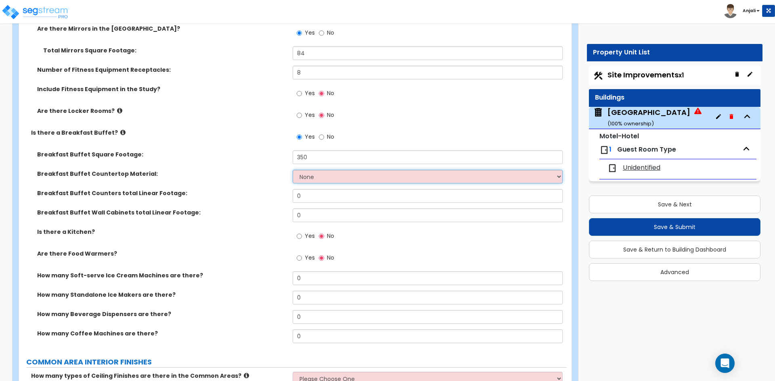
click at [314, 174] on select "None Plastic Laminate Solid Surface Stone Quartz Marble Tile Wood Stainless Ste…" at bounding box center [426, 177] width 269 height 14
select select "5"
click at [292, 170] on select "None Plastic Laminate Solid Surface Stone Quartz Marble Tile Wood Stainless Ste…" at bounding box center [426, 177] width 269 height 14
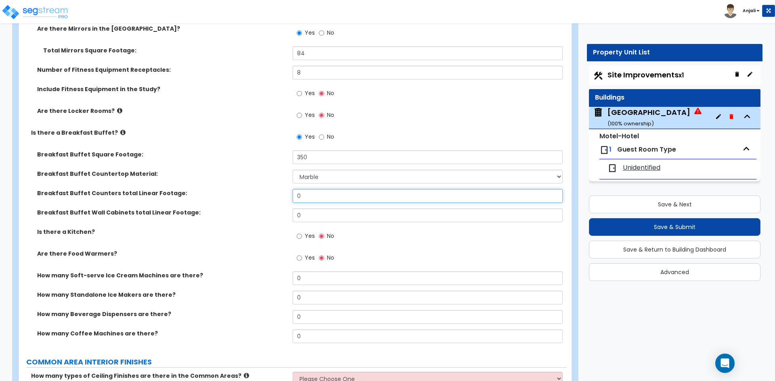
click at [311, 196] on input "0" at bounding box center [426, 196] width 269 height 14
type input "12"
click at [302, 220] on input "0" at bounding box center [426, 216] width 269 height 14
type input "12"
click at [297, 235] on input "Yes" at bounding box center [298, 236] width 5 height 9
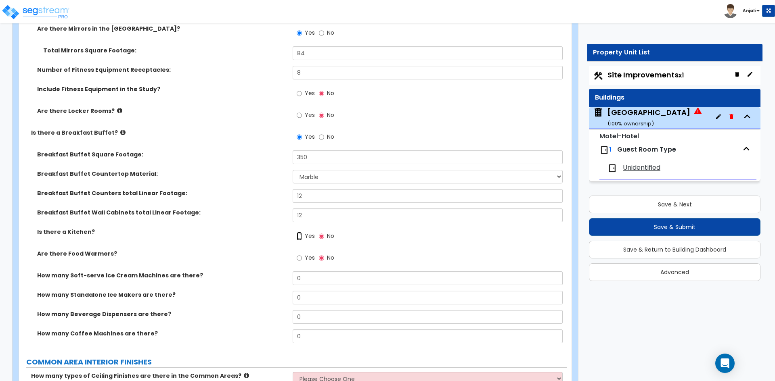
radio input "true"
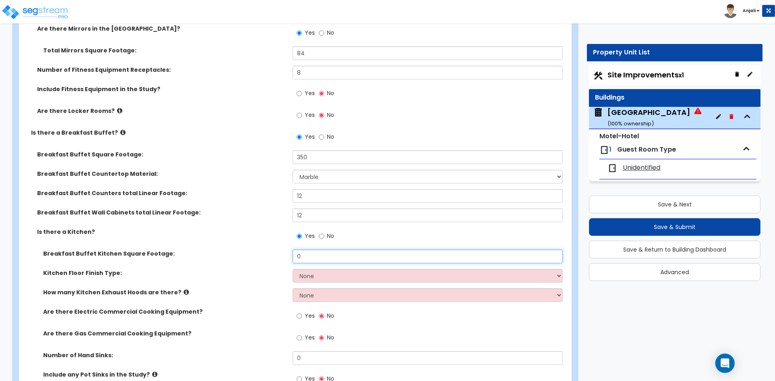
click at [327, 256] on input "0" at bounding box center [426, 257] width 269 height 14
click at [322, 276] on select "None Tile Flooring VCT Flooring Sheet Vinyl Flooring" at bounding box center [426, 276] width 269 height 14
click at [317, 253] on input "22" at bounding box center [426, 257] width 269 height 14
type input "220"
click at [321, 273] on select "None Tile Flooring VCT Flooring Sheet Vinyl Flooring" at bounding box center [426, 276] width 269 height 14
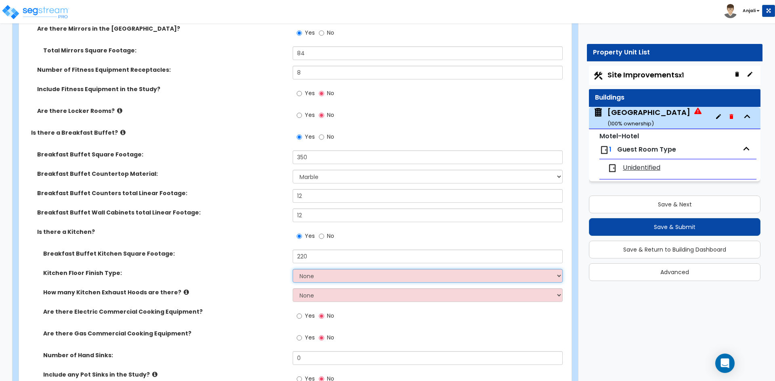
select select "1"
click at [292, 269] on select "None Tile Flooring VCT Flooring Sheet Vinyl Flooring" at bounding box center [426, 276] width 269 height 14
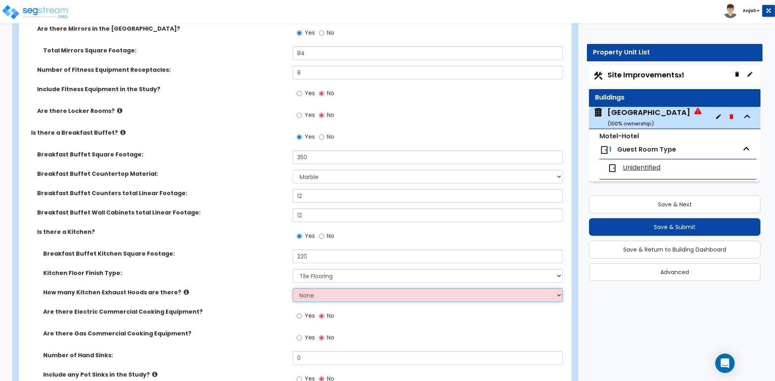
click at [310, 300] on select "None 1 2 3" at bounding box center [426, 295] width 269 height 14
click at [292, 288] on select "None 1 2 3" at bounding box center [426, 295] width 269 height 14
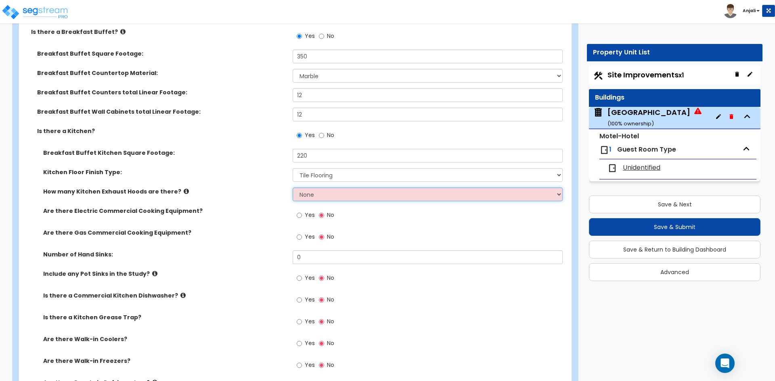
scroll to position [2299, 0]
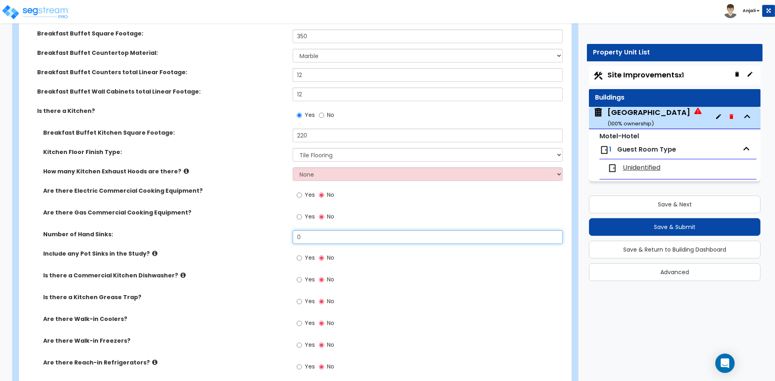
click at [308, 239] on input "0" at bounding box center [426, 237] width 269 height 14
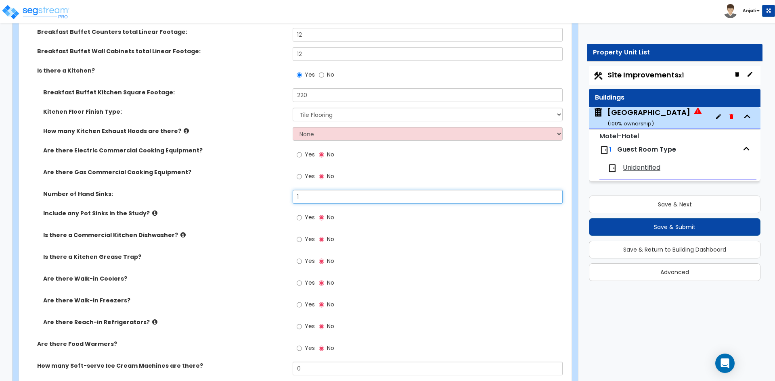
scroll to position [2380, 0]
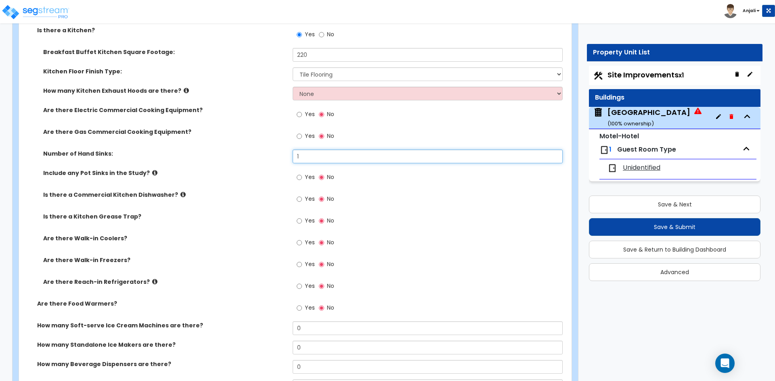
type input "1"
click at [299, 177] on input "Yes" at bounding box center [298, 177] width 5 height 9
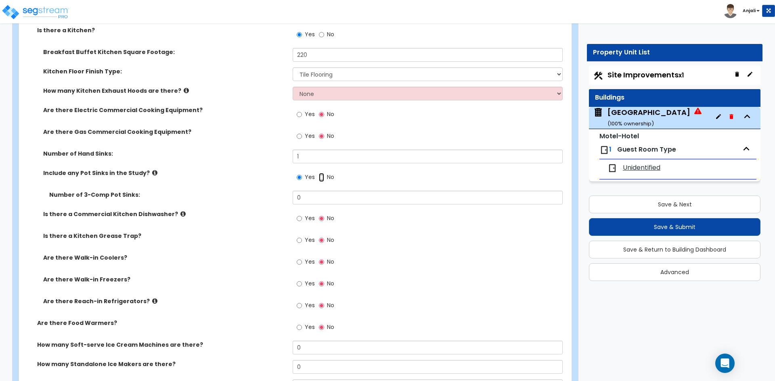
click at [322, 178] on input "No" at bounding box center [321, 177] width 5 height 9
radio input "false"
radio input "true"
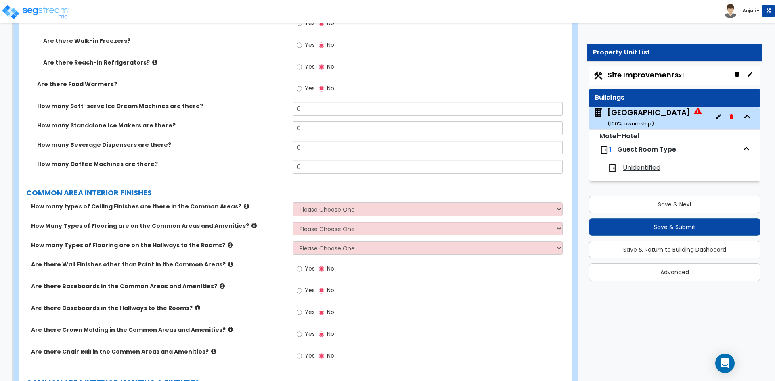
scroll to position [2622, 0]
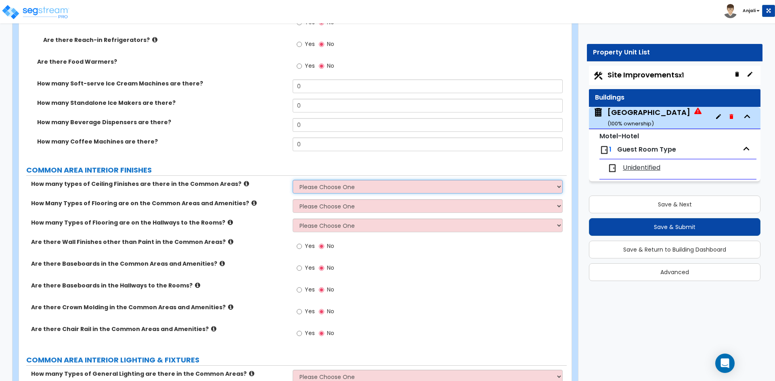
click at [332, 186] on select "Please Choose One 1 2 3" at bounding box center [426, 187] width 269 height 14
select select "1"
click at [292, 180] on select "Please Choose One 1 2 3" at bounding box center [426, 187] width 269 height 14
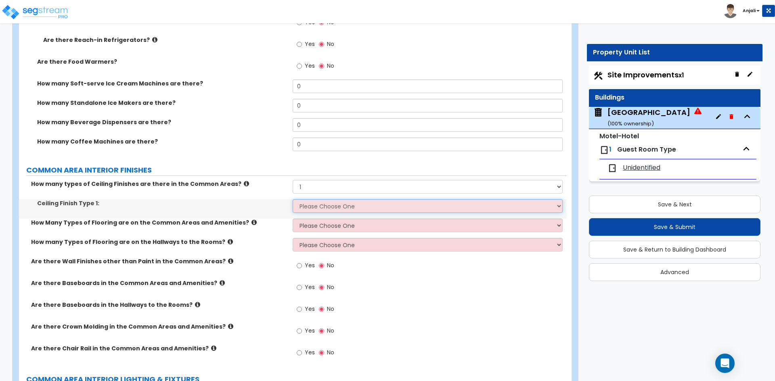
click at [336, 206] on select "Please Choose One Drop Ceiling Drywall Ceiling Open Ceiling" at bounding box center [426, 206] width 269 height 14
click at [292, 199] on select "Please Choose One Drop Ceiling Drywall Ceiling Open Ceiling" at bounding box center [426, 206] width 269 height 14
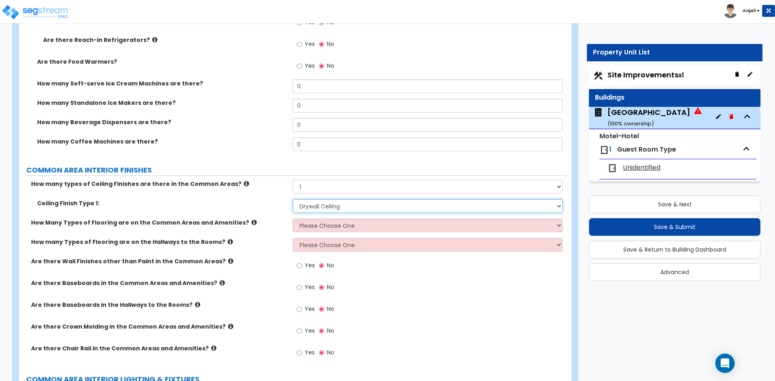
click at [331, 208] on select "Please Choose One Drop Ceiling Drywall Ceiling Open Ceiling" at bounding box center [426, 206] width 269 height 14
select select "1"
click at [292, 199] on select "Please Choose One Drop Ceiling Drywall Ceiling Open Ceiling" at bounding box center [426, 206] width 269 height 14
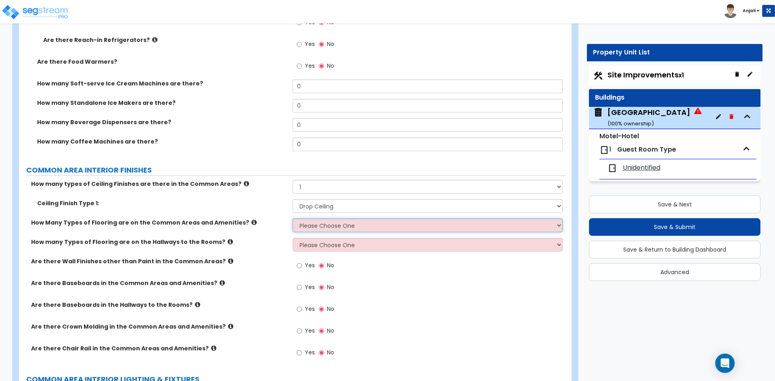
click at [328, 227] on select "Please Choose One 1 2 3" at bounding box center [426, 226] width 269 height 14
select select "1"
click at [292, 219] on select "Please Choose One 1 2 3" at bounding box center [426, 226] width 269 height 14
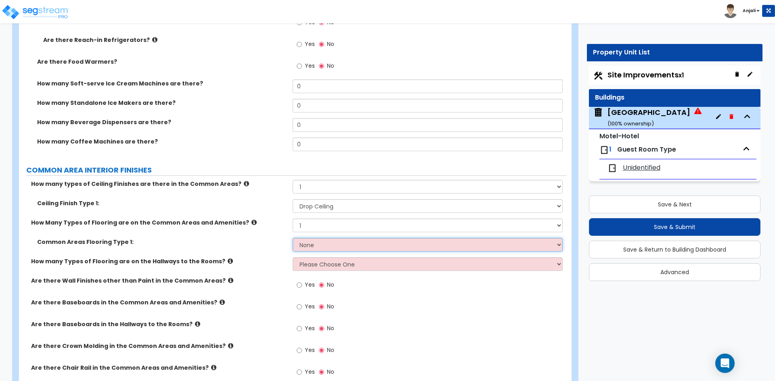
click at [328, 246] on select "None Tile Flooring Hardwood Flooring Resilient Laminate Flooring VCT Flooring S…" at bounding box center [426, 245] width 269 height 14
select select "1"
click at [292, 238] on select "None Tile Flooring Hardwood Flooring Resilient Laminate Flooring VCT Flooring S…" at bounding box center [426, 245] width 269 height 14
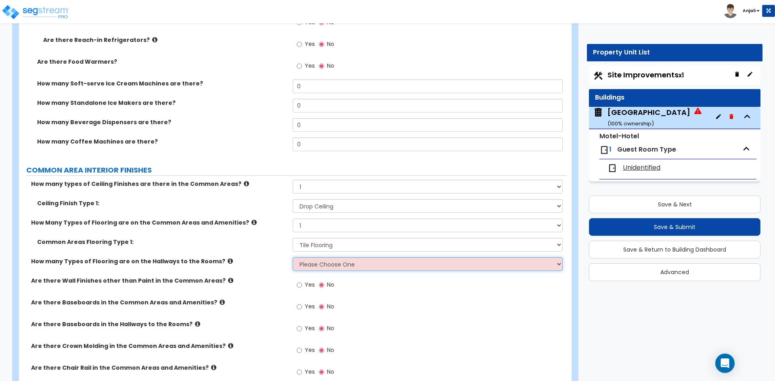
click at [324, 265] on select "Please Choose One 1 2 3" at bounding box center [426, 264] width 269 height 14
select select "1"
click at [292, 257] on select "Please Choose One 1 2 3" at bounding box center [426, 264] width 269 height 14
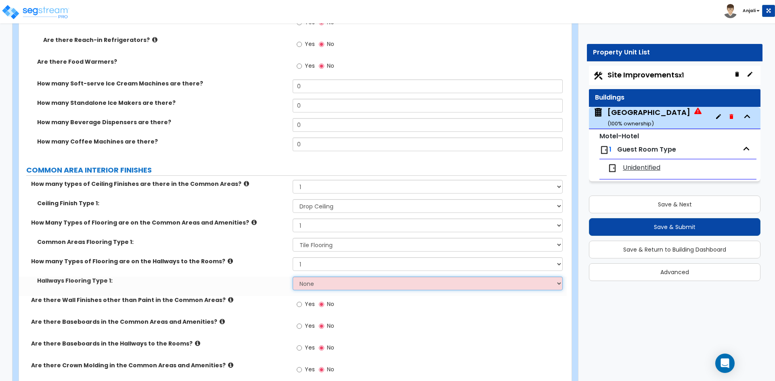
click at [319, 283] on select "None Tile Flooring Hardwood Flooring Resilient Laminate Flooring VCT Flooring S…" at bounding box center [426, 284] width 269 height 14
click at [292, 277] on select "None Tile Flooring Hardwood Flooring Resilient Laminate Flooring VCT Flooring S…" at bounding box center [426, 284] width 269 height 14
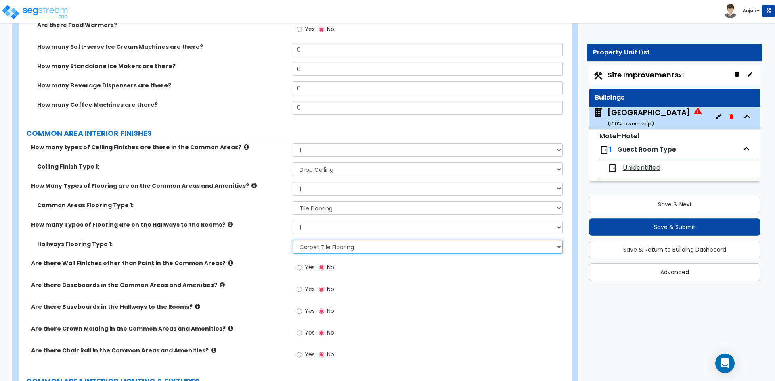
scroll to position [2703, 0]
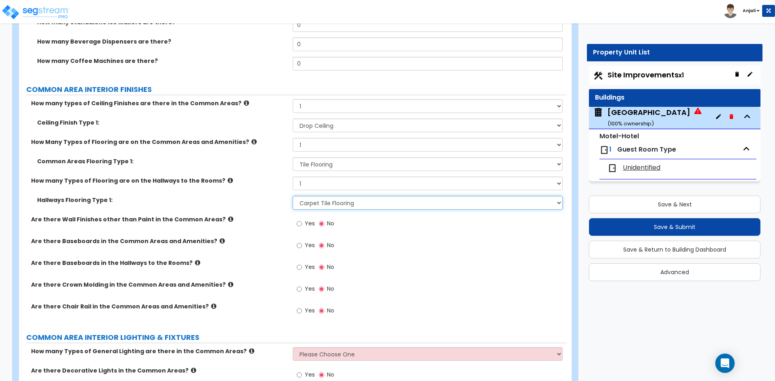
click at [308, 208] on select "None Tile Flooring Hardwood Flooring Resilient Laminate Flooring VCT Flooring S…" at bounding box center [426, 203] width 269 height 14
select select "5"
click at [292, 196] on select "None Tile Flooring Hardwood Flooring Resilient Laminate Flooring VCT Flooring S…" at bounding box center [426, 203] width 269 height 14
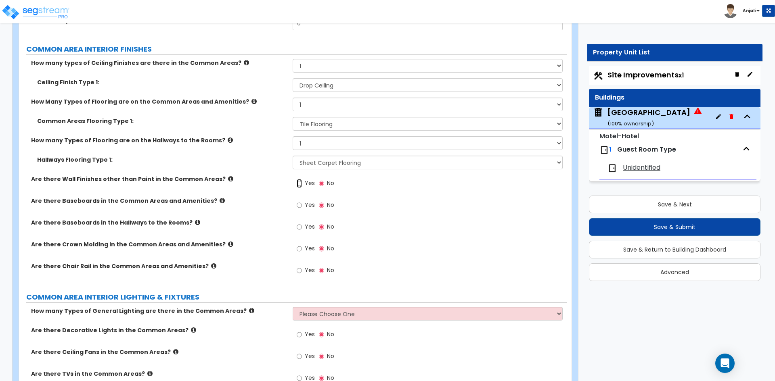
click at [298, 183] on input "Yes" at bounding box center [298, 183] width 5 height 9
radio input "true"
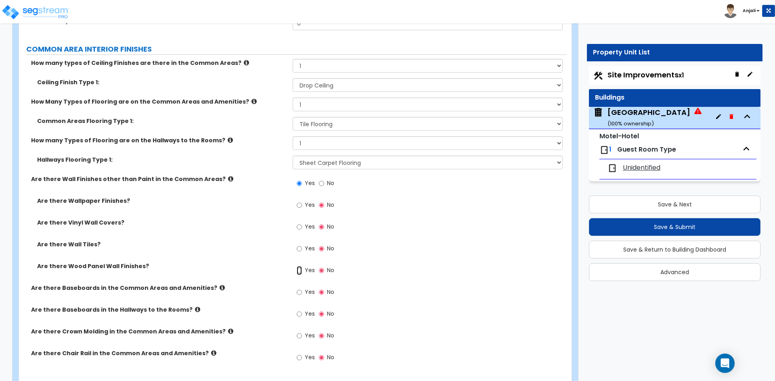
click at [299, 271] on input "Yes" at bounding box center [298, 270] width 5 height 9
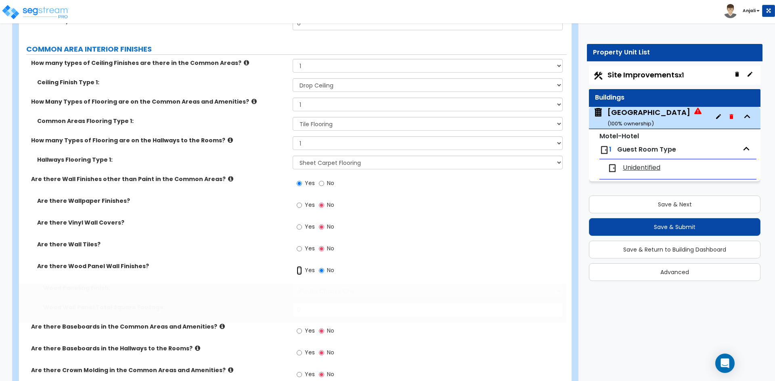
radio input "true"
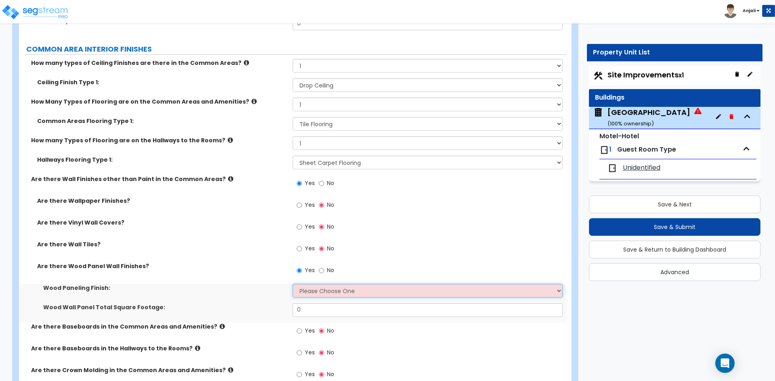
click at [322, 285] on select "Please Choose One Birch Mahogany Oak or Cherry Rosewood Teak I Don't Know, Plea…" at bounding box center [426, 291] width 269 height 14
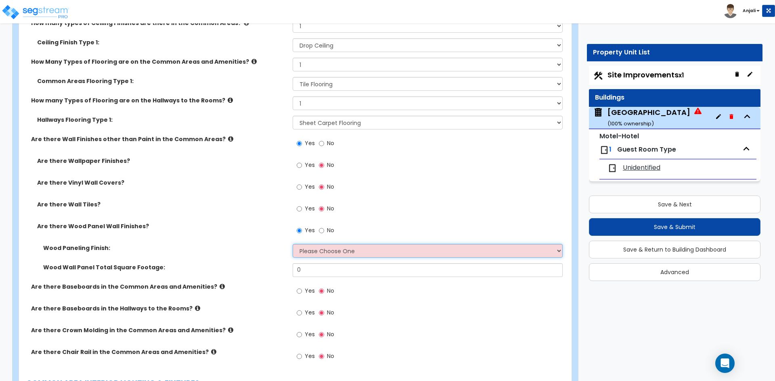
scroll to position [2783, 0]
click at [324, 254] on select "Please Choose One Birch Mahogany Oak or Cherry Rosewood Teak I Don't Know, Plea…" at bounding box center [426, 251] width 269 height 14
select select "1"
click at [292, 244] on select "Please Choose One Birch Mahogany Oak or Cherry Rosewood Teak I Don't Know, Plea…" at bounding box center [426, 251] width 269 height 14
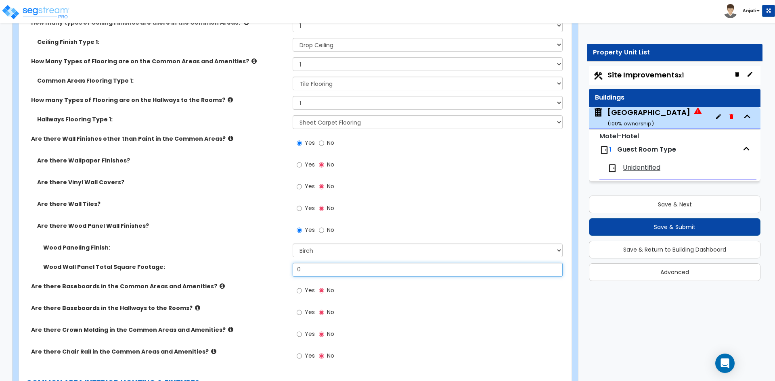
click at [311, 271] on input "0" at bounding box center [426, 270] width 269 height 14
type input "1,523"
click at [297, 166] on input "Yes" at bounding box center [298, 165] width 5 height 9
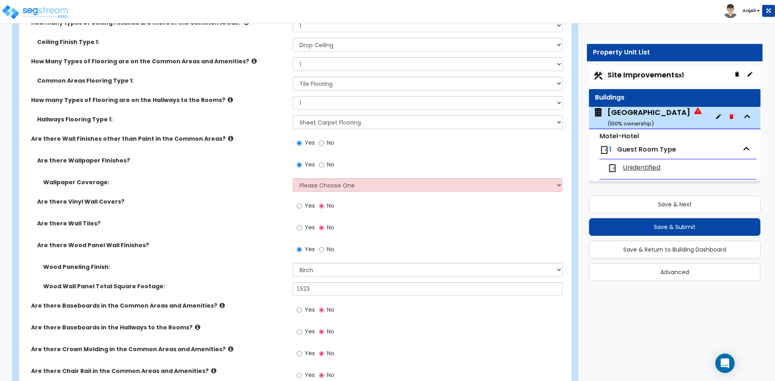
click at [324, 167] on label "No" at bounding box center [326, 166] width 15 height 14
click at [324, 167] on input "No" at bounding box center [321, 165] width 5 height 9
radio input "false"
radio input "true"
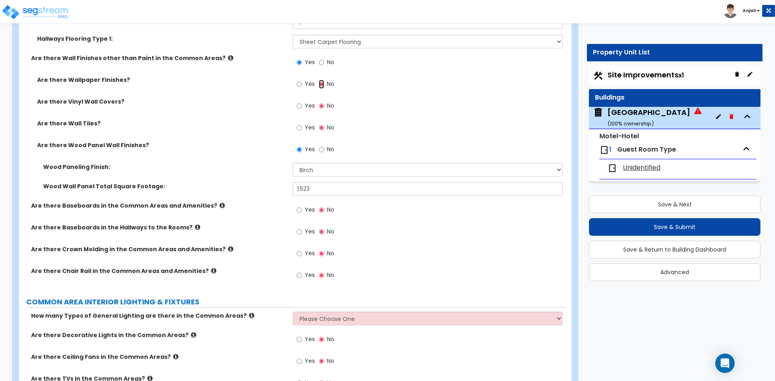
scroll to position [2904, 0]
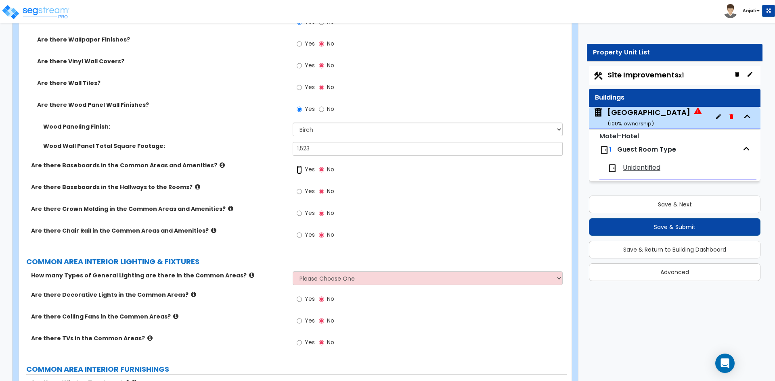
click at [297, 171] on input "Yes" at bounding box center [298, 169] width 5 height 9
radio input "true"
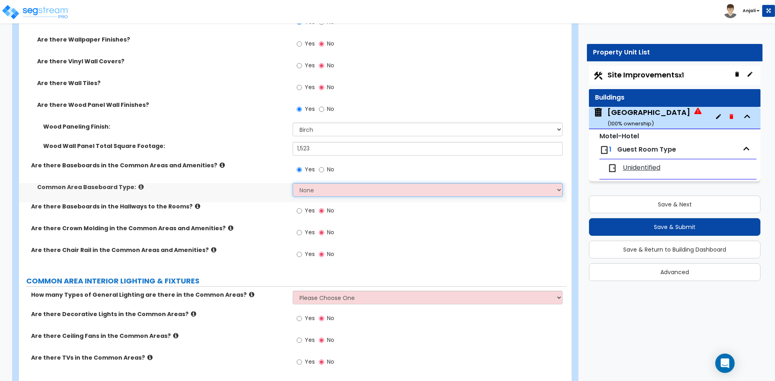
click at [320, 191] on select "None Wood Vinyl Carpet Tile" at bounding box center [426, 190] width 269 height 14
select select "1"
click at [292, 183] on select "None Wood Vinyl Carpet Tile" at bounding box center [426, 190] width 269 height 14
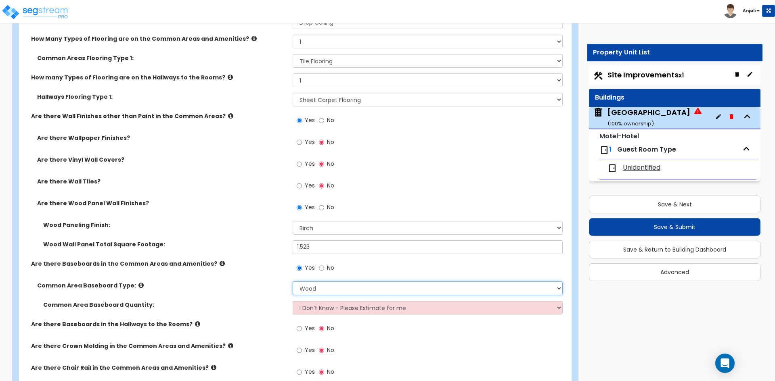
scroll to position [2783, 0]
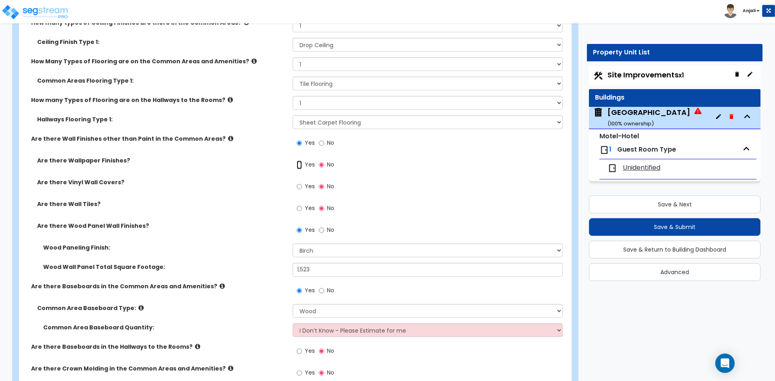
click at [299, 165] on input "Yes" at bounding box center [298, 165] width 5 height 9
radio input "true"
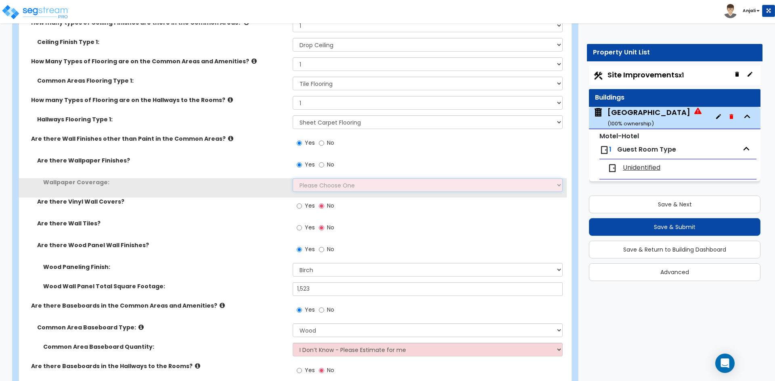
click at [326, 184] on select "Please Choose One Only a Small Portion of Walls are Covered Several Walls are C…" at bounding box center [426, 185] width 269 height 14
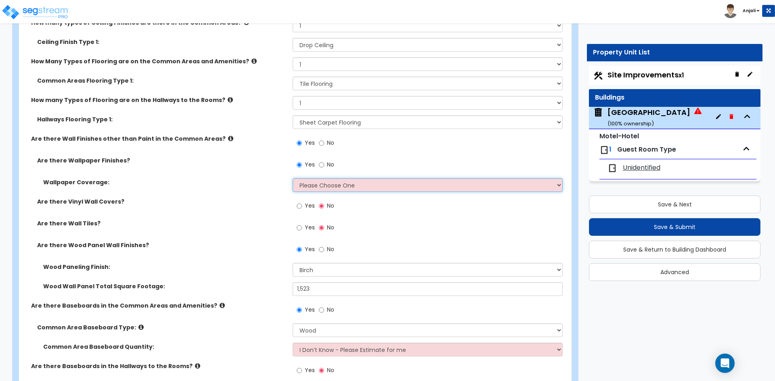
select select "2"
click at [292, 178] on select "Please Choose One Only a Small Portion of Walls are Covered Several Walls are C…" at bounding box center [426, 185] width 269 height 14
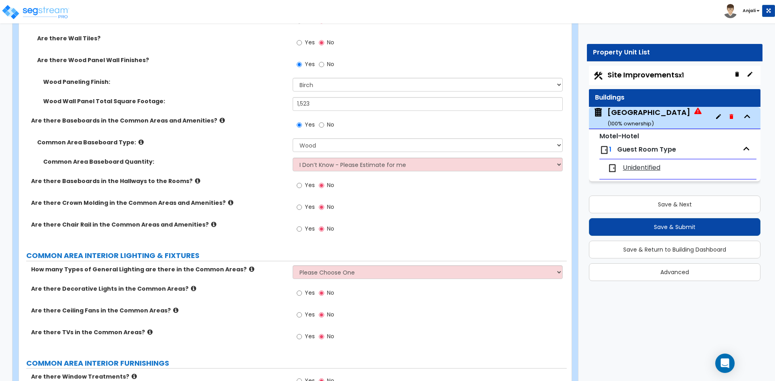
scroll to position [2985, 0]
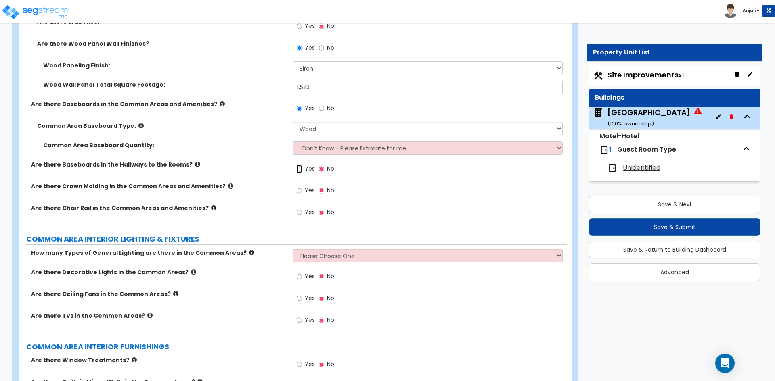
click at [299, 169] on input "Yes" at bounding box center [298, 169] width 5 height 9
radio input "true"
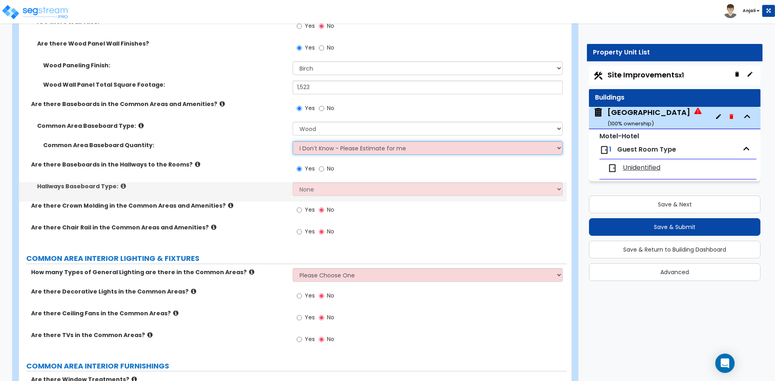
click at [326, 144] on select "I Don’t Know - Please Estimate for me I want to Enter the Linear Footage" at bounding box center [426, 148] width 269 height 14
click at [292, 141] on select "I Don’t Know - Please Estimate for me I want to Enter the Linear Footage" at bounding box center [426, 148] width 269 height 14
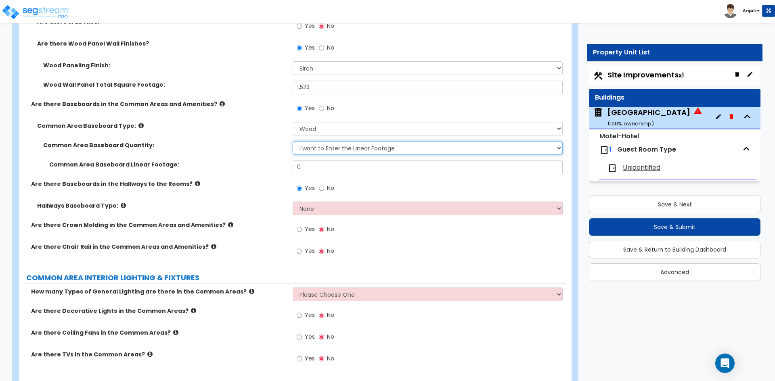
click at [344, 144] on select "I Don’t Know - Please Estimate for me I want to Enter the Linear Footage" at bounding box center [426, 148] width 269 height 14
select select "0"
click at [292, 141] on select "I Don’t Know - Please Estimate for me I want to Enter the Linear Footage" at bounding box center [426, 148] width 269 height 14
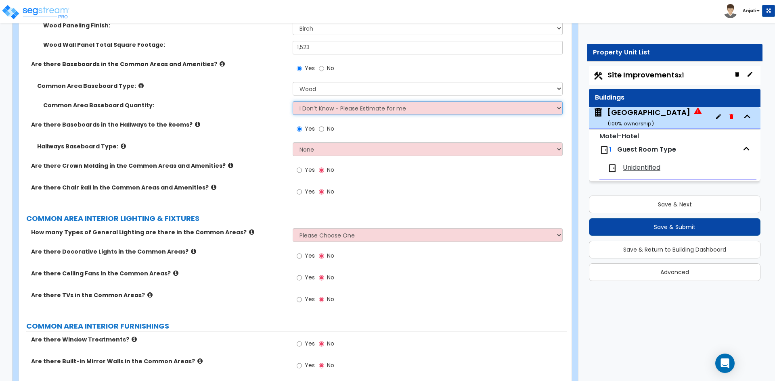
scroll to position [3025, 0]
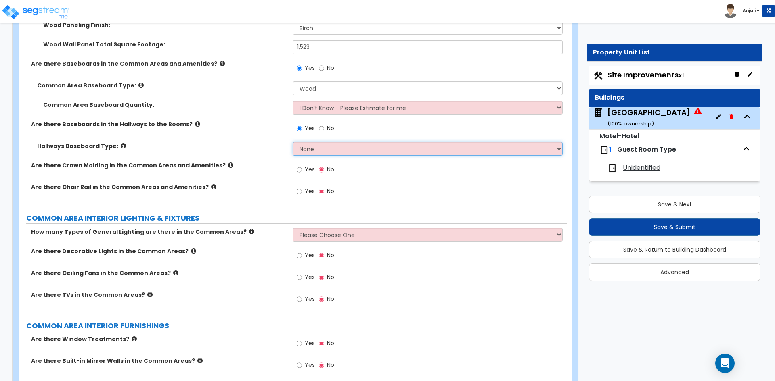
click at [309, 151] on select "None Wood Vinyl Carpet Tile" at bounding box center [426, 149] width 269 height 14
select select "1"
click at [292, 142] on select "None Wood Vinyl Carpet Tile" at bounding box center [426, 149] width 269 height 14
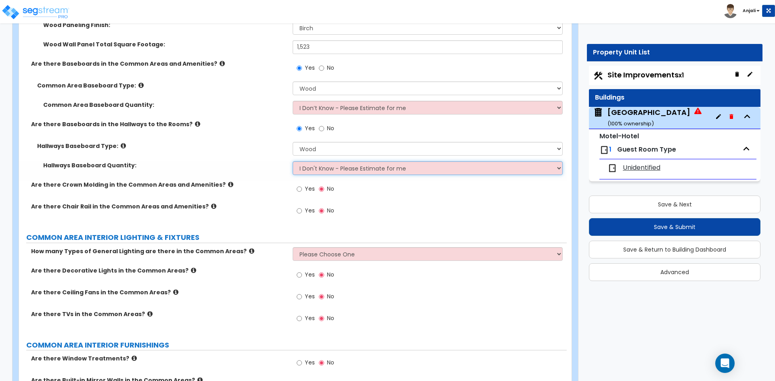
click at [332, 169] on select "I Don't Know - Please Estimate for me I want to Enter the Linear Footage" at bounding box center [426, 168] width 269 height 14
click at [292, 161] on select "I Don't Know - Please Estimate for me I want to Enter the Linear Footage" at bounding box center [426, 168] width 269 height 14
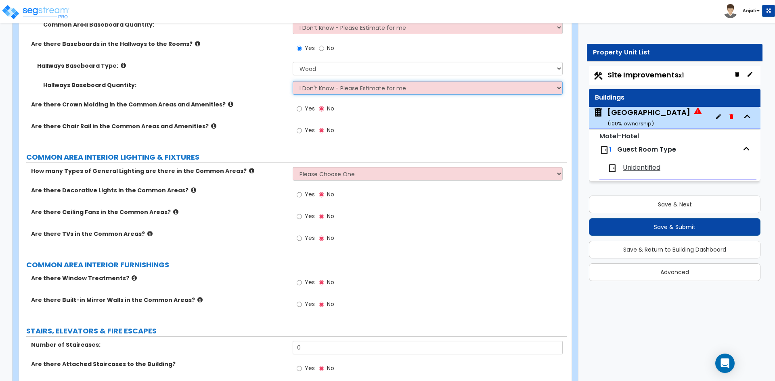
scroll to position [3106, 0]
select select "1"
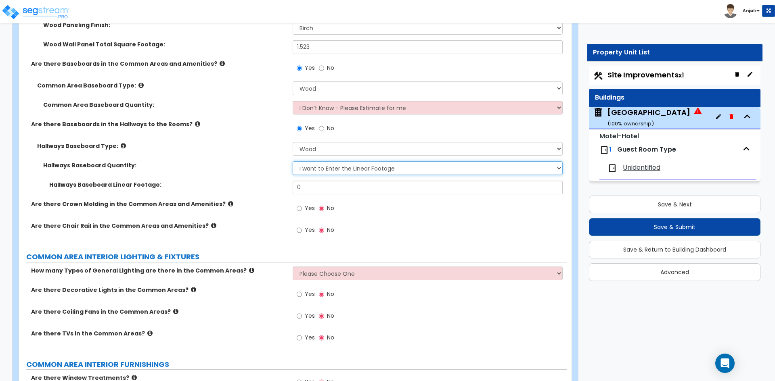
scroll to position [3066, 0]
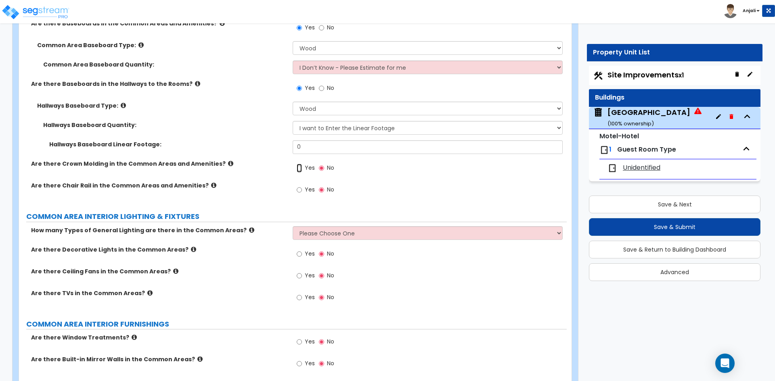
click at [298, 169] on input "Yes" at bounding box center [298, 168] width 5 height 9
radio input "true"
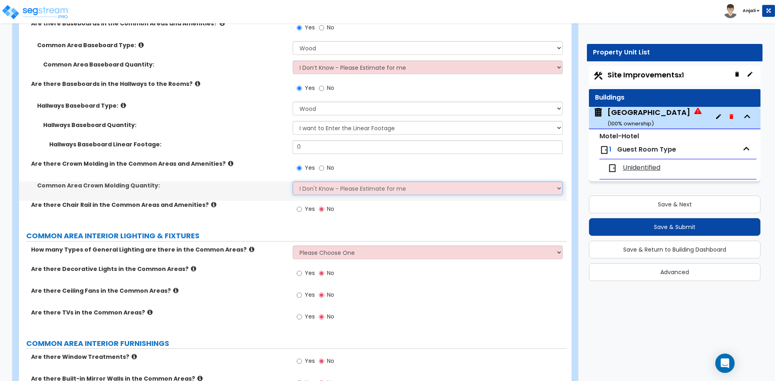
click at [344, 188] on select "I Don't Know - Please Estimate for me I want to Enter the Linear Footage" at bounding box center [426, 189] width 269 height 14
click at [292, 182] on select "I Don't Know - Please Estimate for me I want to Enter the Linear Footage" at bounding box center [426, 189] width 269 height 14
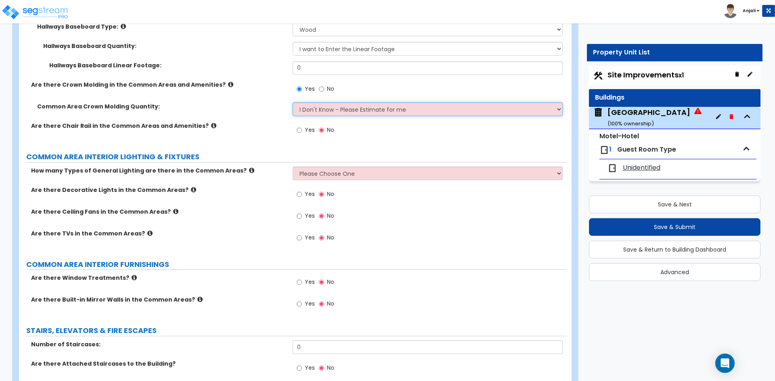
scroll to position [3146, 0]
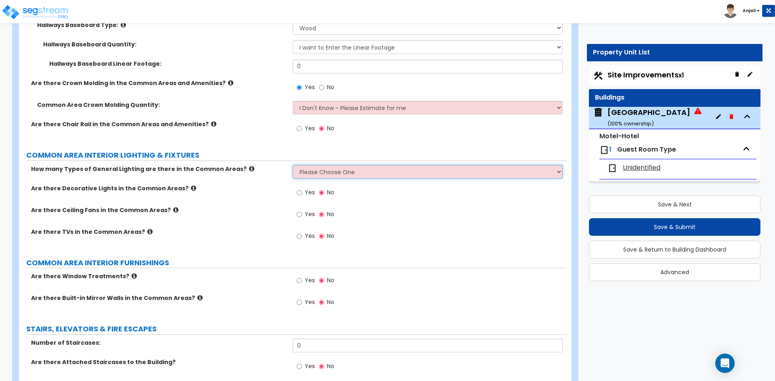
click at [340, 171] on select "Please Choose One 1 2 3" at bounding box center [426, 172] width 269 height 14
select select "1"
click at [292, 165] on select "Please Choose One 1 2 3" at bounding box center [426, 172] width 269 height 14
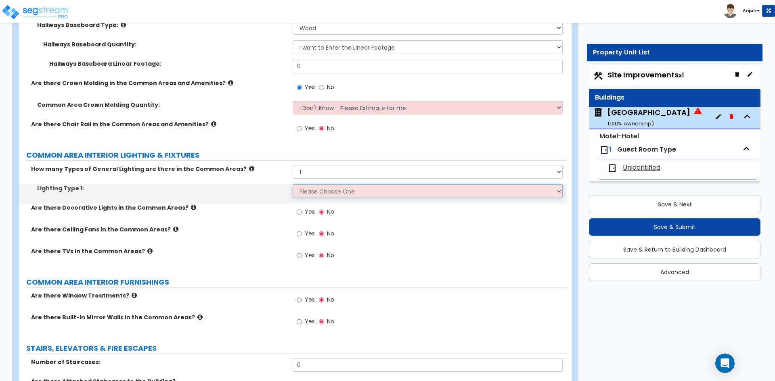
click at [335, 192] on select "Please Choose One LED Surface-Mounted LED Recessed Fluorescent Surface-Mounted …" at bounding box center [426, 191] width 269 height 14
select select "5"
click at [292, 184] on select "Please Choose One LED Surface-Mounted LED Recessed Fluorescent Surface-Mounted …" at bounding box center [426, 191] width 269 height 14
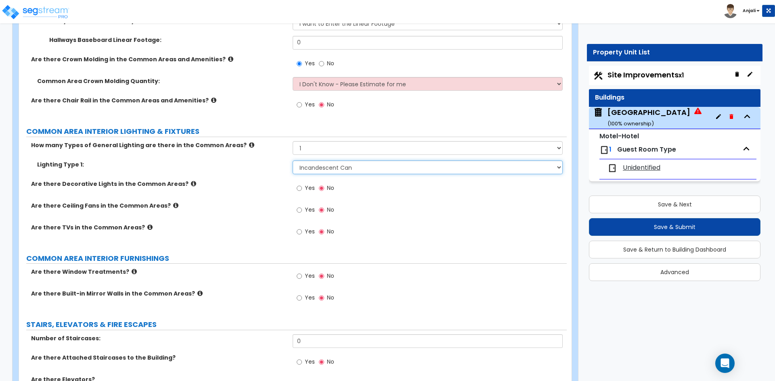
scroll to position [3187, 0]
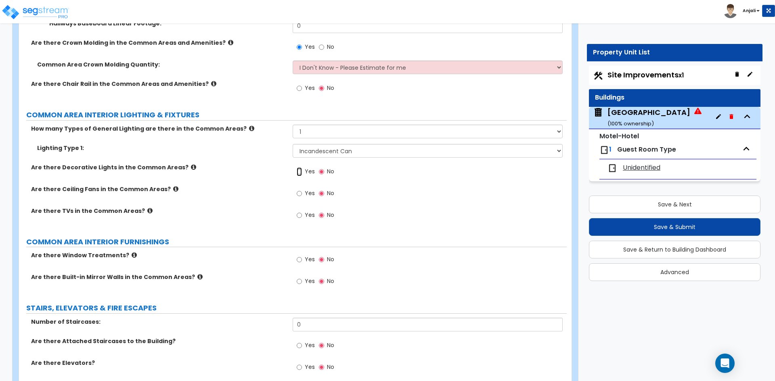
click at [301, 172] on input "Yes" at bounding box center [298, 171] width 5 height 9
radio input "true"
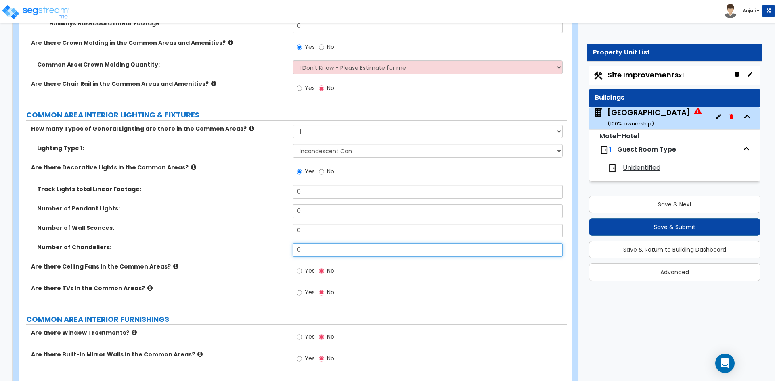
click at [302, 243] on input "0" at bounding box center [426, 250] width 269 height 14
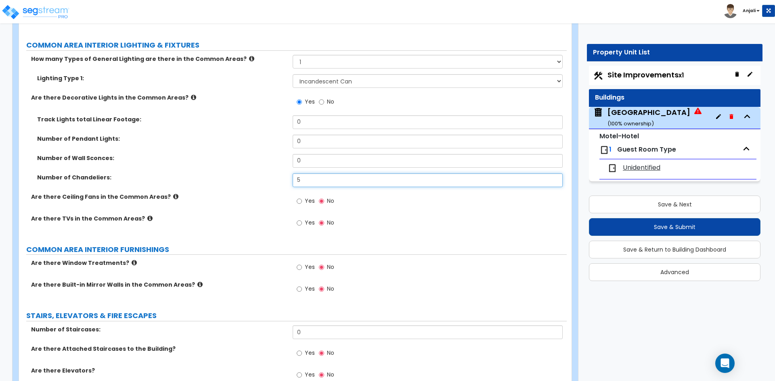
scroll to position [3267, 0]
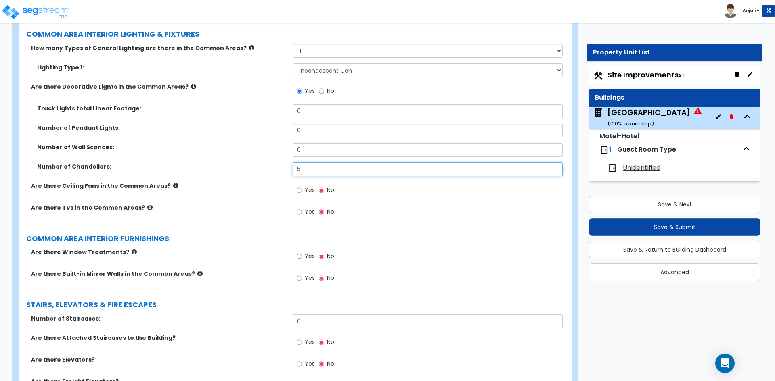
type input "5"
click at [301, 212] on input "Yes" at bounding box center [298, 212] width 5 height 9
radio input "true"
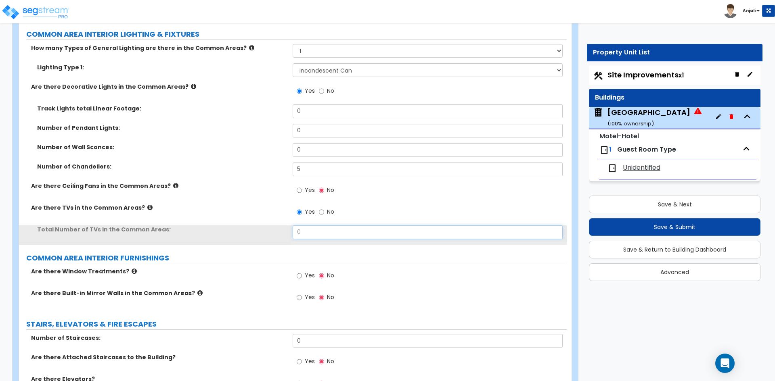
click at [326, 236] on input "0" at bounding box center [426, 232] width 269 height 14
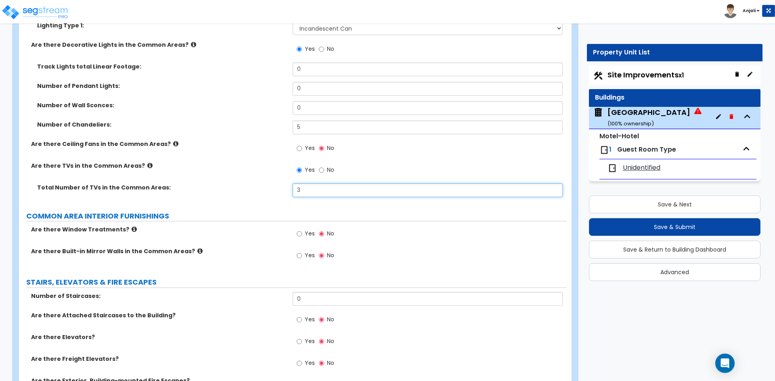
scroll to position [3348, 0]
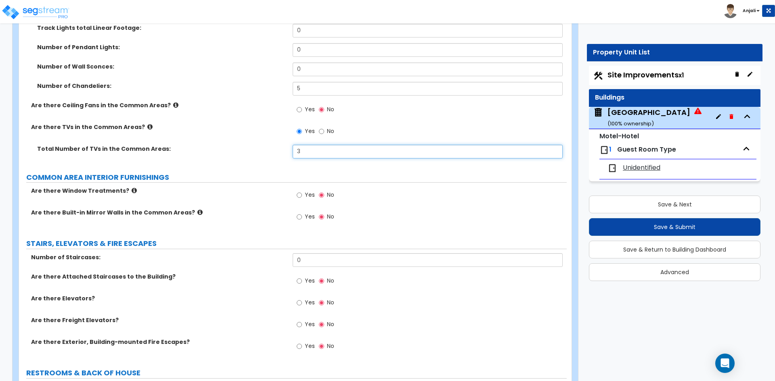
type input "3"
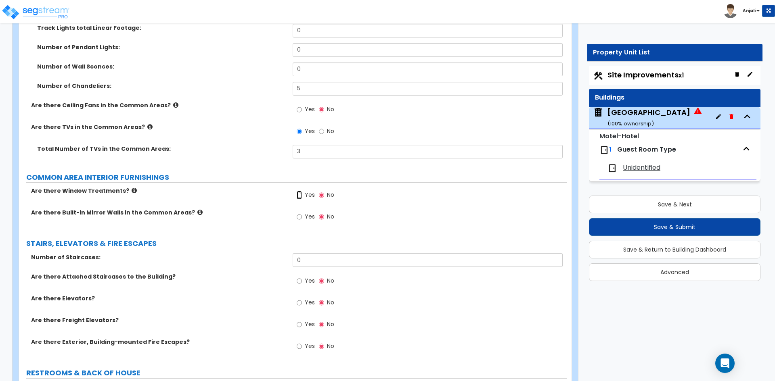
click at [299, 194] on input "Yes" at bounding box center [298, 195] width 5 height 9
radio input "true"
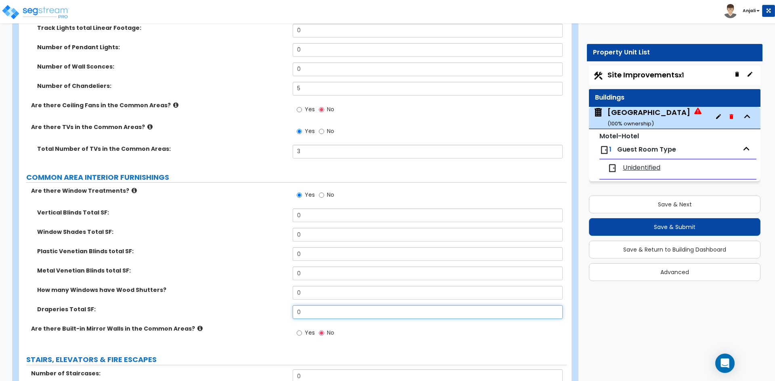
click at [311, 307] on input "0" at bounding box center [426, 312] width 269 height 14
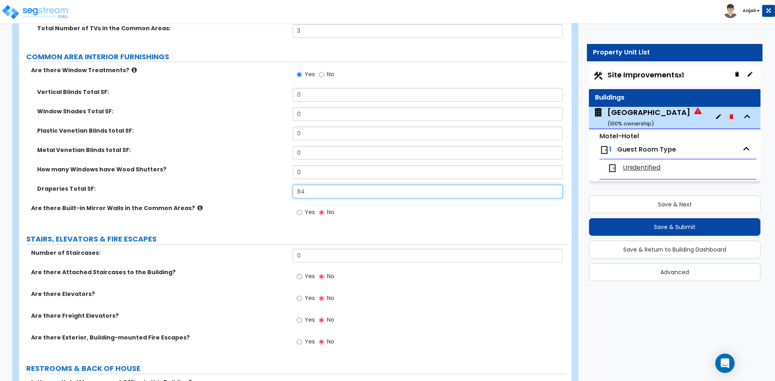
scroll to position [3469, 0]
type input "84"
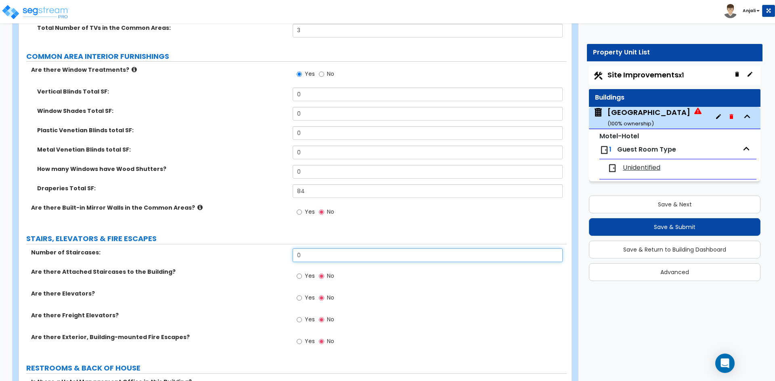
click at [315, 253] on input "0" at bounding box center [426, 255] width 269 height 14
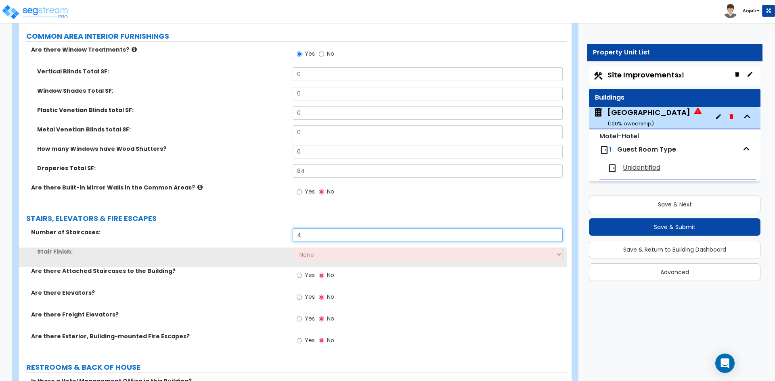
scroll to position [3510, 0]
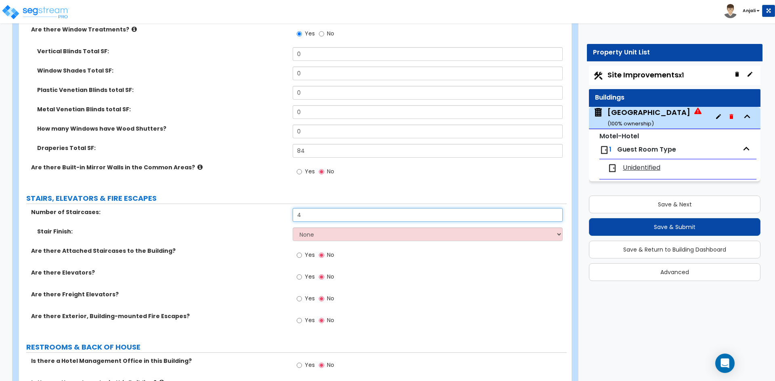
type input "4"
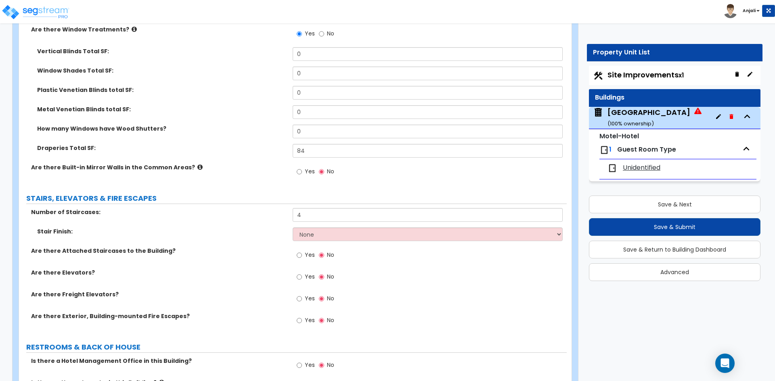
click at [319, 241] on div "Stair Finish: None Tile Wood Laminate VCT Sheet Carpet Sheet Vinyl Carpet Tile" at bounding box center [292, 237] width 547 height 19
click at [323, 238] on select "None Tile Wood Laminate VCT Sheet Carpet Sheet Vinyl Carpet Tile" at bounding box center [426, 235] width 269 height 14
select select "7"
click at [292, 228] on select "None Tile Wood Laminate VCT Sheet Carpet Sheet Vinyl Carpet Tile" at bounding box center [426, 235] width 269 height 14
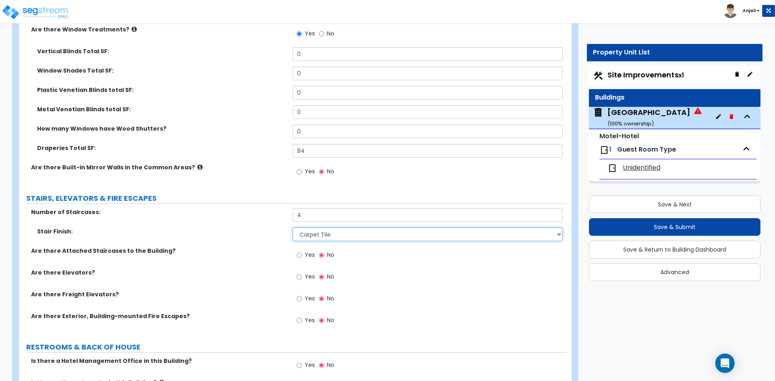
scroll to position [3550, 0]
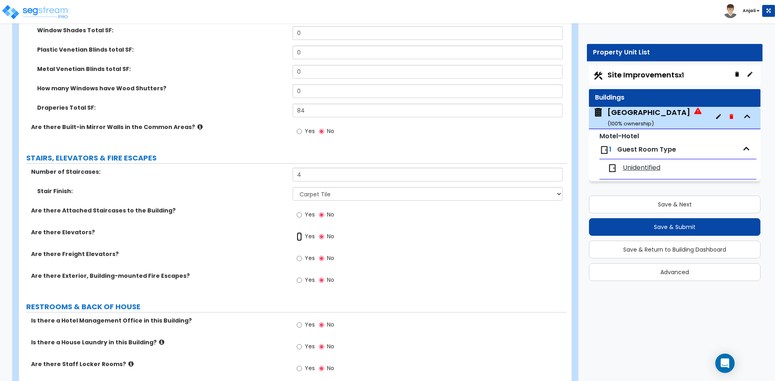
click at [299, 240] on input "Yes" at bounding box center [298, 236] width 5 height 9
radio input "true"
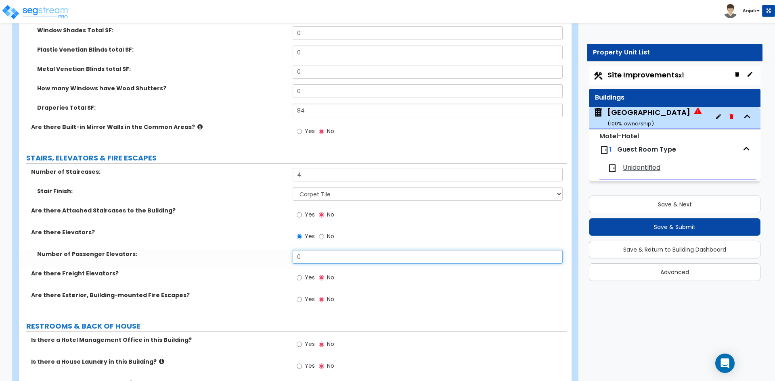
click at [319, 259] on input "0" at bounding box center [426, 257] width 269 height 14
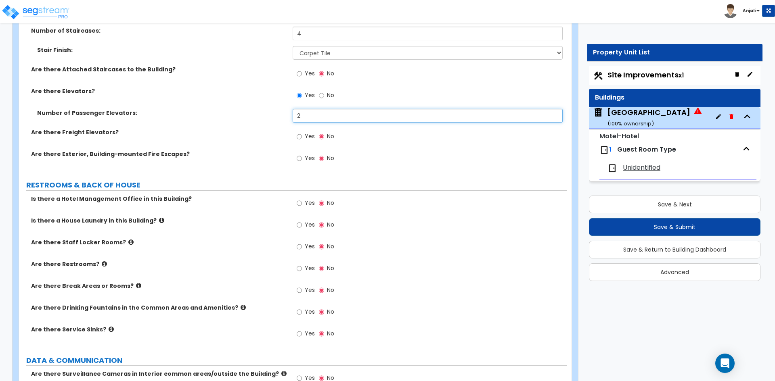
scroll to position [3711, 0]
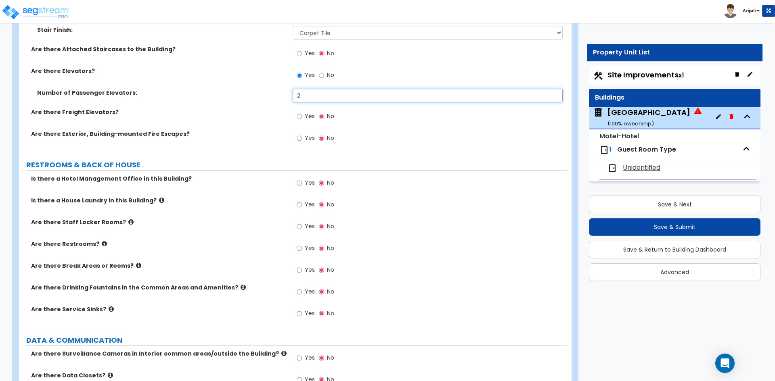
type input "2"
click at [299, 186] on input "Yes" at bounding box center [298, 183] width 5 height 9
radio input "true"
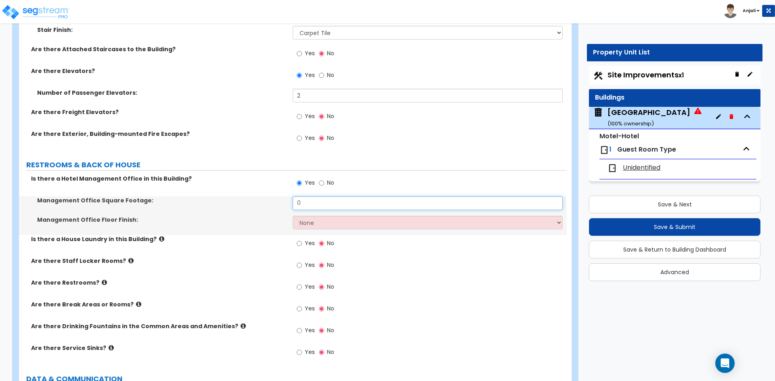
click at [317, 203] on input "0" at bounding box center [426, 203] width 269 height 14
type input "180"
click at [310, 224] on select "None Tile Flooring Hardwood Flooring Resilient Laminate Flooring VCT Flooring S…" at bounding box center [426, 223] width 269 height 14
select select "1"
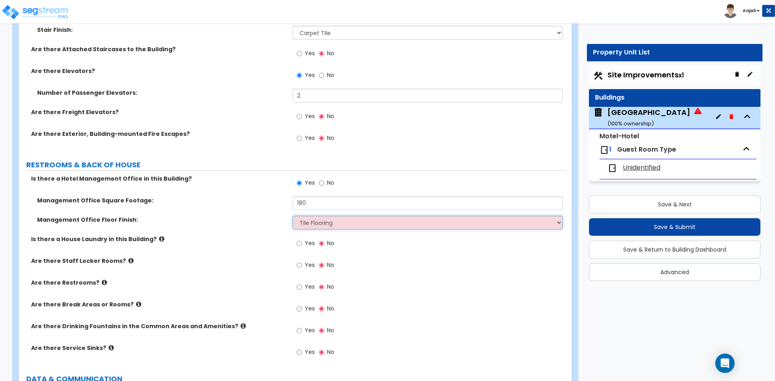
click at [292, 216] on select "None Tile Flooring Hardwood Flooring Resilient Laminate Flooring VCT Flooring S…" at bounding box center [426, 223] width 269 height 14
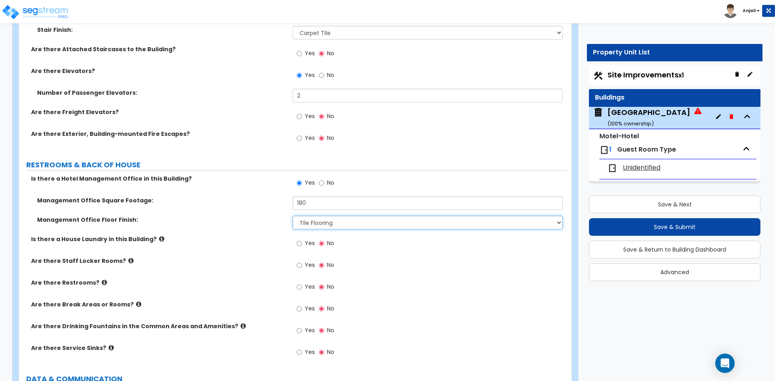
scroll to position [3752, 0]
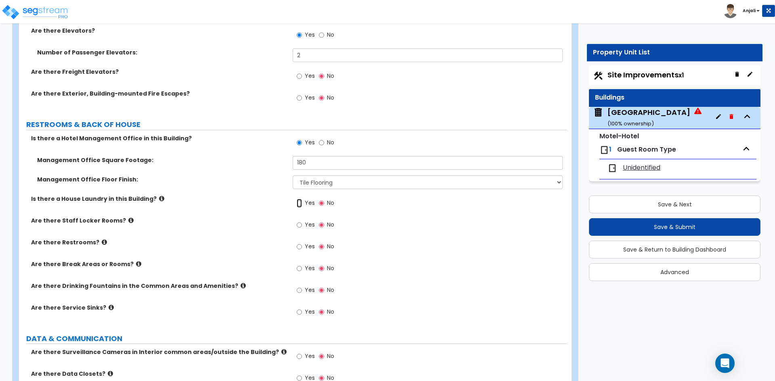
click at [301, 202] on input "Yes" at bounding box center [298, 203] width 5 height 9
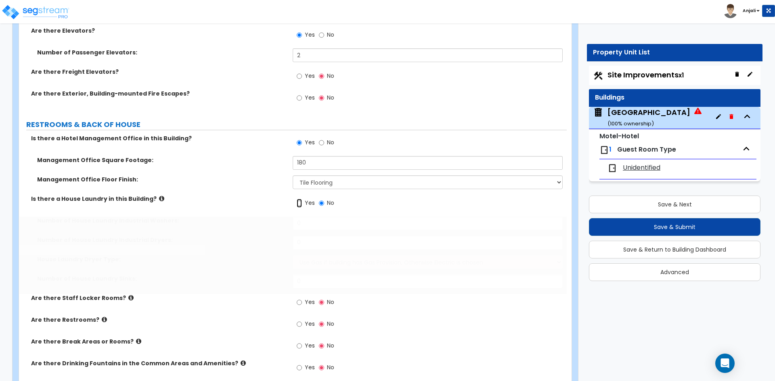
radio input "true"
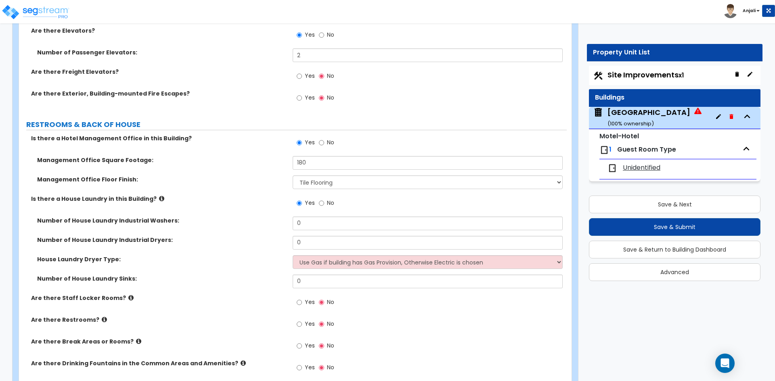
click at [332, 232] on div "Number of House Laundry Industrial Washers: 0" at bounding box center [292, 226] width 547 height 19
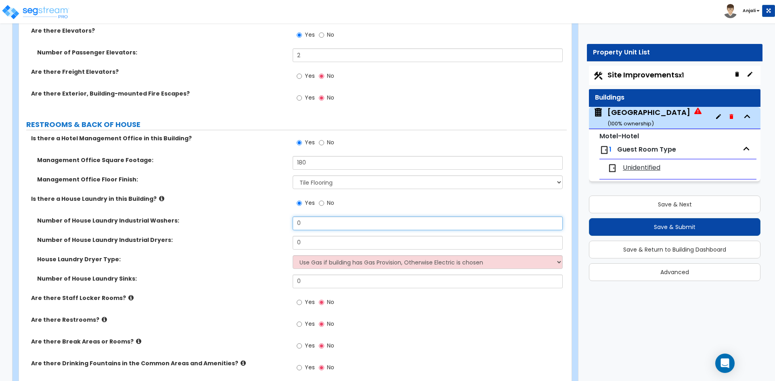
click at [329, 221] on input "0" at bounding box center [426, 224] width 269 height 14
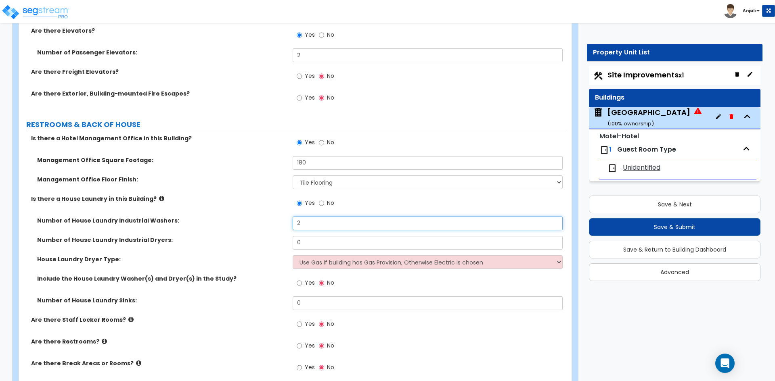
type input "2"
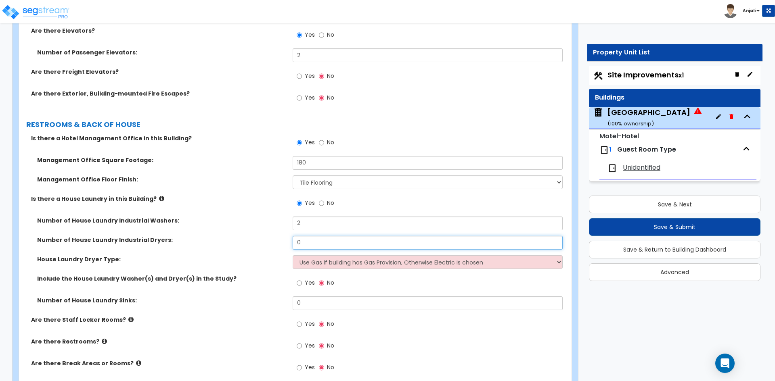
click at [325, 237] on input "0" at bounding box center [426, 243] width 269 height 14
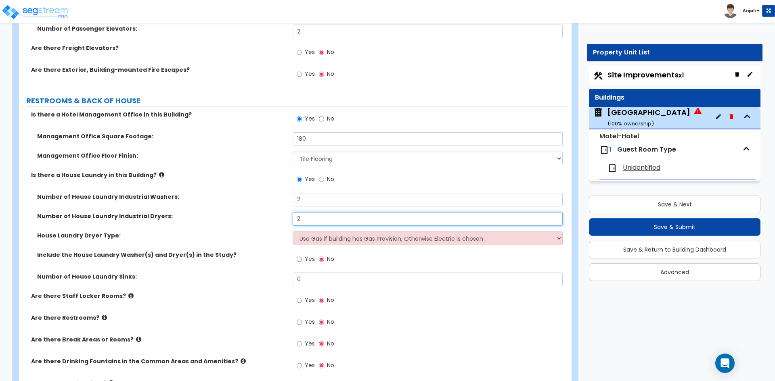
scroll to position [3792, 0]
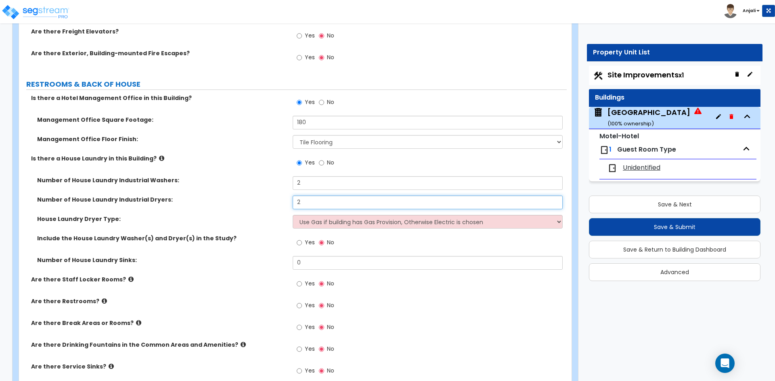
type input "2"
click at [299, 245] on input "Yes" at bounding box center [298, 242] width 5 height 9
radio input "true"
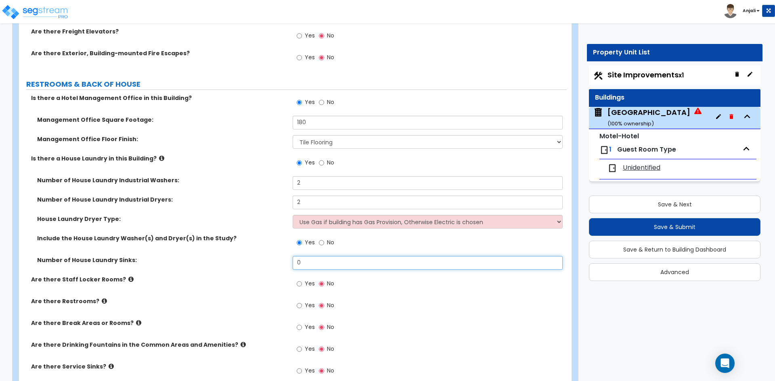
click at [309, 264] on input "0" at bounding box center [426, 263] width 269 height 14
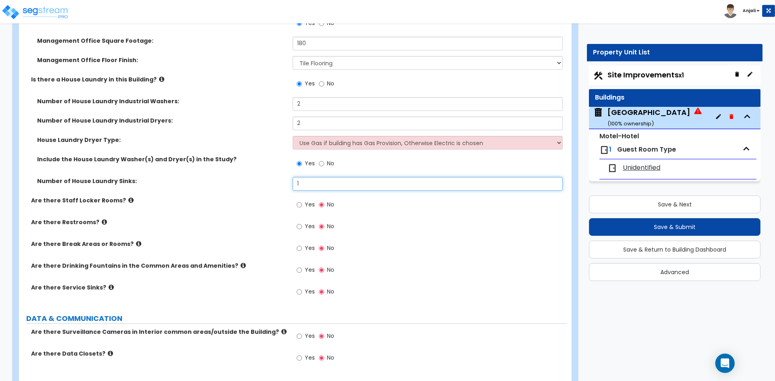
scroll to position [3873, 0]
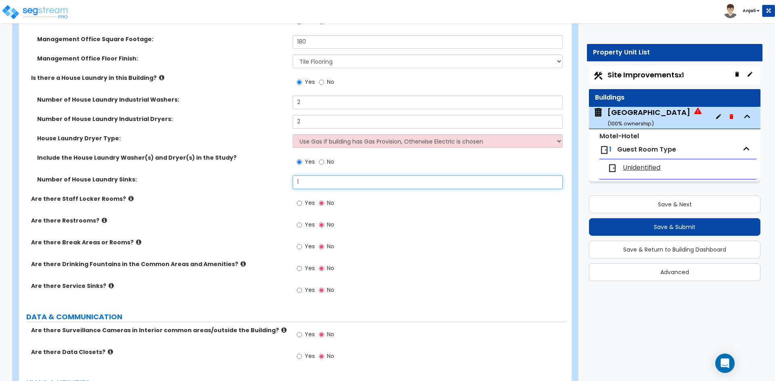
type input "1"
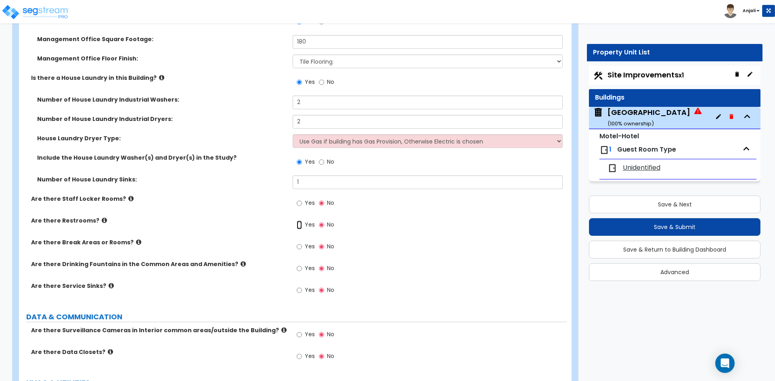
click at [300, 227] on input "Yes" at bounding box center [298, 225] width 5 height 9
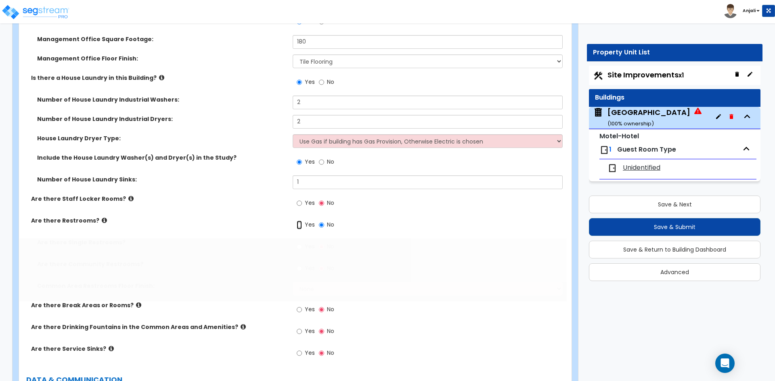
radio input "true"
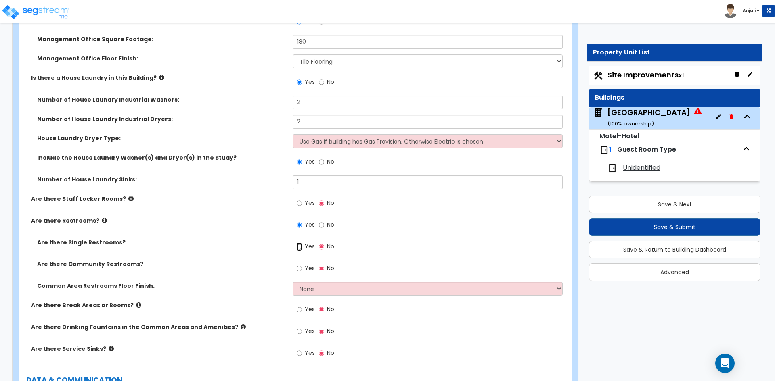
click at [300, 246] on input "Yes" at bounding box center [298, 246] width 5 height 9
radio input "true"
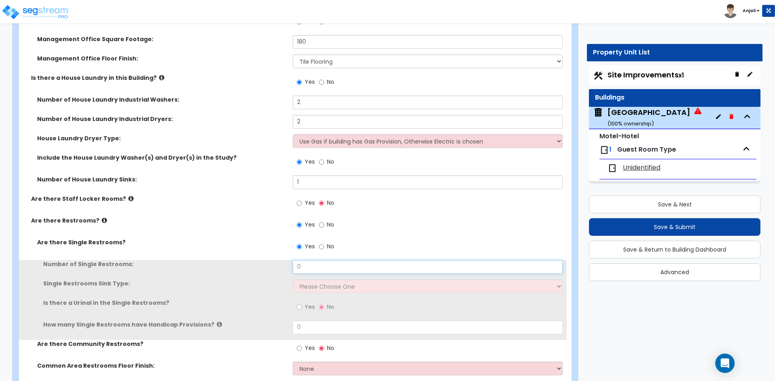
click at [309, 270] on input "0" at bounding box center [426, 267] width 269 height 14
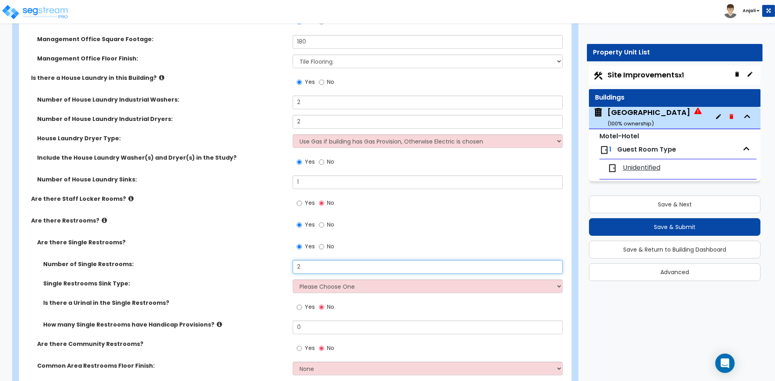
type input "2"
click at [314, 287] on select "Please Choose One Wall-mounted Vanity-mounted" at bounding box center [426, 287] width 269 height 14
select select "2"
click at [292, 280] on select "Please Choose One Wall-mounted Vanity-mounted" at bounding box center [426, 287] width 269 height 14
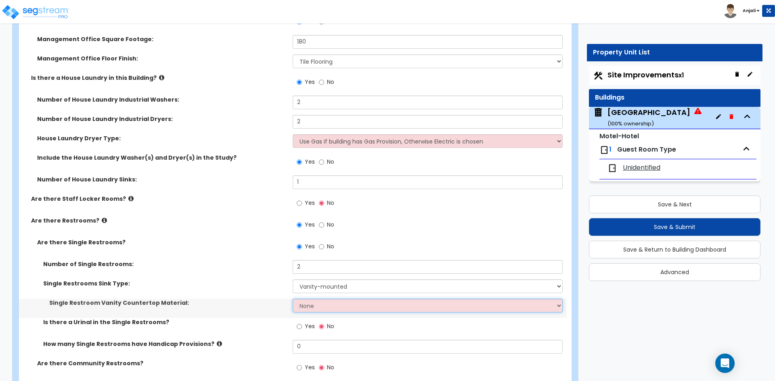
click at [313, 309] on select "None Plastic Laminate Solid Surface Stone Quartz Marble Tile Wood Stainless Ste…" at bounding box center [426, 306] width 269 height 14
select select "5"
click at [292, 299] on select "None Plastic Laminate Solid Surface Stone Quartz Marble Tile Wood Stainless Ste…" at bounding box center [426, 306] width 269 height 14
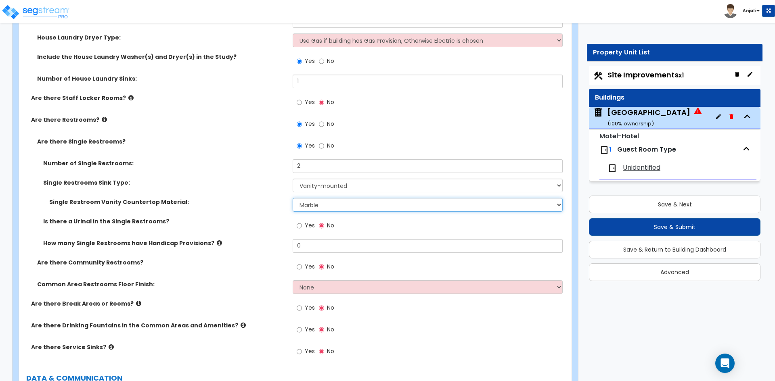
scroll to position [3994, 0]
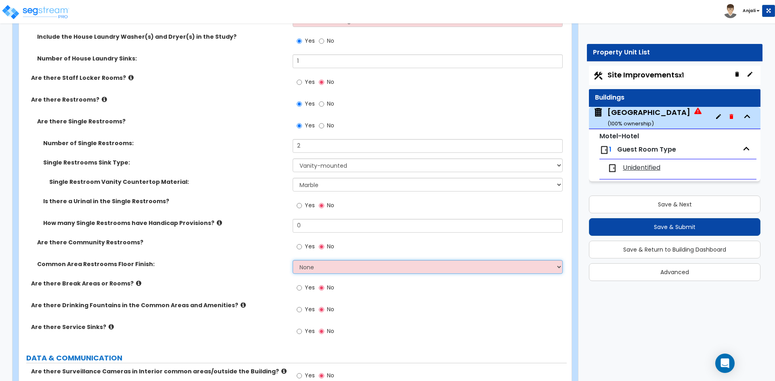
click at [309, 272] on select "None Tile Flooring Resilient Laminate Flooring VCT Flooring Sheet Vinyl Flooring" at bounding box center [426, 267] width 269 height 14
select select "1"
click at [292, 260] on select "None Tile Flooring Resilient Laminate Flooring VCT Flooring Sheet Vinyl Flooring" at bounding box center [426, 267] width 269 height 14
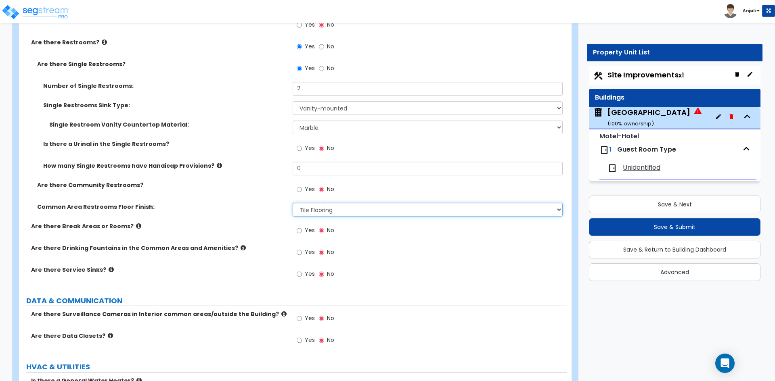
scroll to position [4074, 0]
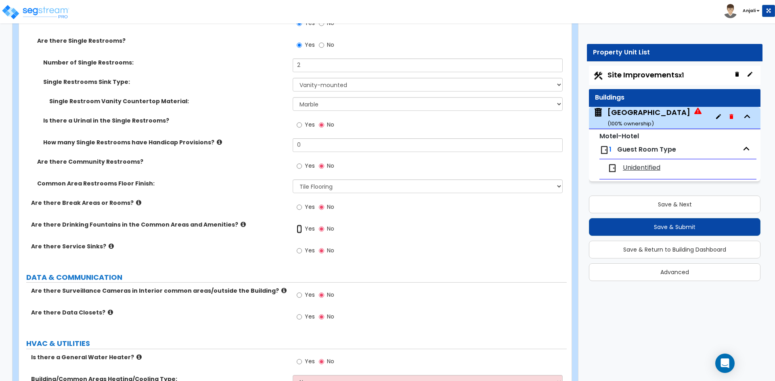
click at [301, 228] on input "Yes" at bounding box center [298, 229] width 5 height 9
radio input "true"
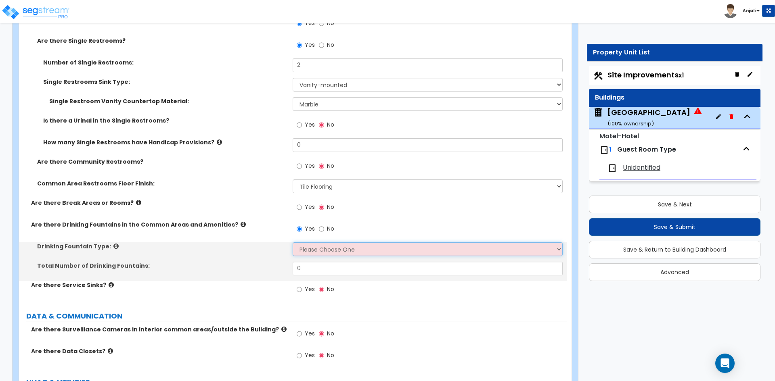
click at [310, 244] on select "Please Choose One Wall-mounted Floor-mounted" at bounding box center [426, 249] width 269 height 14
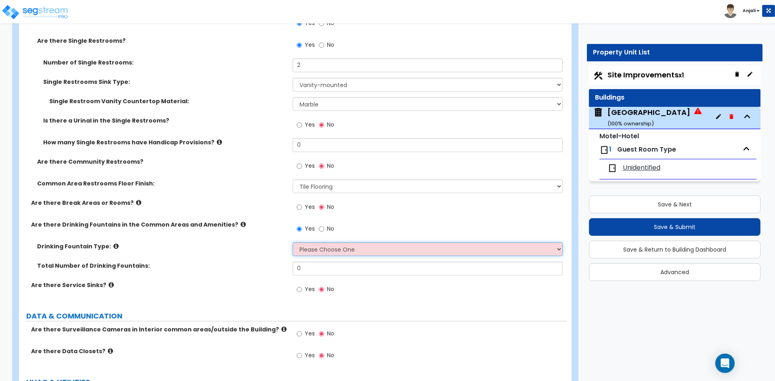
select select "1"
click at [292, 242] on select "Please Choose One Wall-mounted Floor-mounted" at bounding box center [426, 249] width 269 height 14
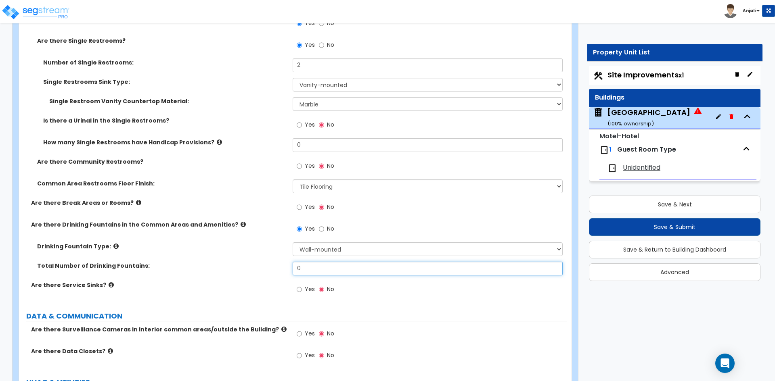
click at [311, 272] on input "0" at bounding box center [426, 269] width 269 height 14
type input "1"
click at [295, 289] on div "Yes No" at bounding box center [315, 290] width 46 height 19
click at [296, 289] on input "Yes" at bounding box center [298, 289] width 5 height 9
radio input "true"
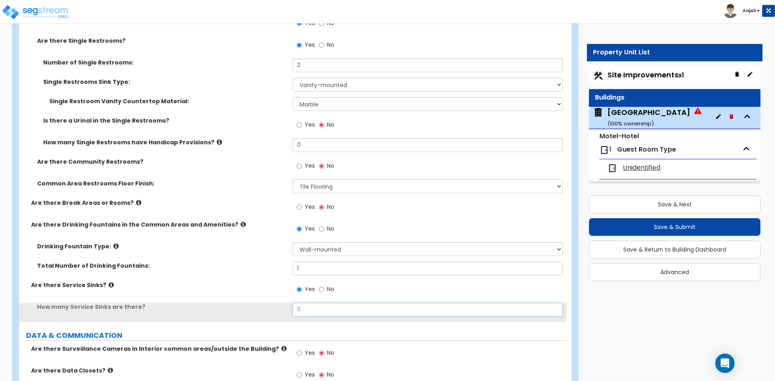
click at [319, 309] on input "0" at bounding box center [426, 310] width 269 height 14
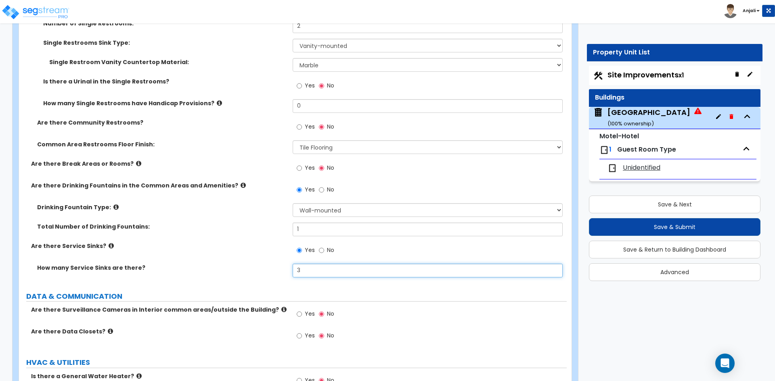
scroll to position [4115, 0]
type input "3"
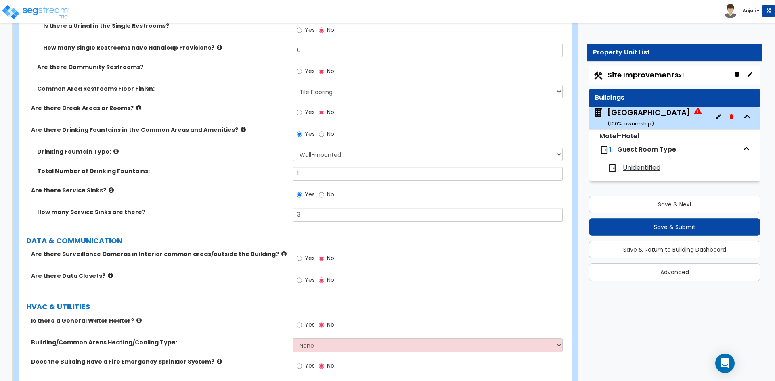
scroll to position [4195, 0]
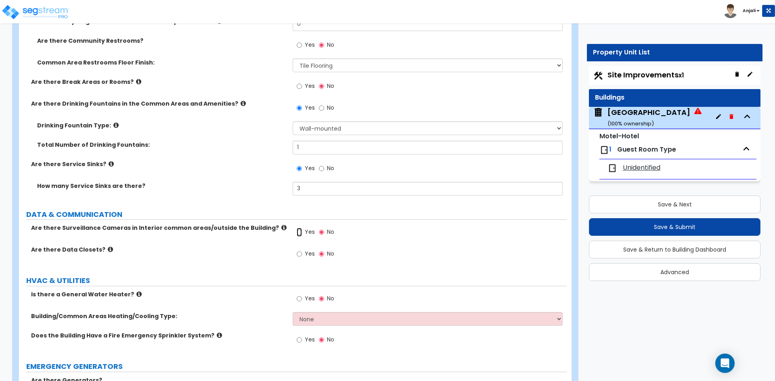
click at [297, 232] on input "Yes" at bounding box center [298, 232] width 5 height 9
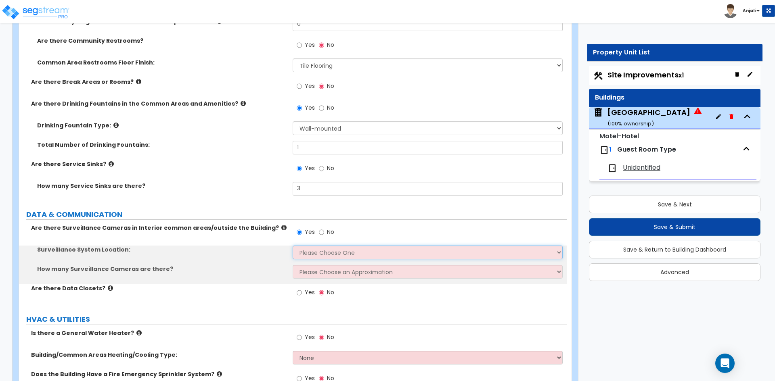
click at [315, 257] on select "Please Choose One Inside the Building Outside the Building Both Inside & Outside" at bounding box center [426, 253] width 269 height 14
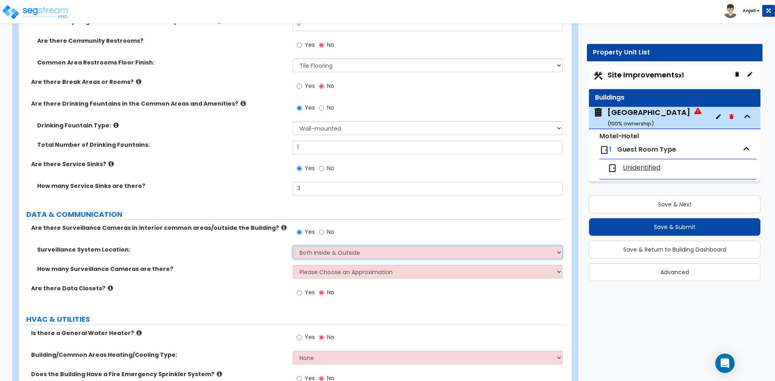
click at [292, 246] on select "Please Choose One Inside the Building Outside the Building Both Inside & Outside" at bounding box center [426, 253] width 269 height 14
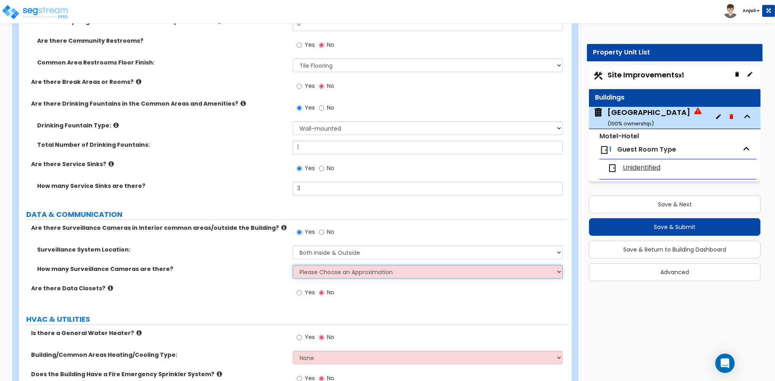
click at [336, 271] on select "Please Choose an Approximation Barely Noticed Any Noticed a Couple Frequently S…" at bounding box center [426, 272] width 269 height 14
click at [292, 265] on select "Please Choose an Approximation Barely Noticed Any Noticed a Couple Frequently S…" at bounding box center [426, 272] width 269 height 14
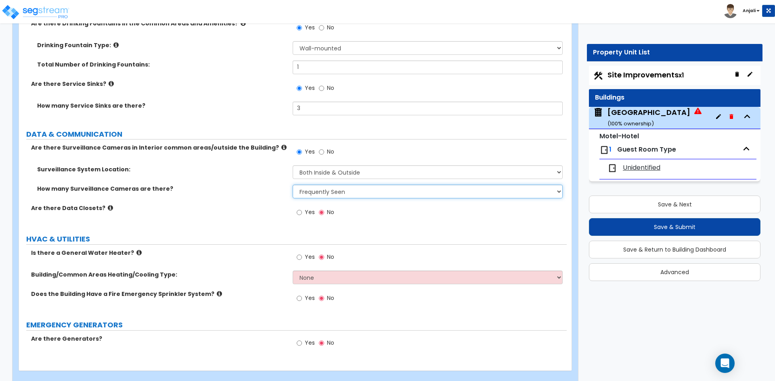
scroll to position [4276, 0]
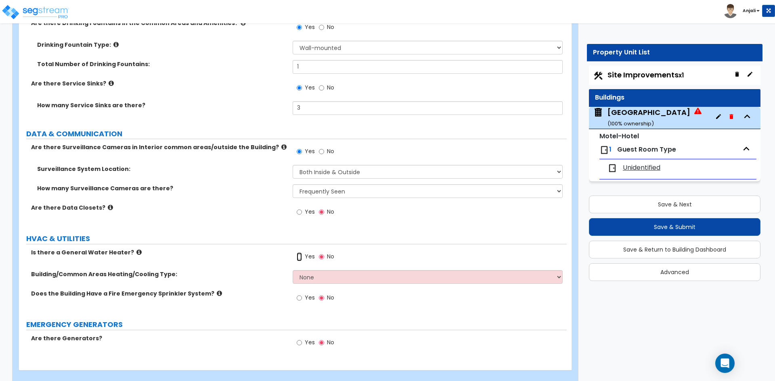
click at [301, 257] on input "Yes" at bounding box center [298, 257] width 5 height 9
click at [326, 278] on select "None Split Systems Packaged Rooftop Units" at bounding box center [426, 277] width 269 height 14
click at [292, 270] on select "None Split Systems Packaged Rooftop Units" at bounding box center [426, 277] width 269 height 14
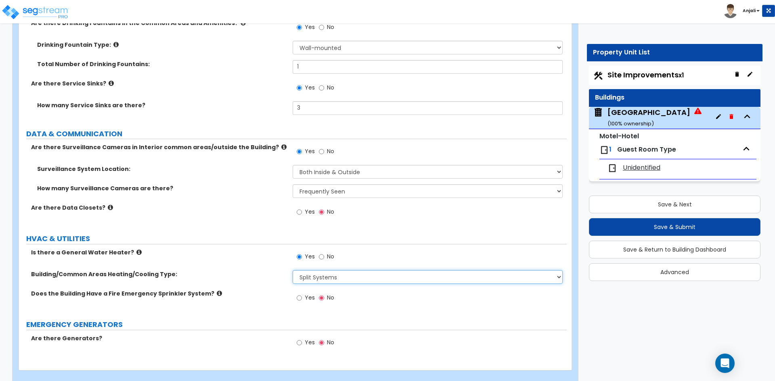
scroll to position [4288, 0]
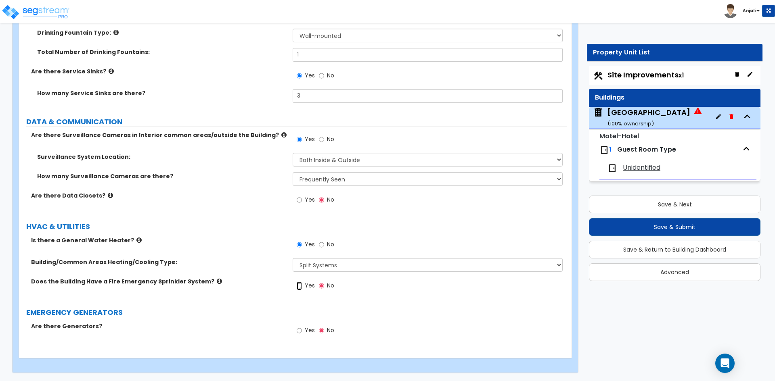
click at [299, 285] on input "Yes" at bounding box center [298, 286] width 5 height 9
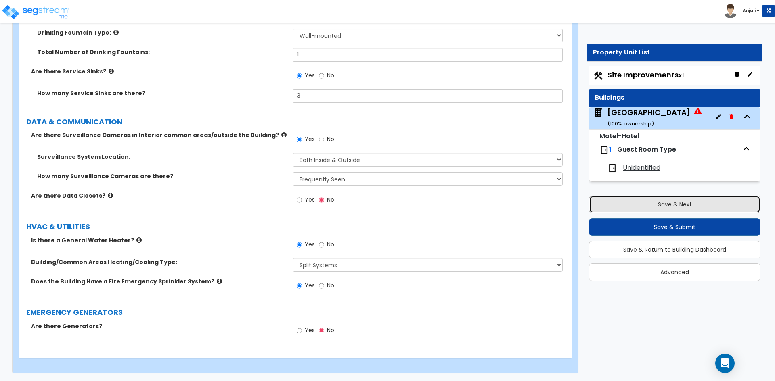
click at [667, 199] on button "Save & Next" at bounding box center [674, 205] width 171 height 18
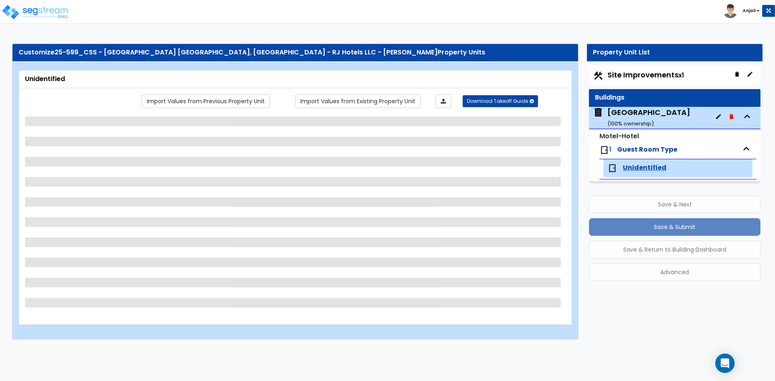
scroll to position [0, 0]
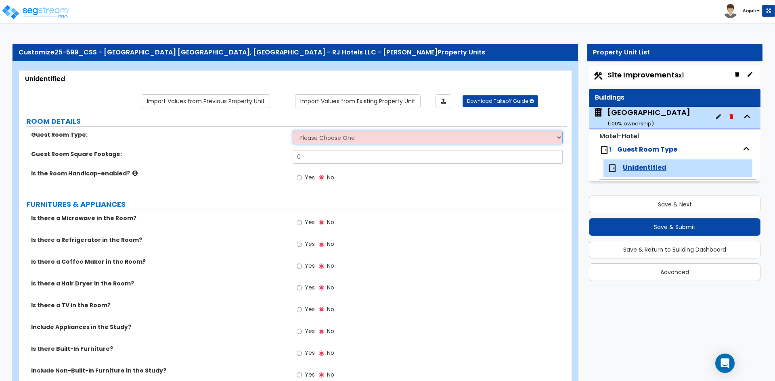
click at [319, 136] on select "Please Choose One Standard Room Suite Room Extended Stay Room" at bounding box center [426, 138] width 269 height 14
click at [292, 131] on select "Please Choose One Standard Room Suite Room Extended Stay Room" at bounding box center [426, 138] width 269 height 14
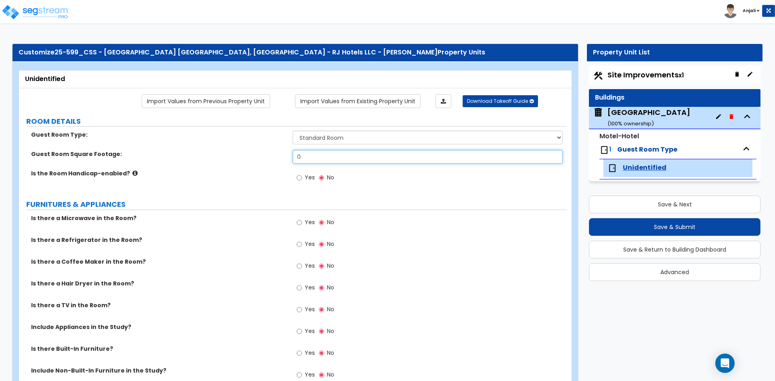
click at [313, 151] on input "0" at bounding box center [426, 157] width 269 height 14
click at [317, 152] on input "text" at bounding box center [426, 157] width 269 height 14
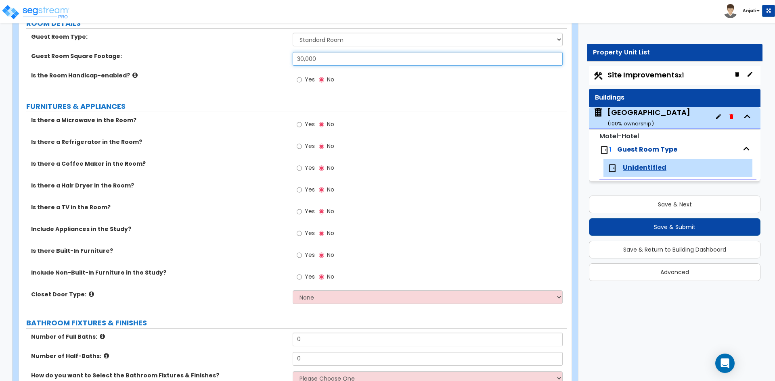
scroll to position [121, 0]
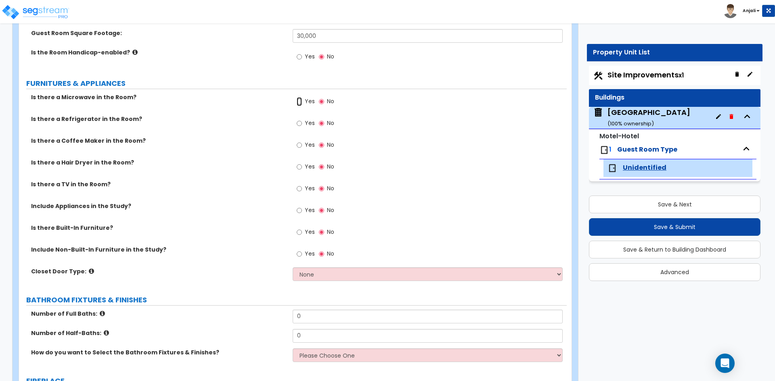
click at [301, 100] on input "Yes" at bounding box center [298, 101] width 5 height 9
click at [299, 122] on input "Yes" at bounding box center [298, 123] width 5 height 9
click at [299, 146] on input "Yes" at bounding box center [298, 145] width 5 height 9
click at [300, 167] on input "Yes" at bounding box center [298, 167] width 5 height 9
click at [300, 188] on input "Yes" at bounding box center [298, 188] width 5 height 9
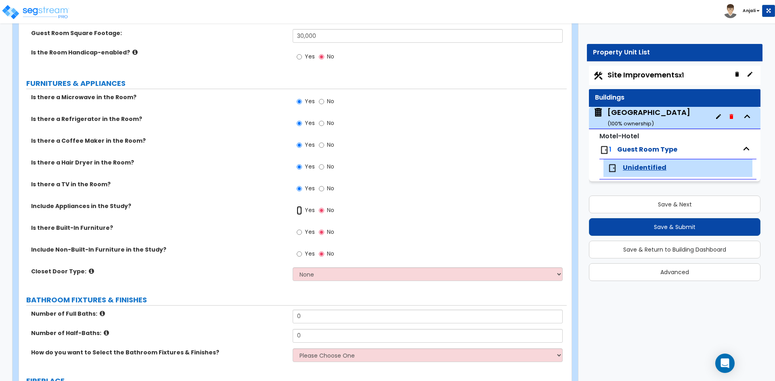
click at [298, 211] on input "Yes" at bounding box center [298, 210] width 5 height 9
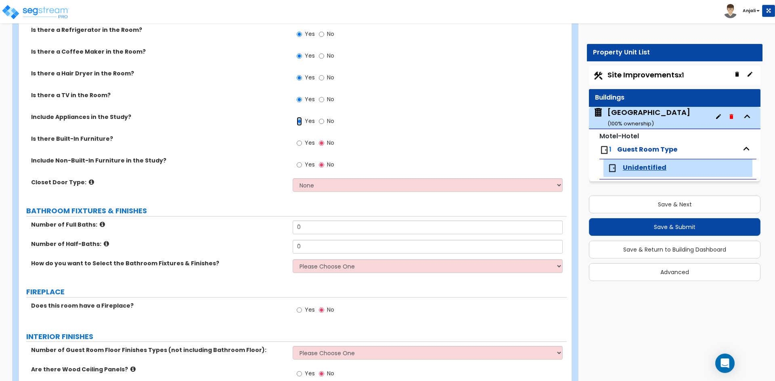
scroll to position [282, 0]
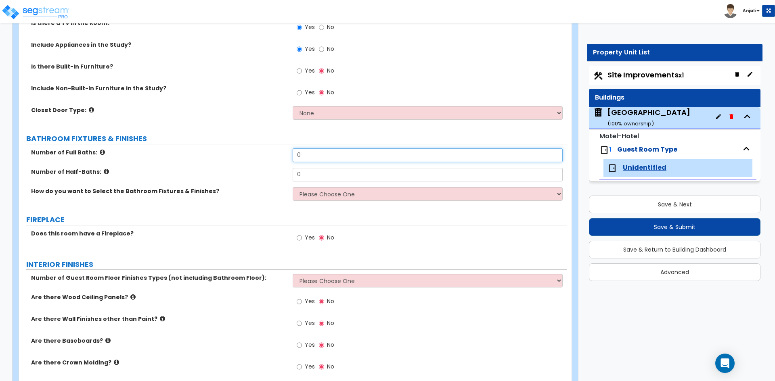
click at [312, 158] on input "0" at bounding box center [426, 155] width 269 height 14
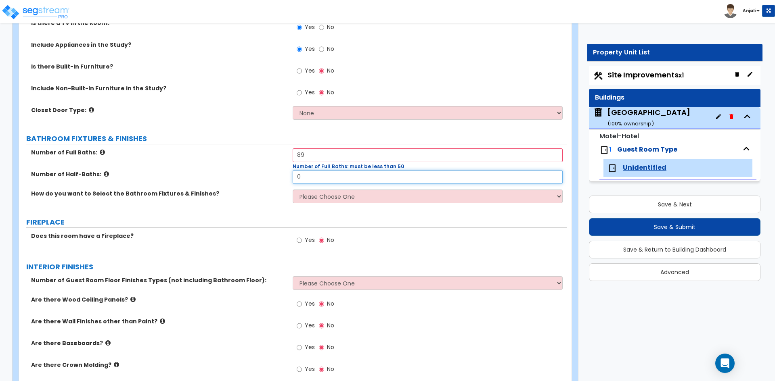
click at [296, 176] on input "0" at bounding box center [426, 177] width 269 height 14
click at [315, 177] on input "0" at bounding box center [426, 177] width 269 height 14
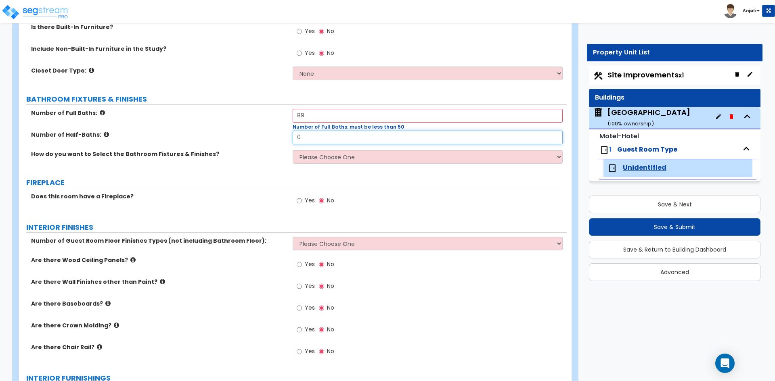
scroll to position [323, 0]
click at [330, 162] on select "Please Choose One I want to Select Fixtures and Finishes only for one Bath and …" at bounding box center [426, 156] width 269 height 14
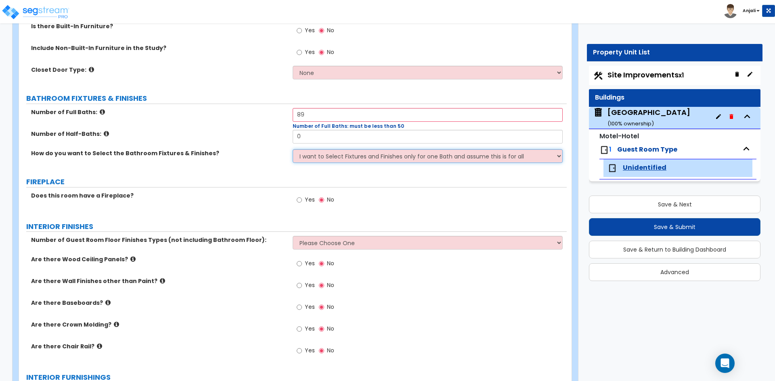
click at [292, 149] on select "Please Choose One I want to Select Fixtures and Finishes only for one Bath and …" at bounding box center [426, 156] width 269 height 14
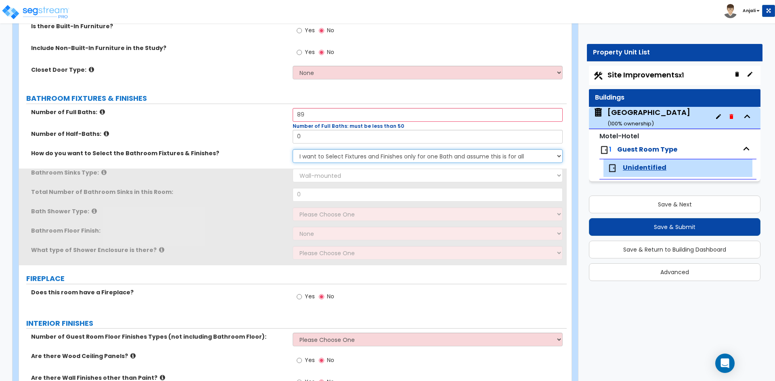
scroll to position [363, 0]
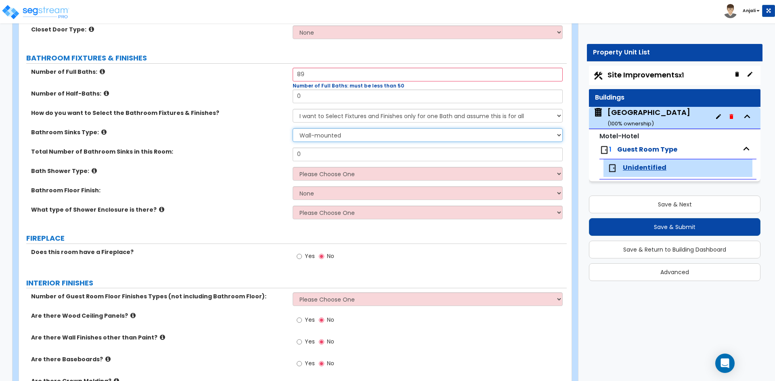
click at [349, 133] on select "Wall-mounted Pedestal-mounted Vanity-mounted" at bounding box center [426, 135] width 269 height 14
click at [292, 128] on select "Wall-mounted Pedestal-mounted Vanity-mounted" at bounding box center [426, 135] width 269 height 14
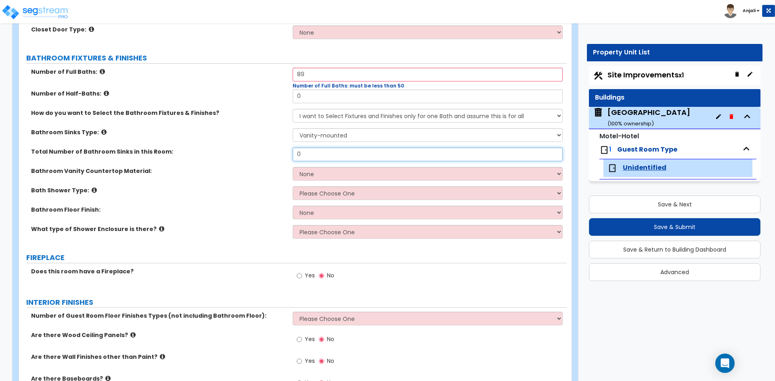
click at [325, 153] on input "0" at bounding box center [426, 155] width 269 height 14
click at [321, 168] on select "None Plastic Laminate Solid Surface Stone Quartz Marble Tile Wood Stainless Ste…" at bounding box center [426, 174] width 269 height 14
click at [292, 167] on select "None Plastic Laminate Solid Surface Stone Quartz Marble Tile Wood Stainless Ste…" at bounding box center [426, 174] width 269 height 14
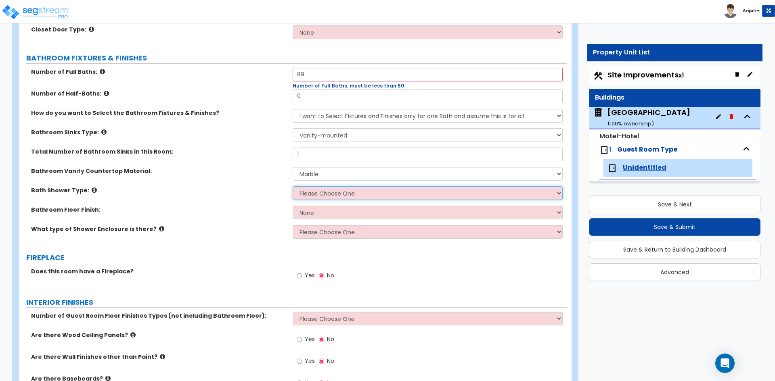
click at [332, 195] on select "Please Choose One Standalone Shower Bathtub - Shower Combination" at bounding box center [426, 193] width 269 height 14
click at [292, 186] on select "Please Choose One Standalone Shower Bathtub - Shower Combination" at bounding box center [426, 193] width 269 height 14
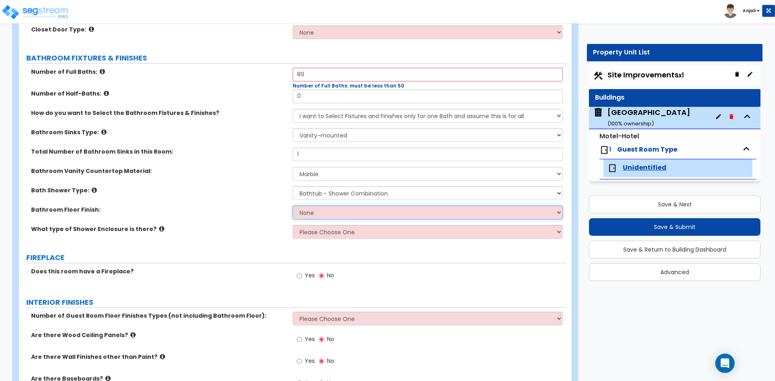
click at [333, 217] on select "None Tile Flooring Hardwood Flooring Resilient Laminate Flooring VCT Flooring S…" at bounding box center [426, 213] width 269 height 14
click at [292, 206] on select "None Tile Flooring Hardwood Flooring Resilient Laminate Flooring VCT Flooring S…" at bounding box center [426, 213] width 269 height 14
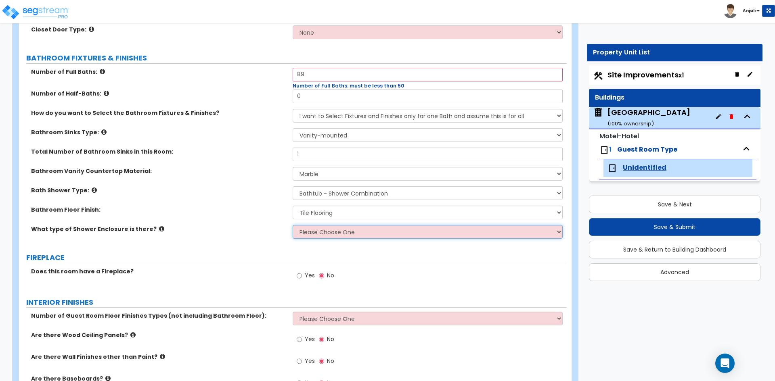
click at [326, 234] on select "Please Choose One Curtain & Rod Glass Sliding Doors Glass Hinged Doors" at bounding box center [426, 232] width 269 height 14
click at [292, 225] on select "Please Choose One Curtain & Rod Glass Sliding Doors Glass Hinged Doors" at bounding box center [426, 232] width 269 height 14
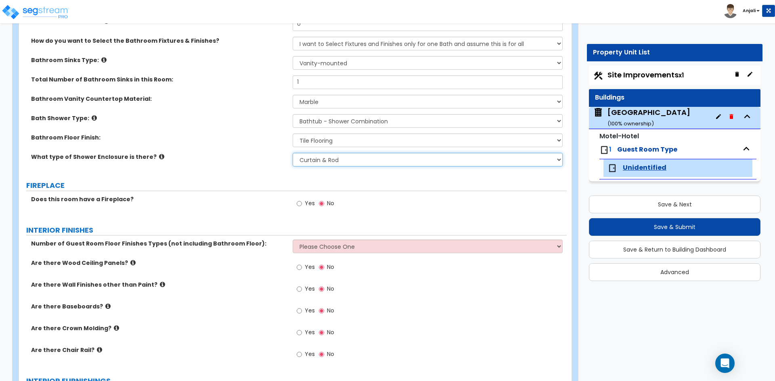
scroll to position [444, 0]
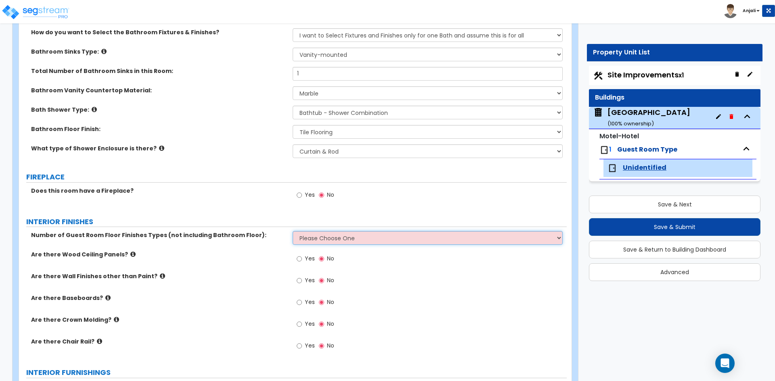
click at [400, 238] on select "Please Choose One 1 2 3" at bounding box center [426, 238] width 269 height 14
click at [292, 231] on select "Please Choose One 1 2 3" at bounding box center [426, 238] width 269 height 14
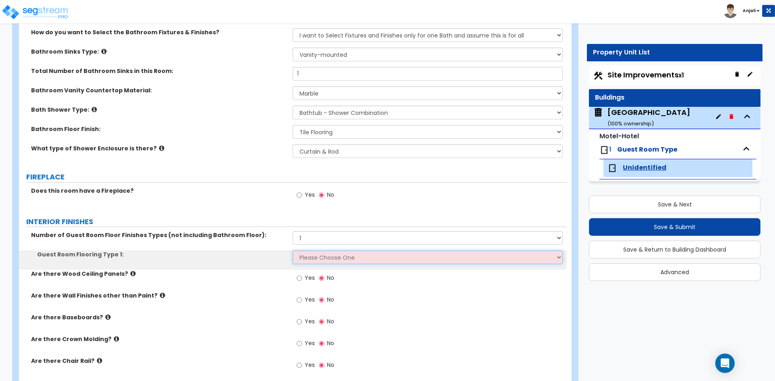
click at [356, 255] on select "Please Choose One Tile Flooring Hardwood Flooring Resilient Laminate Flooring V…" at bounding box center [426, 258] width 269 height 14
click at [292, 251] on select "Please Choose One Tile Flooring Hardwood Flooring Resilient Laminate Flooring V…" at bounding box center [426, 258] width 269 height 14
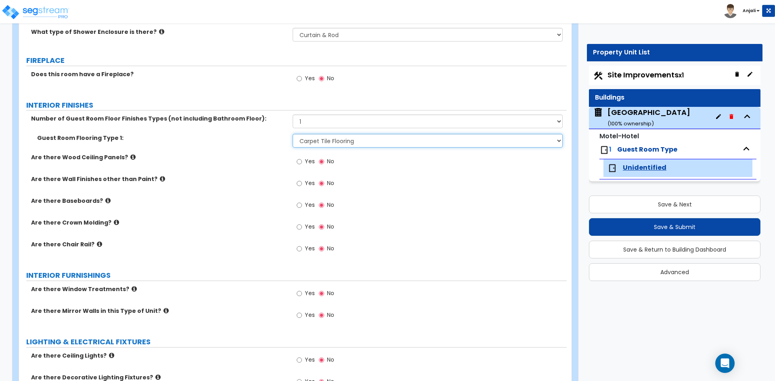
scroll to position [565, 0]
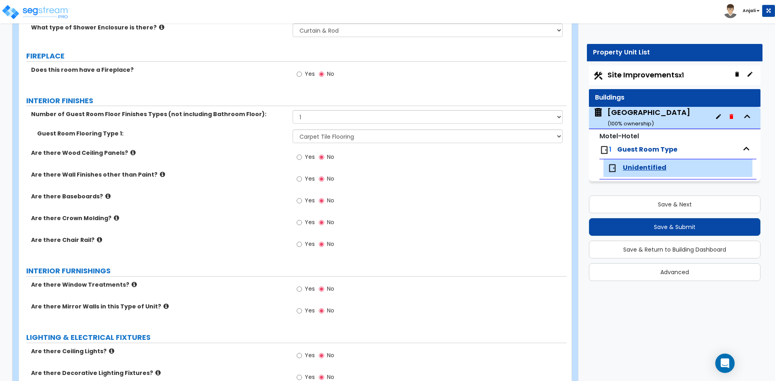
click at [302, 201] on label "Yes" at bounding box center [305, 202] width 18 height 14
click at [302, 201] on input "Yes" at bounding box center [298, 200] width 5 height 9
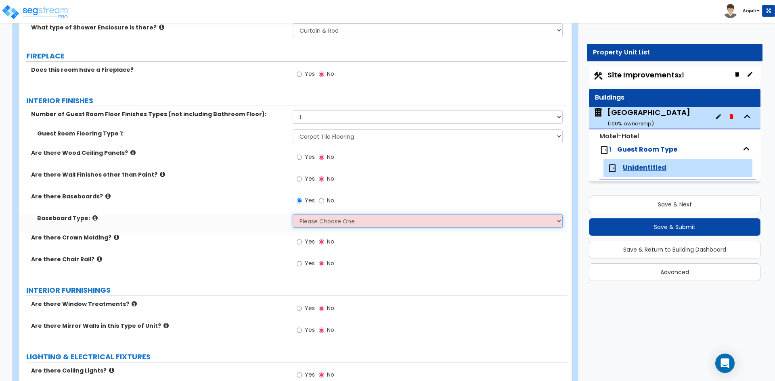
click at [327, 219] on select "Please Choose One Wood Vinyl Carpet Tile" at bounding box center [426, 221] width 269 height 14
click at [292, 214] on select "Please Choose One Wood Vinyl Carpet Tile" at bounding box center [426, 221] width 269 height 14
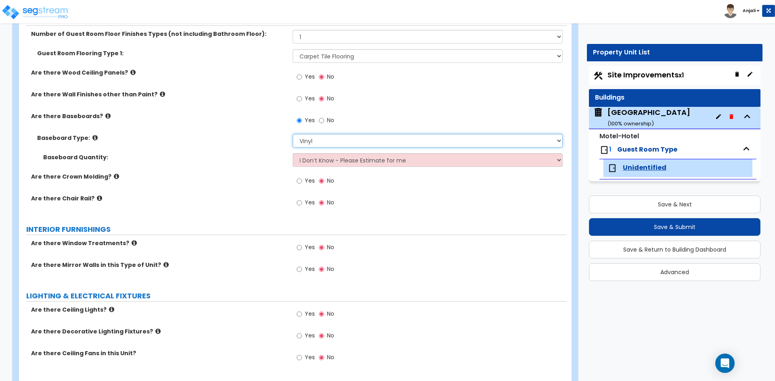
scroll to position [645, 0]
click at [299, 244] on input "Yes" at bounding box center [298, 247] width 5 height 9
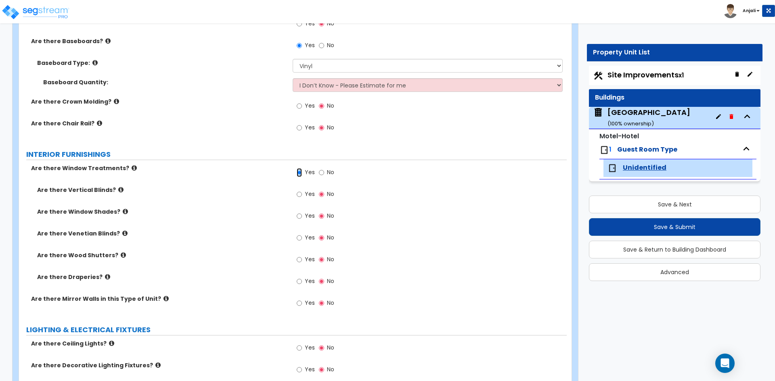
scroll to position [726, 0]
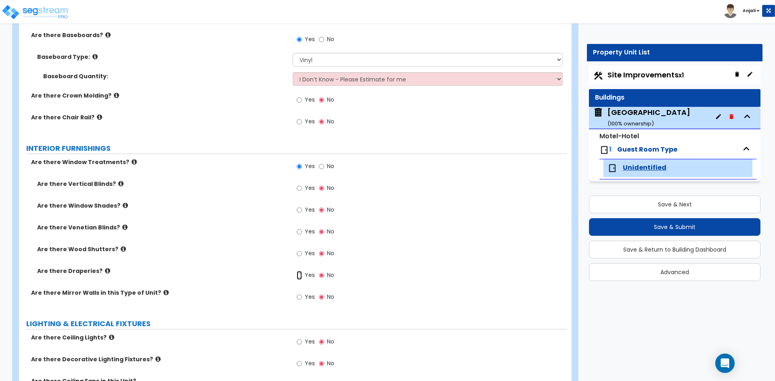
click at [301, 277] on input "Yes" at bounding box center [298, 275] width 5 height 9
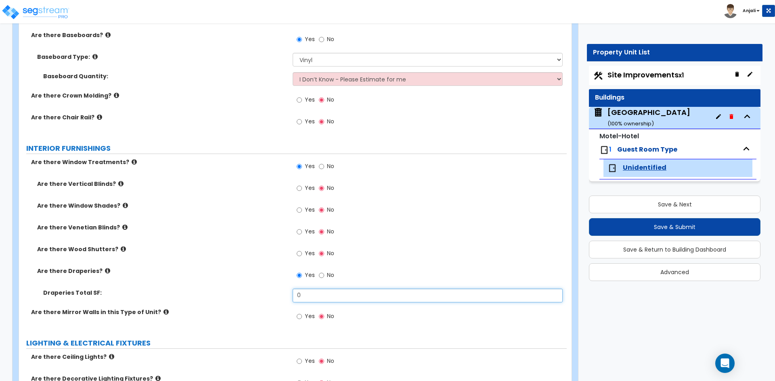
click at [313, 294] on input "0" at bounding box center [426, 296] width 269 height 14
click at [310, 294] on input "0" at bounding box center [426, 296] width 269 height 14
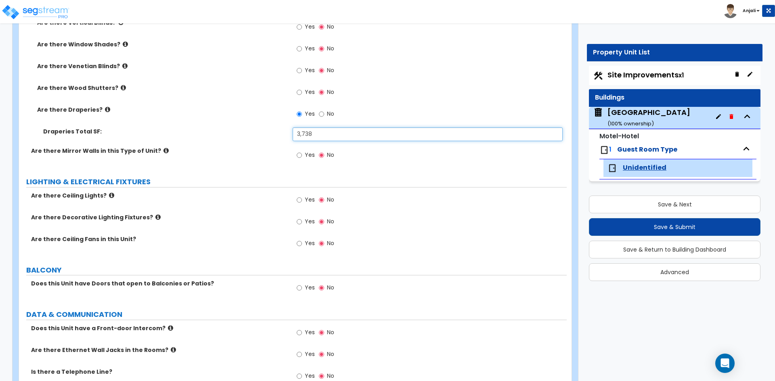
scroll to position [928, 0]
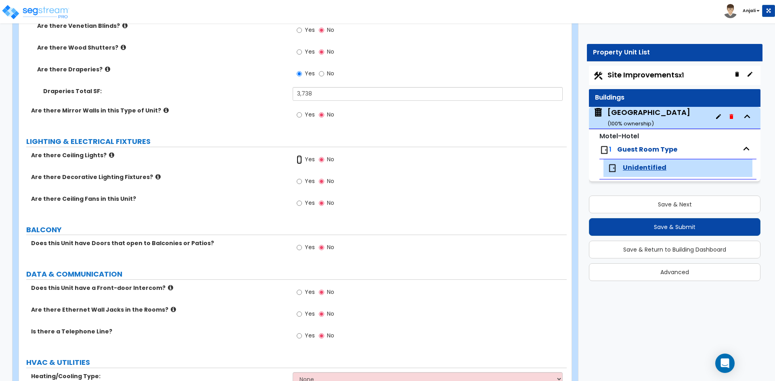
click at [297, 157] on input "Yes" at bounding box center [298, 159] width 5 height 9
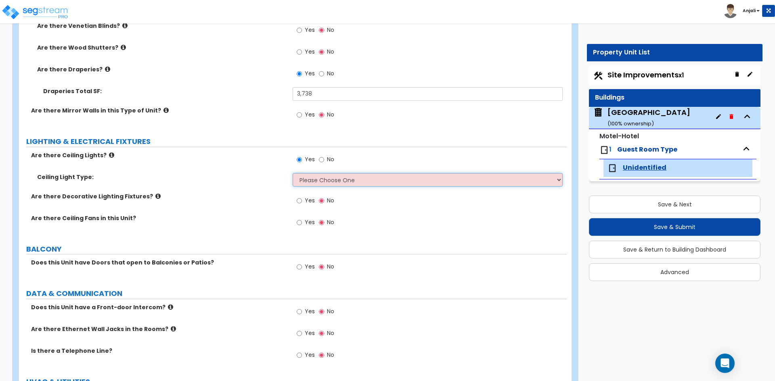
click at [311, 184] on select "Please Choose One Incandescent Lights LED Lights Fluorescent" at bounding box center [426, 180] width 269 height 14
click at [292, 173] on select "Please Choose One Incandescent Lights LED Lights Fluorescent" at bounding box center [426, 180] width 269 height 14
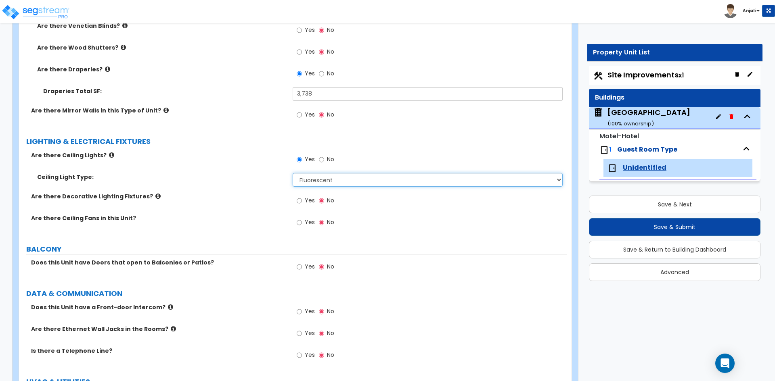
click at [326, 181] on select "Please Choose One Incandescent Lights LED Lights Fluorescent" at bounding box center [426, 180] width 269 height 14
click at [292, 173] on select "Please Choose One Incandescent Lights LED Lights Fluorescent" at bounding box center [426, 180] width 269 height 14
click at [302, 199] on input "Yes" at bounding box center [298, 200] width 5 height 9
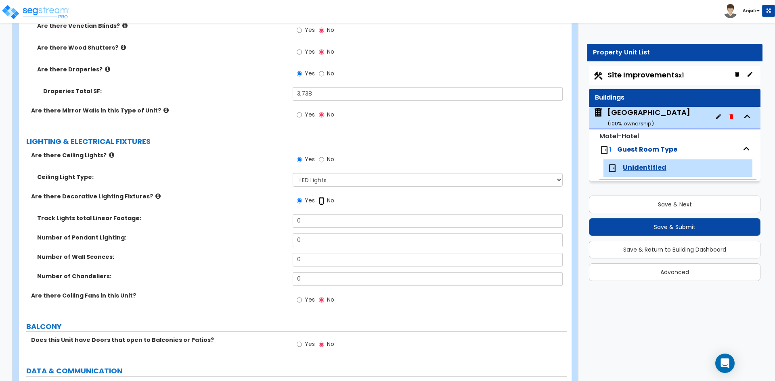
click at [319, 199] on input "No" at bounding box center [321, 200] width 5 height 9
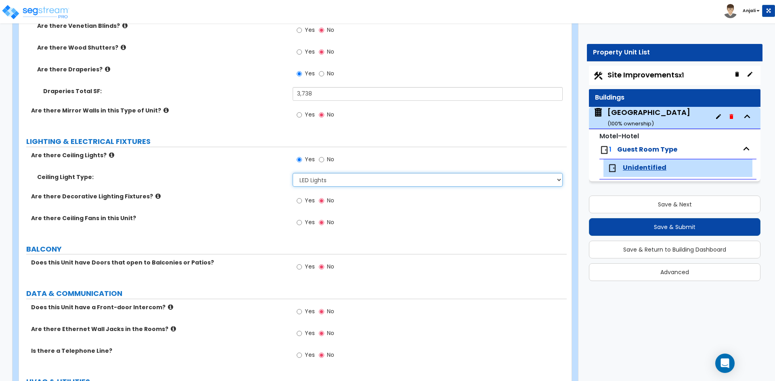
click at [329, 179] on select "Please Choose One Incandescent Lights LED Lights Fluorescent" at bounding box center [426, 180] width 269 height 14
click at [292, 173] on select "Please Choose One Incandescent Lights LED Lights Fluorescent" at bounding box center [426, 180] width 269 height 14
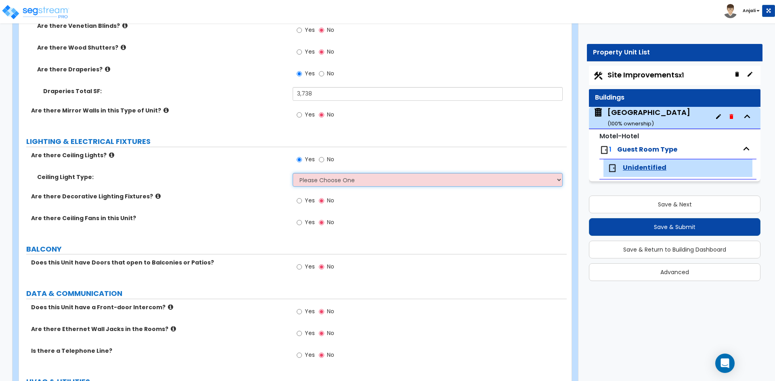
click at [328, 182] on select "Please Choose One Incandescent Lights LED Lights Fluorescent" at bounding box center [426, 180] width 269 height 14
click at [319, 158] on input "No" at bounding box center [321, 159] width 5 height 9
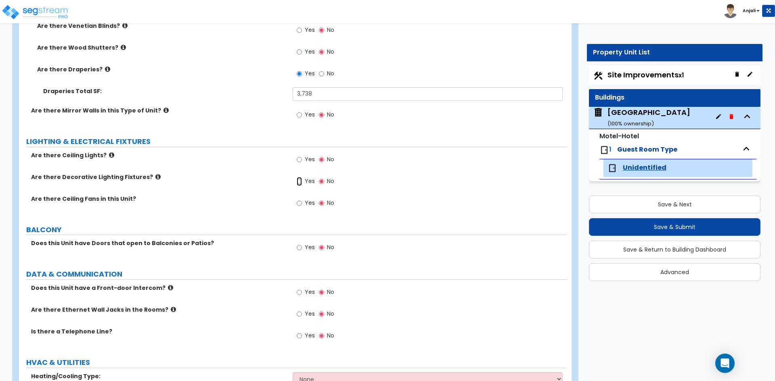
click at [301, 182] on input "Yes" at bounding box center [298, 181] width 5 height 9
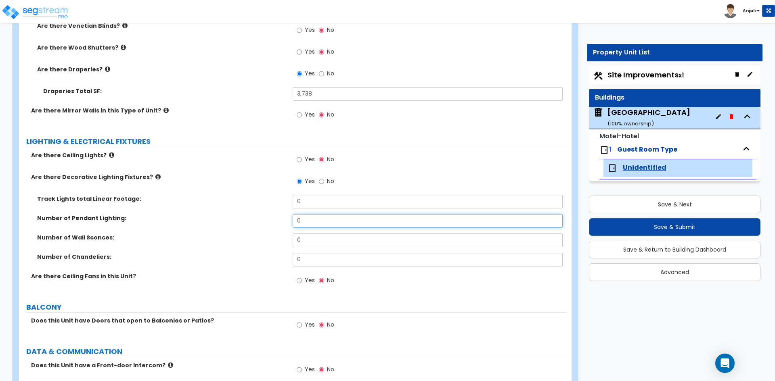
click at [314, 219] on input "0" at bounding box center [426, 221] width 269 height 14
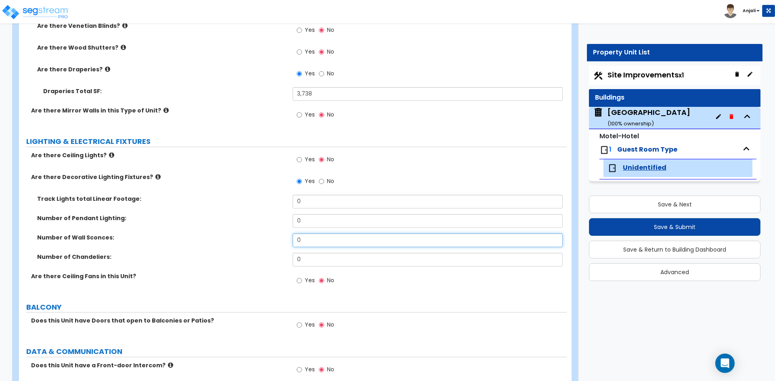
click at [312, 236] on input "0" at bounding box center [426, 241] width 269 height 14
click at [305, 240] on input "text" at bounding box center [426, 241] width 269 height 14
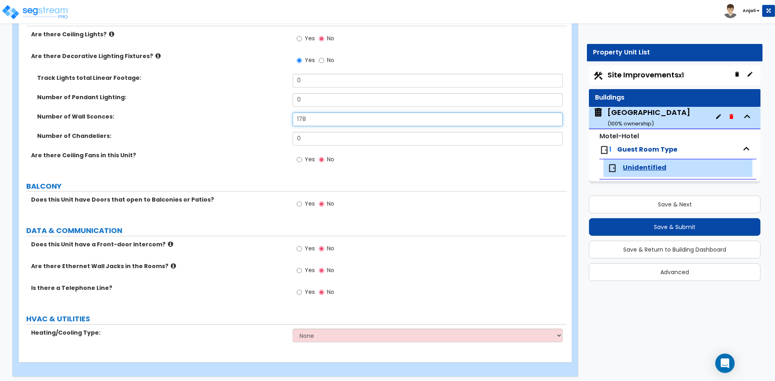
scroll to position [1053, 0]
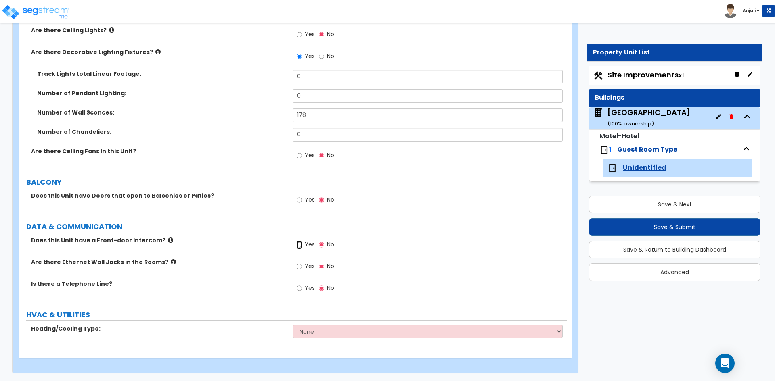
click at [297, 247] on input "Yes" at bounding box center [298, 244] width 5 height 9
click at [299, 266] on input "Yes" at bounding box center [298, 266] width 5 height 9
click at [301, 286] on input "Yes" at bounding box center [298, 288] width 5 height 9
click at [339, 327] on select "None Heat Only Split Systems Packaged Rooftop Units Thru Wall HVAC" at bounding box center [426, 332] width 269 height 14
click at [292, 325] on select "None Heat Only Split Systems Packaged Rooftop Units Thru Wall HVAC" at bounding box center [426, 332] width 269 height 14
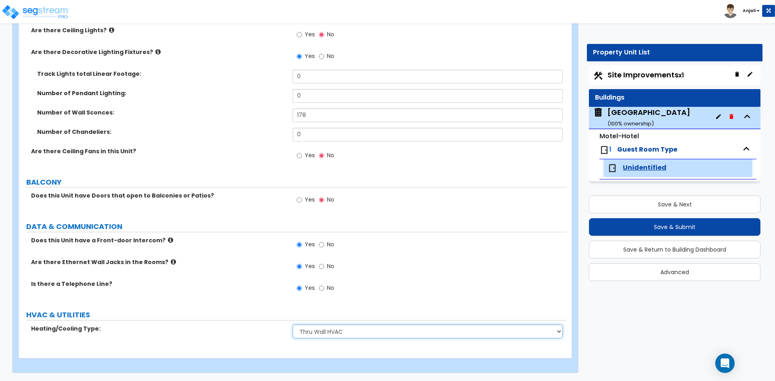
click at [344, 332] on select "None Heat Only Split Systems Packaged Rooftop Units Thru Wall HVAC" at bounding box center [426, 332] width 269 height 14
click at [292, 325] on select "None Heat Only Split Systems Packaged Rooftop Units Thru Wall HVAC" at bounding box center [426, 332] width 269 height 14
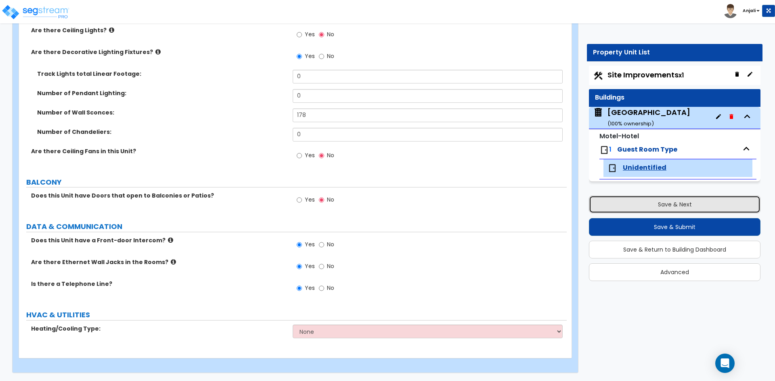
click at [666, 198] on button "Save & Next" at bounding box center [674, 205] width 171 height 18
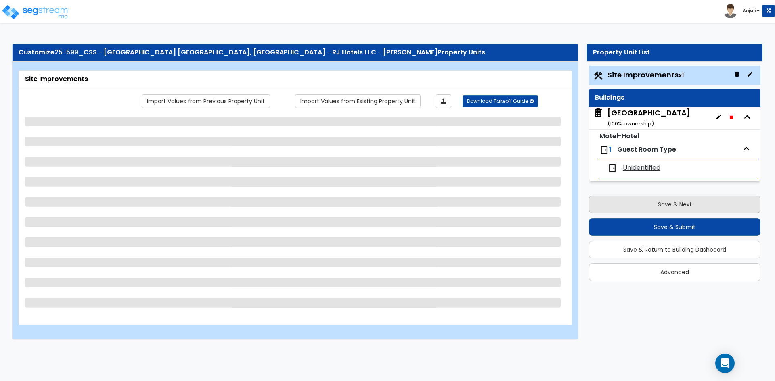
scroll to position [0, 0]
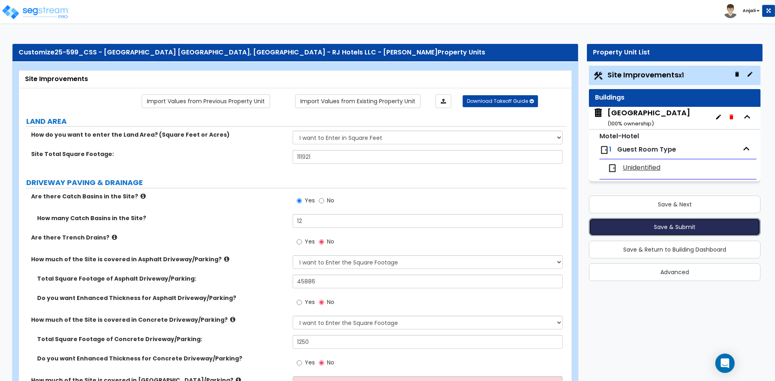
click at [686, 223] on button "Save & Submit" at bounding box center [674, 227] width 171 height 18
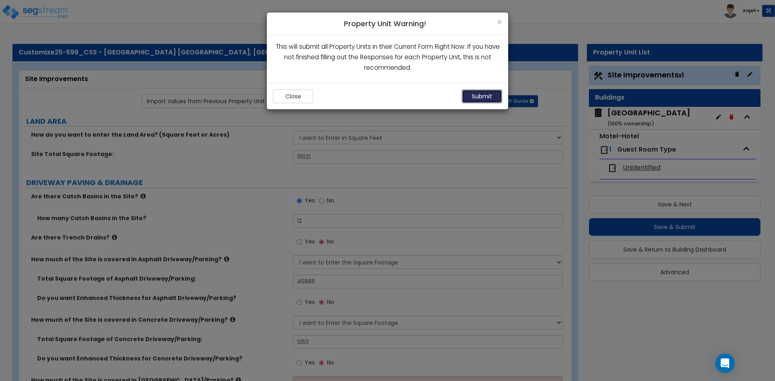
click at [490, 95] on button "Submit" at bounding box center [481, 97] width 40 height 14
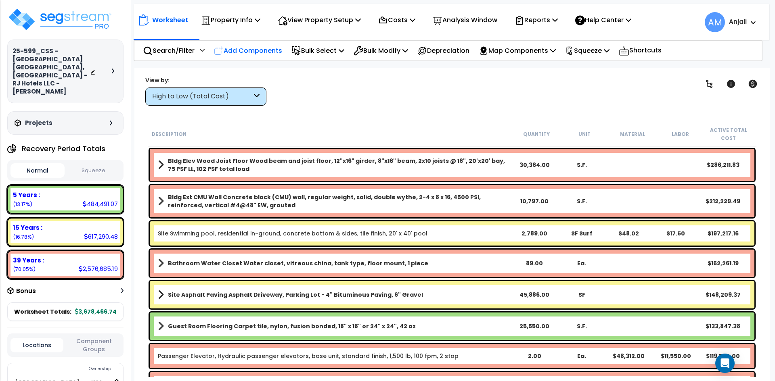
click at [260, 42] on div "Add Components" at bounding box center [247, 50] width 77 height 19
click at [0, 0] on link "Add RS Means Components" at bounding box center [0, 0] width 0 height 0
select select
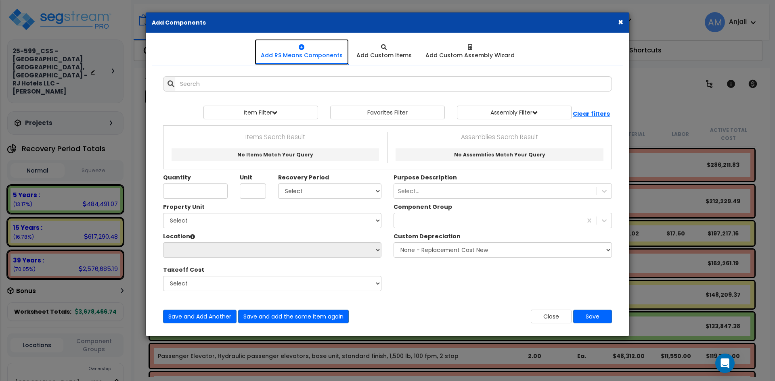
click at [259, 44] on link "Add RS Means Components" at bounding box center [302, 52] width 94 height 26
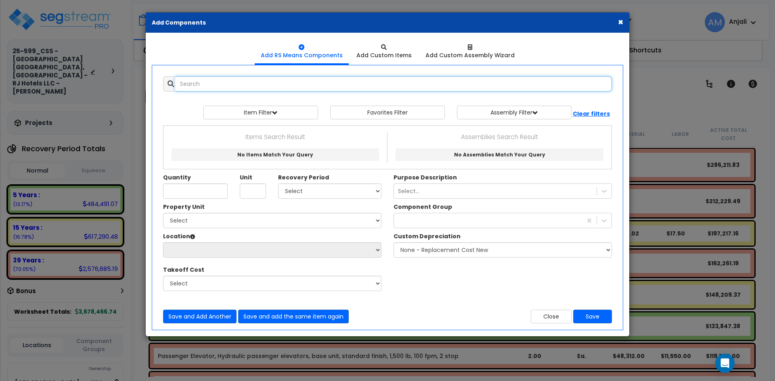
click at [195, 82] on input "text" at bounding box center [393, 83] width 436 height 15
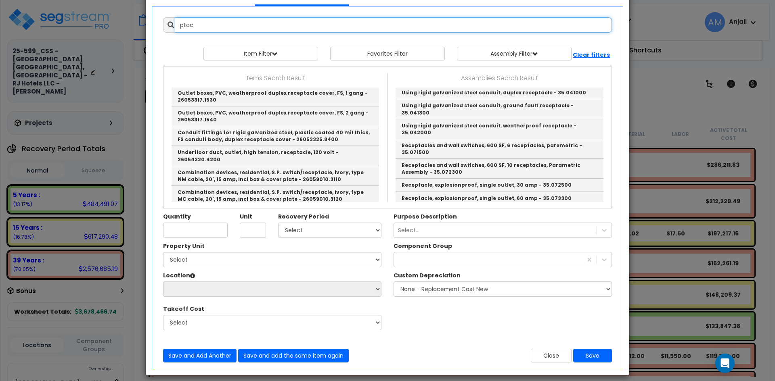
scroll to position [66, 0]
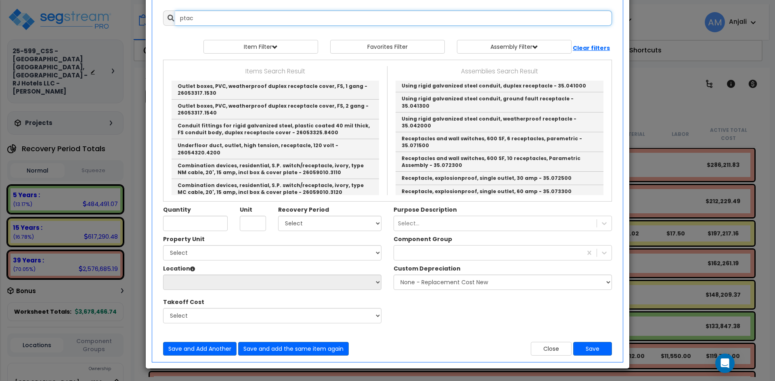
click at [220, 21] on input "ptac" at bounding box center [393, 17] width 436 height 15
type input "p"
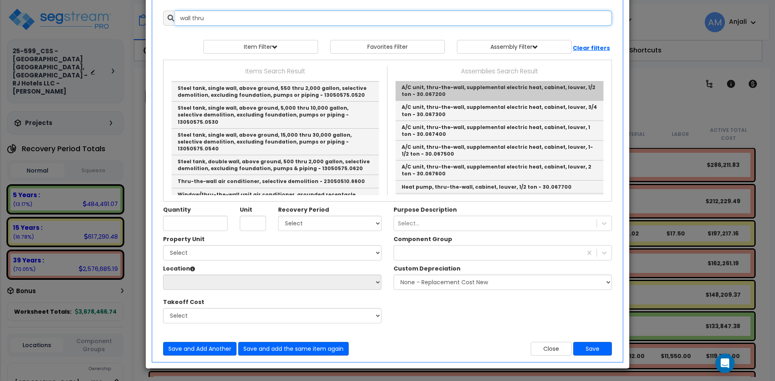
scroll to position [0, 0]
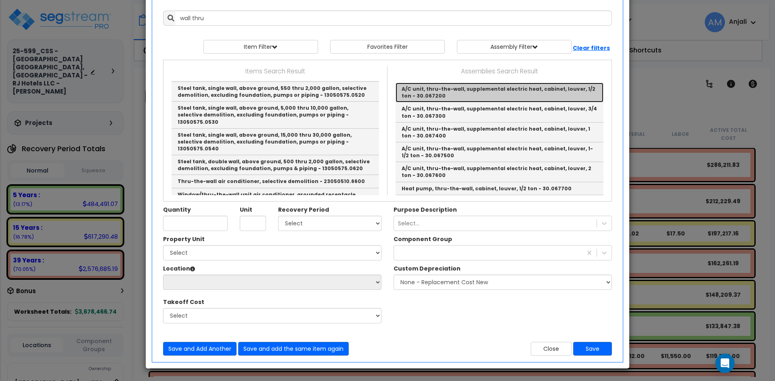
click at [461, 90] on link "A/C unit, thru-the-wall, supplemental electric heat, cabinet, louver, 1/2 ton -…" at bounding box center [499, 93] width 208 height 20
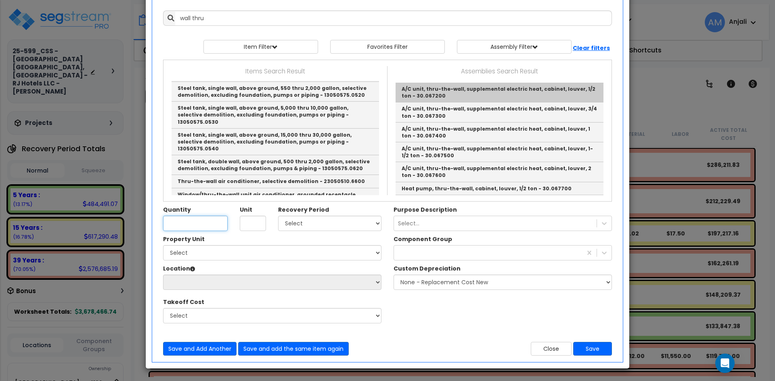
type input "A/C unit, thru-the-wall, supplemental electric heat, cabinet, louver, 1/2 ton -…"
checkbox input "false"
type input "Ea."
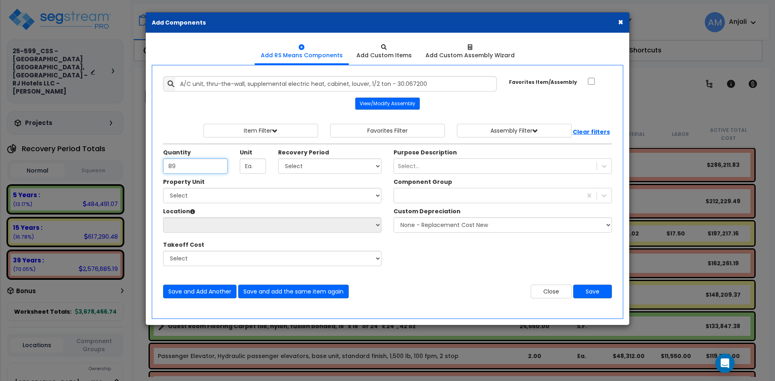
type input "89"
click at [303, 163] on select "Select 5 Years 7 Years 15 Years 39 Years 27.5 Year" at bounding box center [329, 166] width 103 height 15
select select "5Y"
click at [278, 159] on select "Select 5 Years 7 Years 15 Years 39 Years 27.5 Year" at bounding box center [329, 166] width 103 height 15
click at [201, 198] on select "Select Fairfield Inn Site Improvements" at bounding box center [272, 195] width 218 height 15
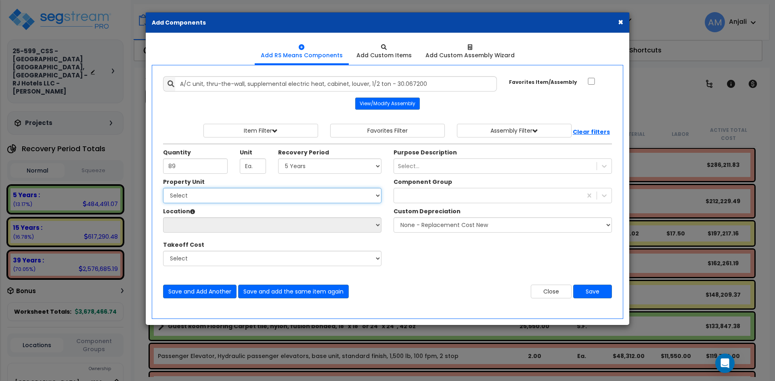
select select "162359"
click at [163, 188] on select "Select Fairfield Inn Site Improvements" at bounding box center [272, 195] width 218 height 15
click at [203, 223] on select "Location:" at bounding box center [272, 224] width 218 height 15
click at [217, 225] on select "Location:" at bounding box center [272, 224] width 218 height 15
click at [217, 225] on select "Select Building Building Interior Building Porte Cochere Unidentified Add Addit…" at bounding box center [272, 224] width 218 height 15
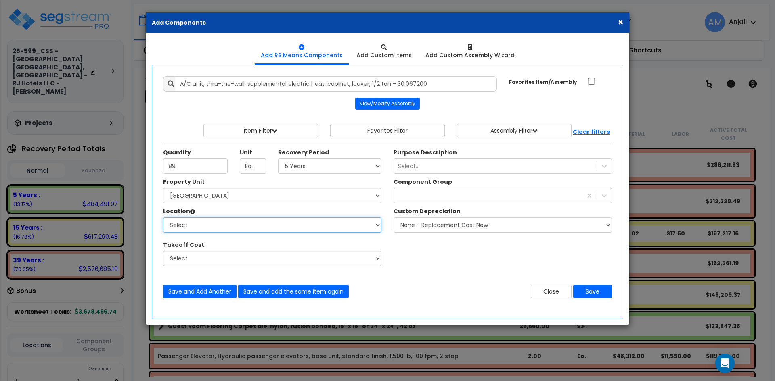
select select "461"
click at [163, 217] on select "Select Building Building Interior Building Porte Cochere Unidentified Add Addit…" at bounding box center [272, 224] width 218 height 15
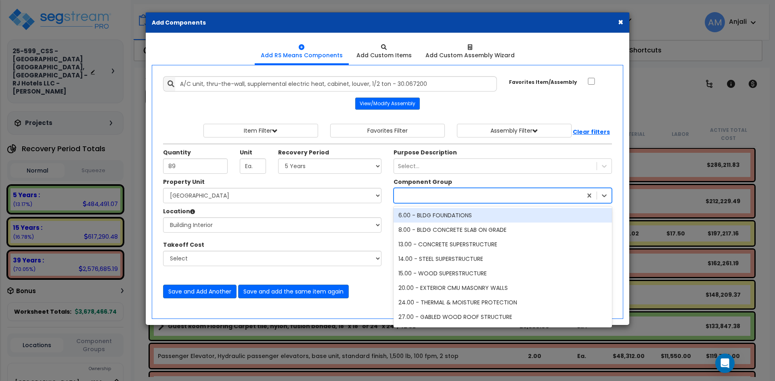
click at [443, 194] on div at bounding box center [488, 195] width 188 height 13
type input "hv"
click at [454, 218] on div "147.00 - GENERAL HVAC EQUIPMENT/DUCTWORK" at bounding box center [502, 215] width 218 height 15
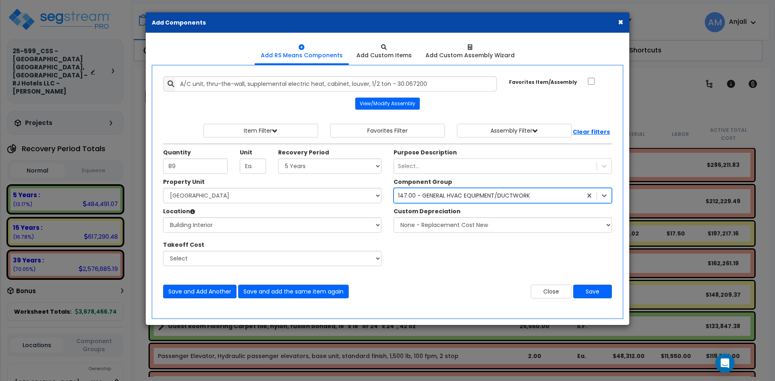
click at [466, 194] on div "147.00 - GENERAL HVAC EQUIPMENT/DUCTWORK" at bounding box center [464, 196] width 132 height 8
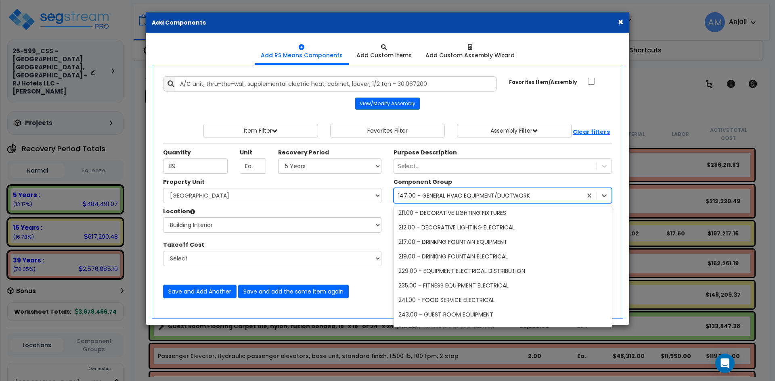
scroll to position [789, 0]
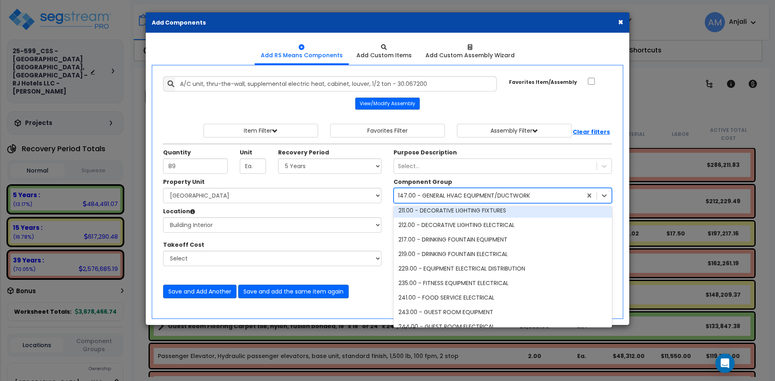
click at [521, 177] on div "Purpose Description Select..." at bounding box center [502, 162] width 230 height 29
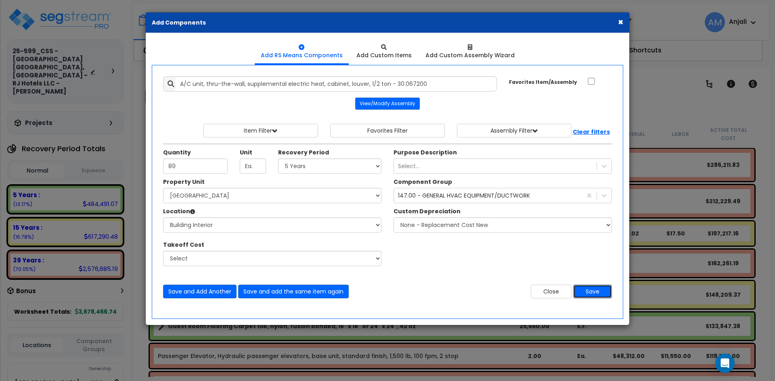
click at [595, 292] on button "Save" at bounding box center [592, 292] width 39 height 14
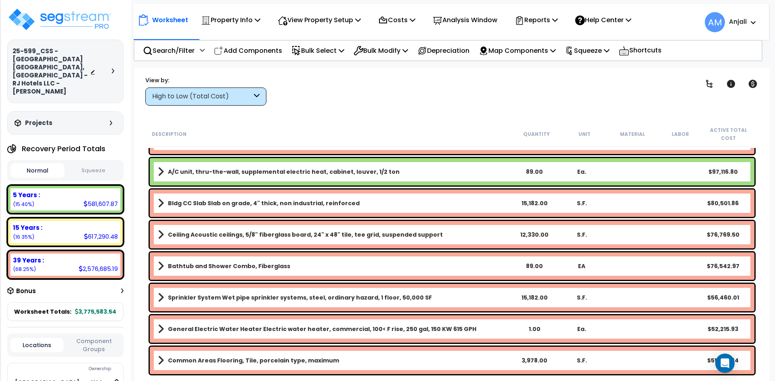
scroll to position [363, 0]
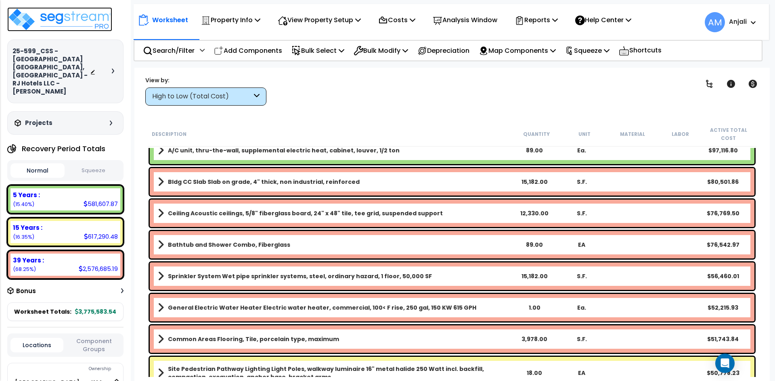
click at [43, 21] on img at bounding box center [59, 19] width 105 height 24
